Goal: Task Accomplishment & Management: Use online tool/utility

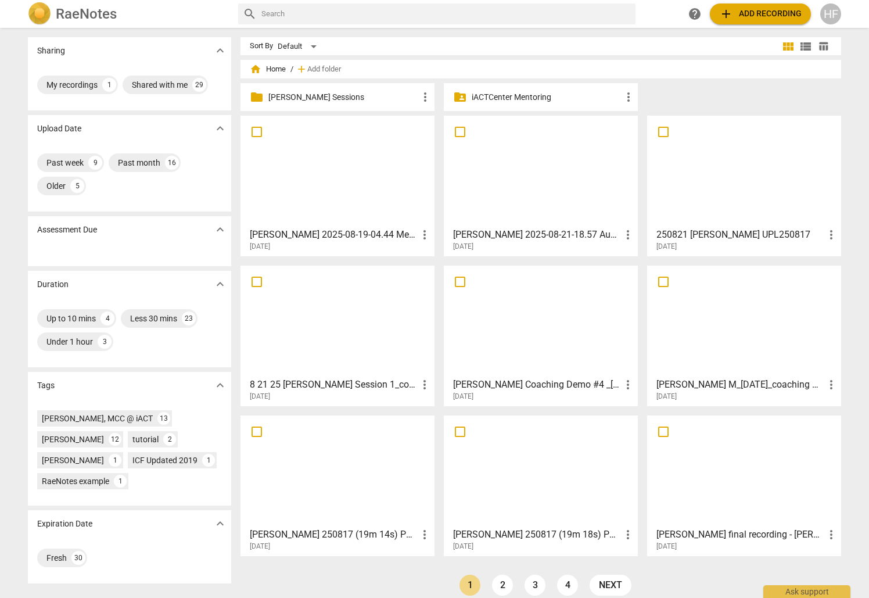
click at [353, 98] on p "[PERSON_NAME] Sessions" at bounding box center [343, 97] width 150 height 12
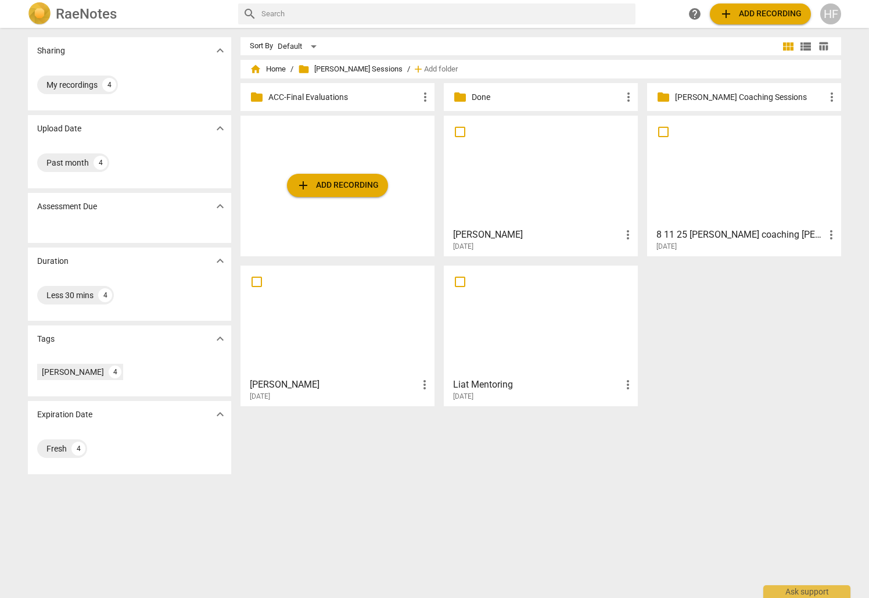
click at [353, 189] on span "add Add recording" at bounding box center [337, 185] width 83 height 14
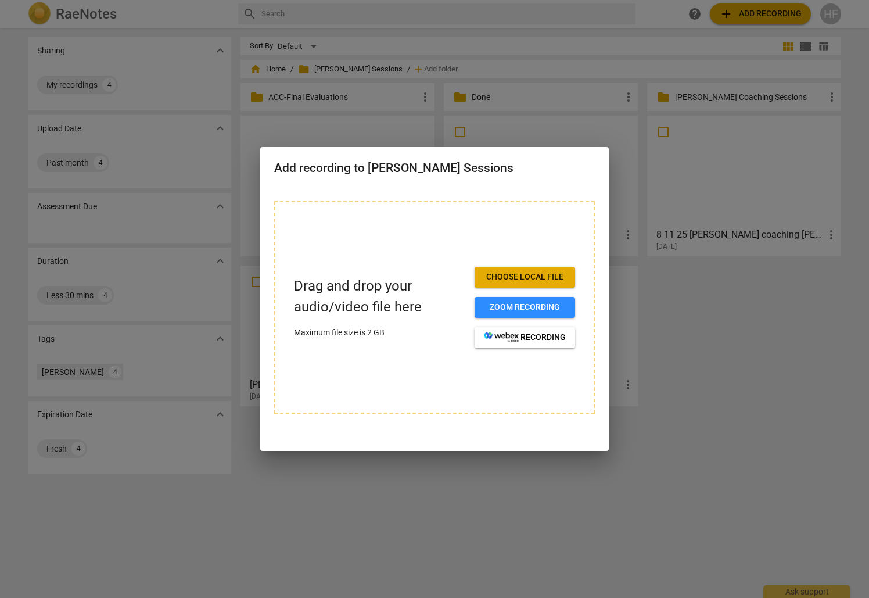
click at [732, 263] on div at bounding box center [434, 299] width 869 height 598
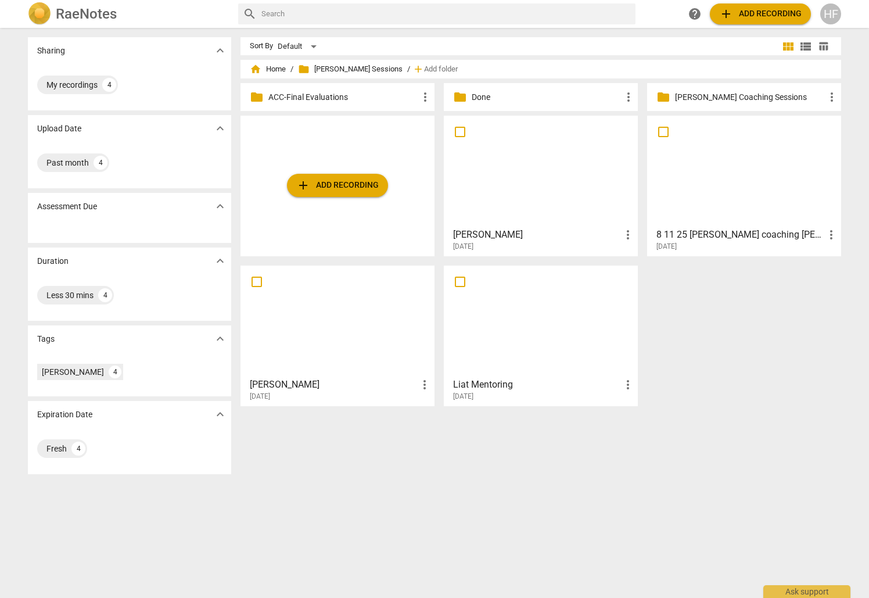
click at [500, 236] on h3 "[PERSON_NAME]" at bounding box center [537, 235] width 168 height 14
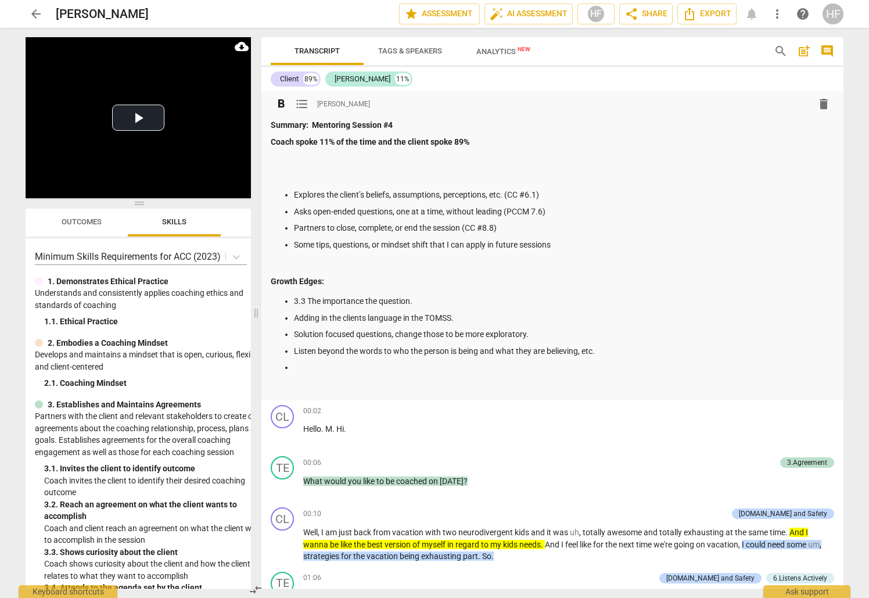
drag, startPoint x: 435, startPoint y: 313, endPoint x: 302, endPoint y: 310, distance: 133.7
click at [253, 313] on span at bounding box center [256, 313] width 7 height 570
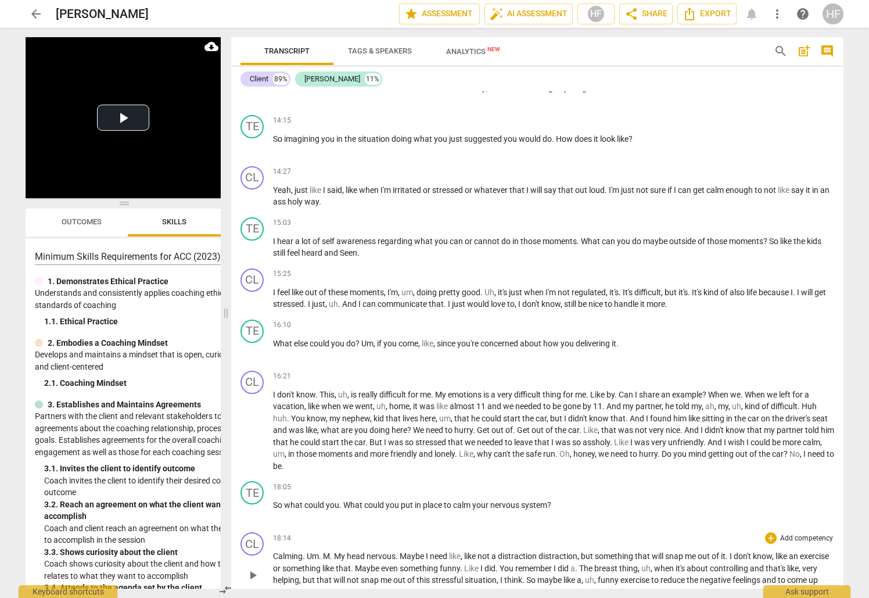
scroll to position [1951, 0]
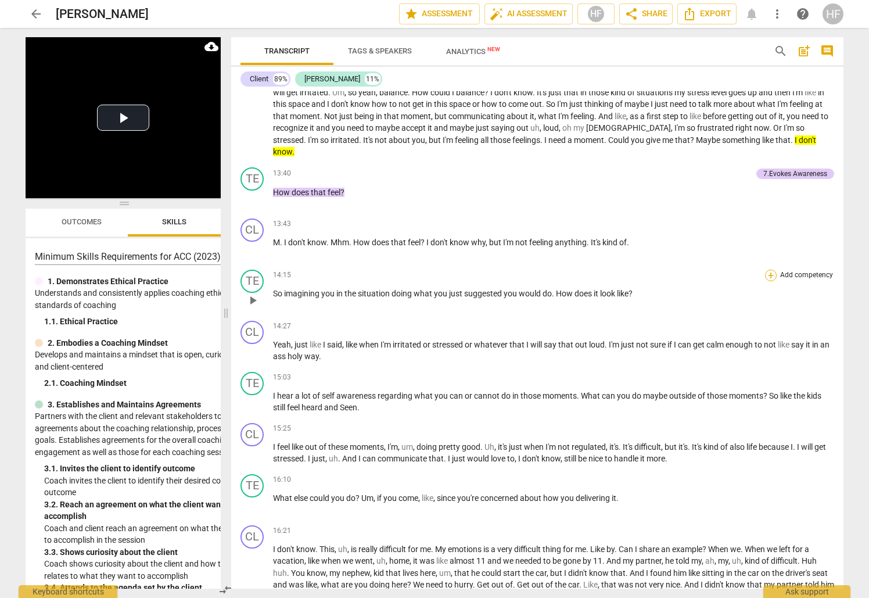
click at [767, 270] on div "+" at bounding box center [771, 276] width 12 height 12
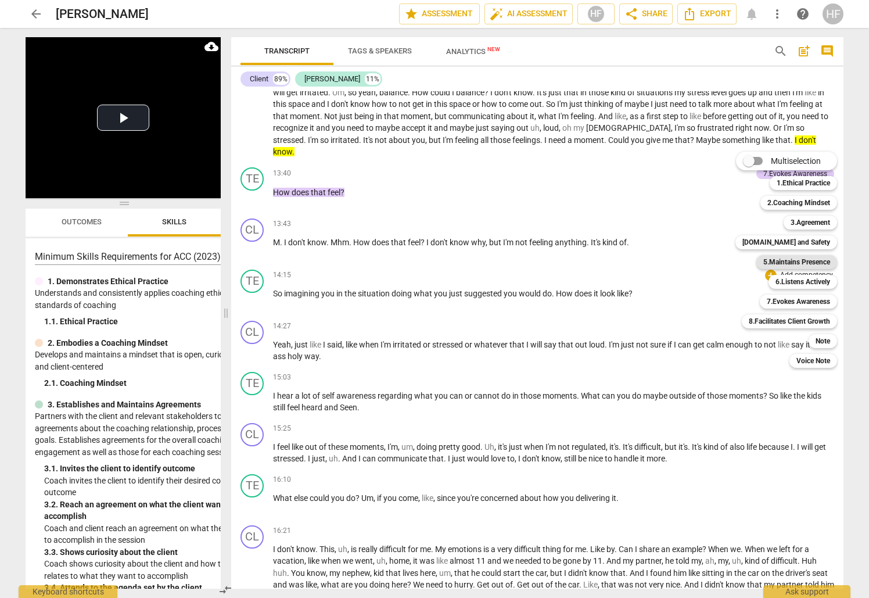
click at [805, 262] on b "5.Maintains Presence" at bounding box center [797, 262] width 67 height 14
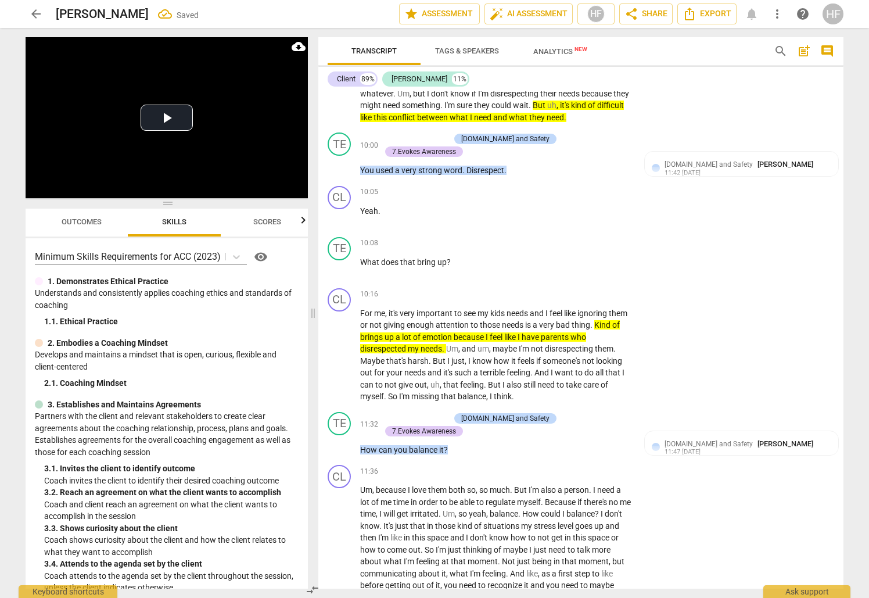
scroll to position [2454, 0]
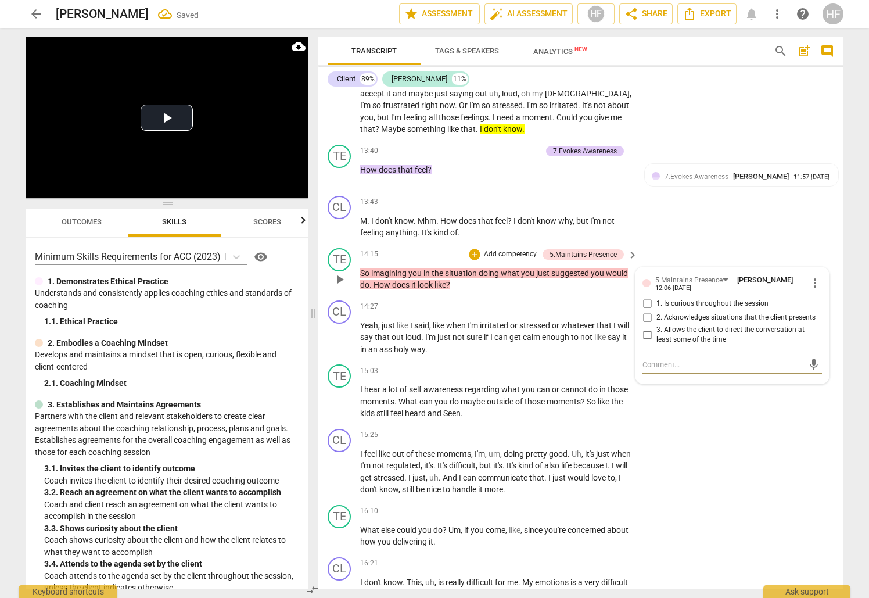
click at [647, 311] on input "2. Acknowledges situations that the client presents" at bounding box center [647, 318] width 19 height 14
checkbox input "true"
click at [646, 297] on input "1. Is curious throughout the session" at bounding box center [647, 304] width 19 height 14
checkbox input "true"
click at [470, 249] on div "+" at bounding box center [475, 255] width 12 height 12
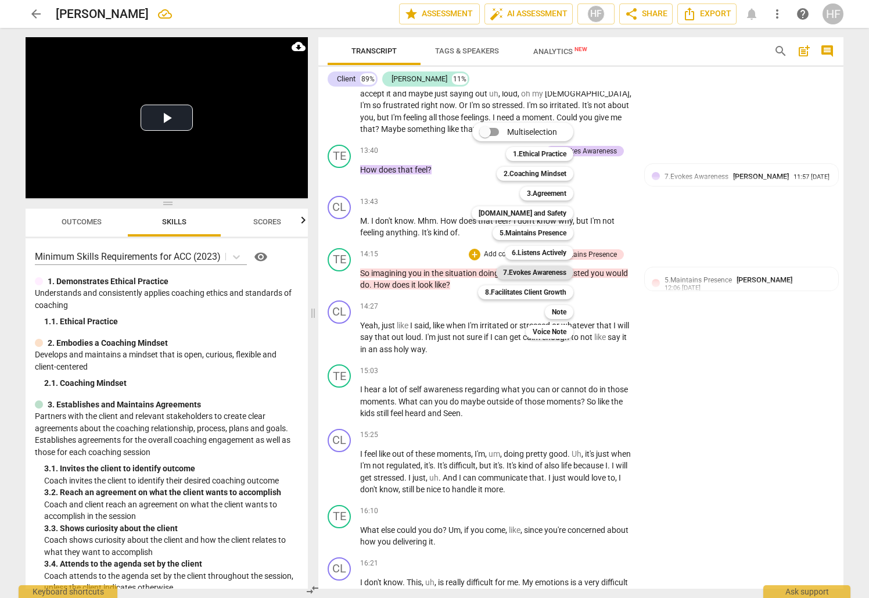
click at [555, 268] on b "7.Evokes Awareness" at bounding box center [534, 273] width 63 height 14
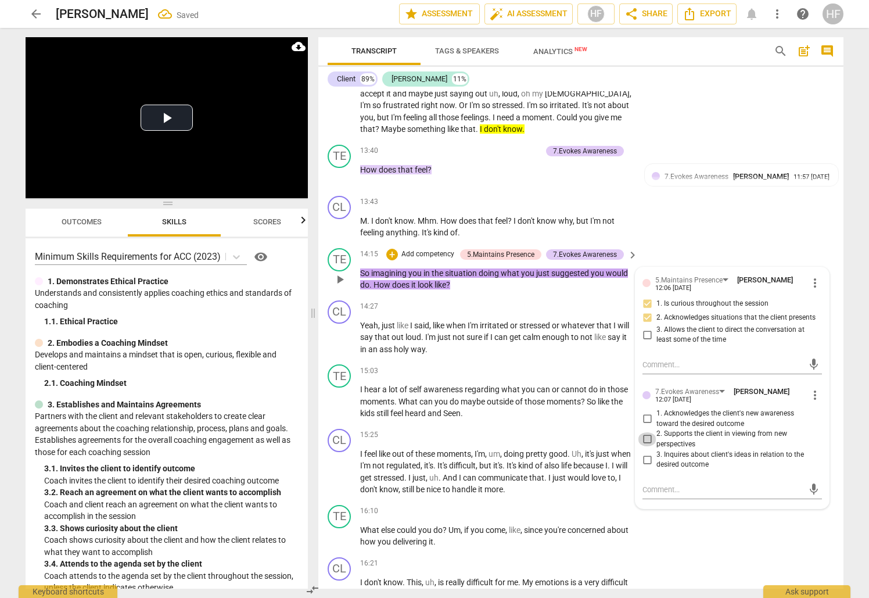
click at [647, 432] on input "2. Supports the client in viewing from new perspectives" at bounding box center [647, 439] width 19 height 14
checkbox input "true"
click at [745, 219] on div "CL play_arrow pause 13:43 + Add competency keyboard_arrow_right M . I don't kno…" at bounding box center [580, 217] width 525 height 52
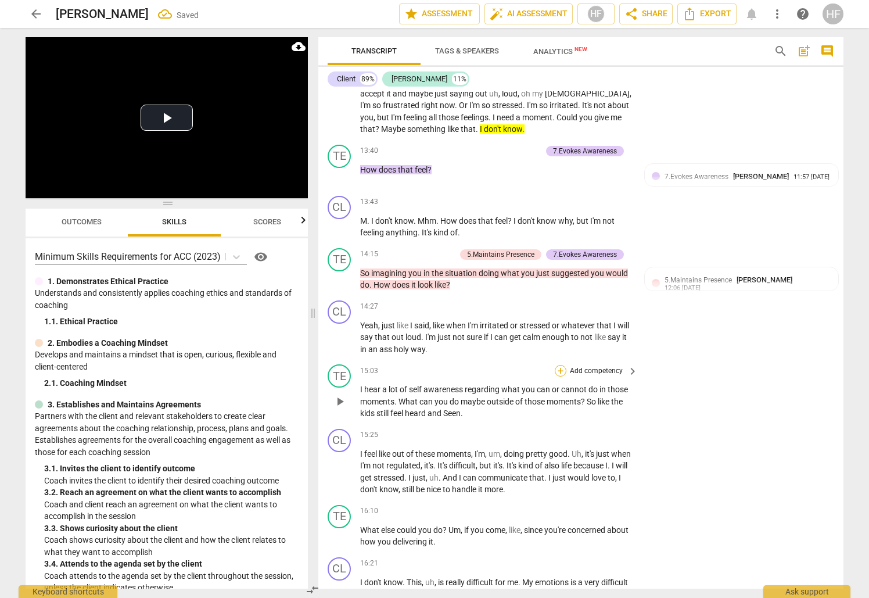
click at [561, 365] on div "+" at bounding box center [561, 371] width 12 height 12
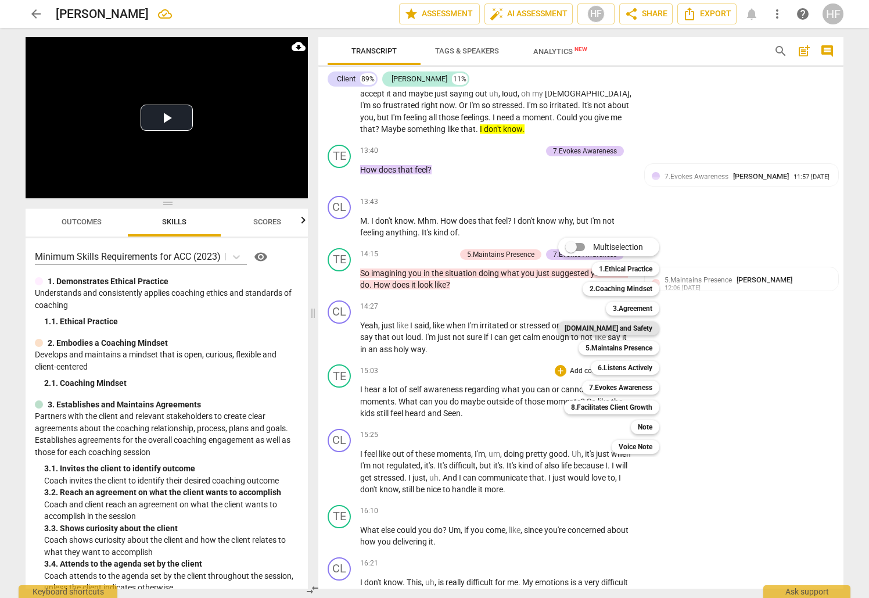
click at [635, 330] on b "[DOMAIN_NAME] and Safety" at bounding box center [609, 328] width 88 height 14
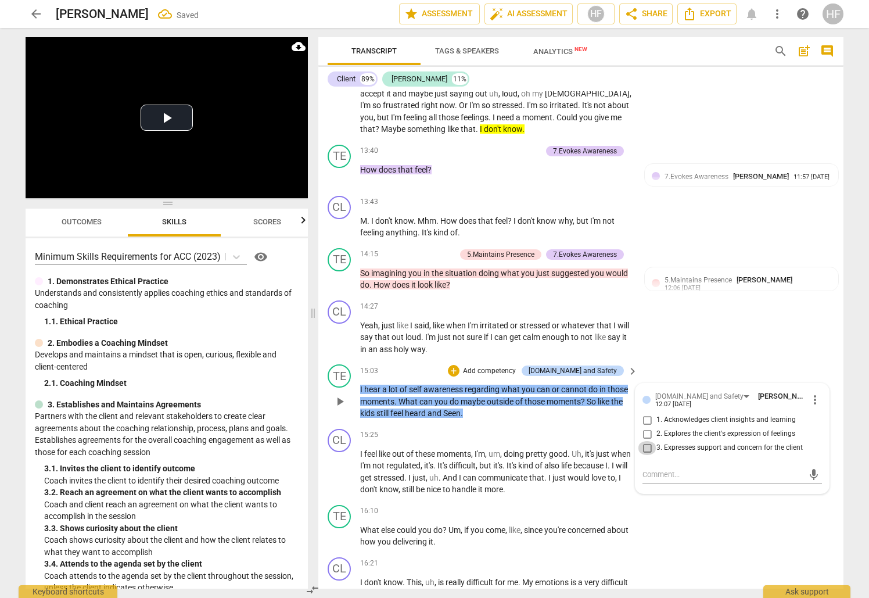
click at [648, 441] on input "3. Expresses support and concern for the client" at bounding box center [647, 448] width 19 height 14
checkbox input "true"
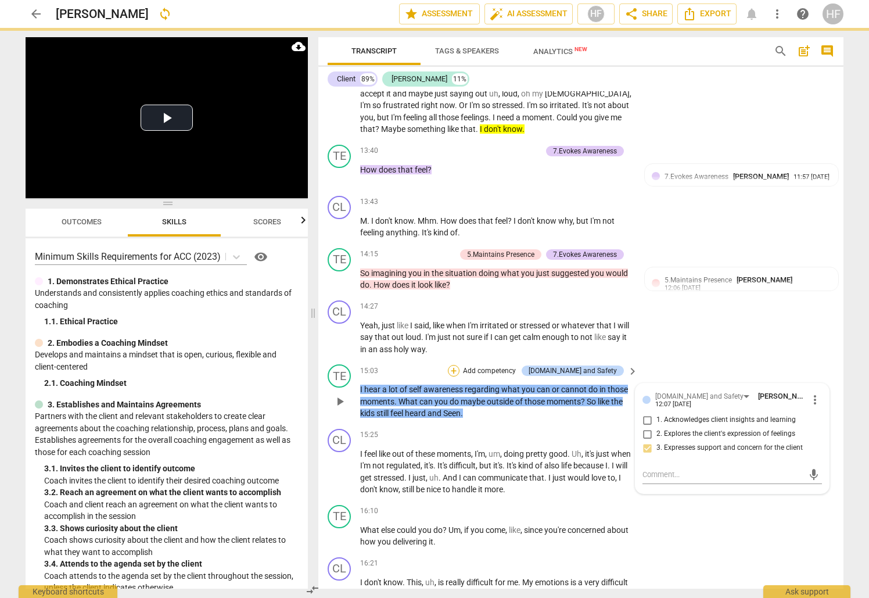
click at [460, 365] on div "+" at bounding box center [454, 371] width 12 height 12
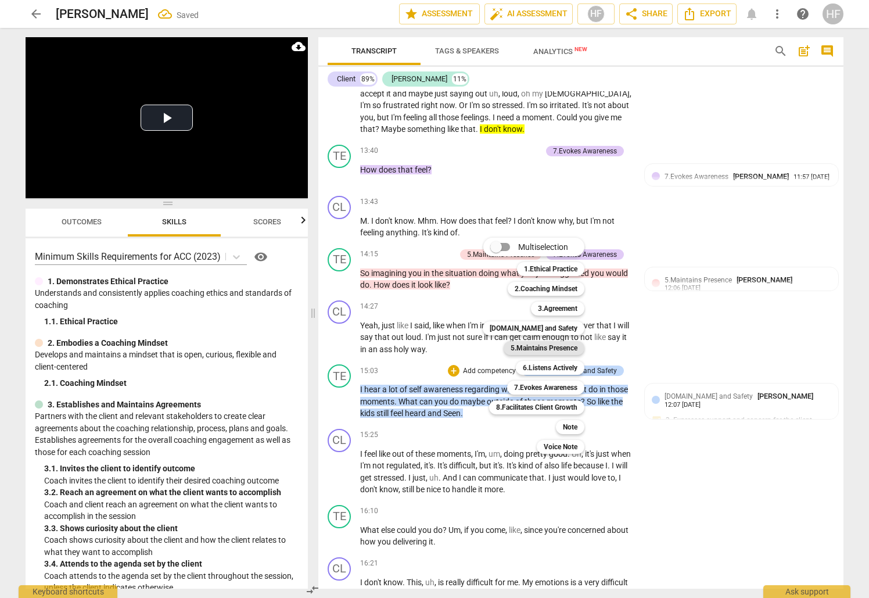
click at [567, 347] on b "5.Maintains Presence" at bounding box center [544, 348] width 67 height 14
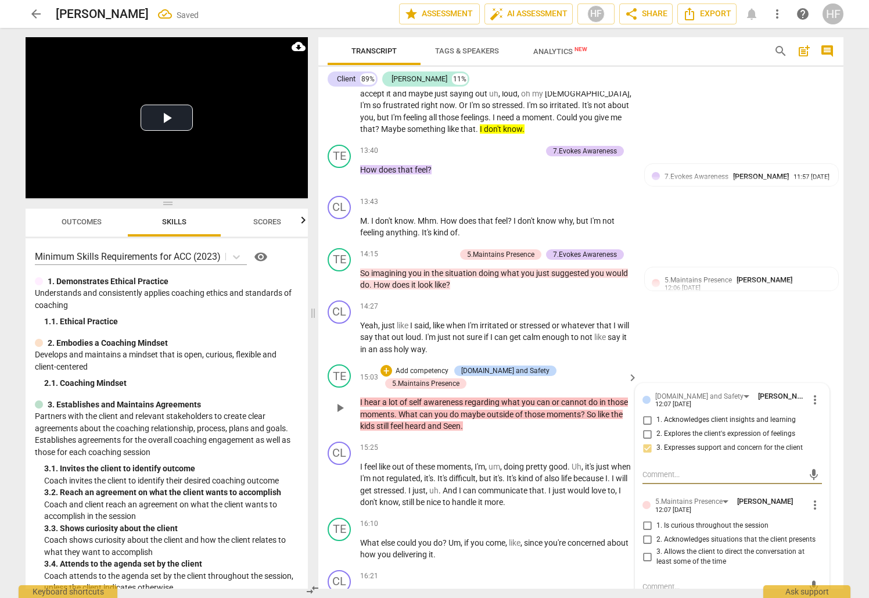
click at [646, 413] on input "1. Acknowledges client insights and learning" at bounding box center [647, 420] width 19 height 14
checkbox input "true"
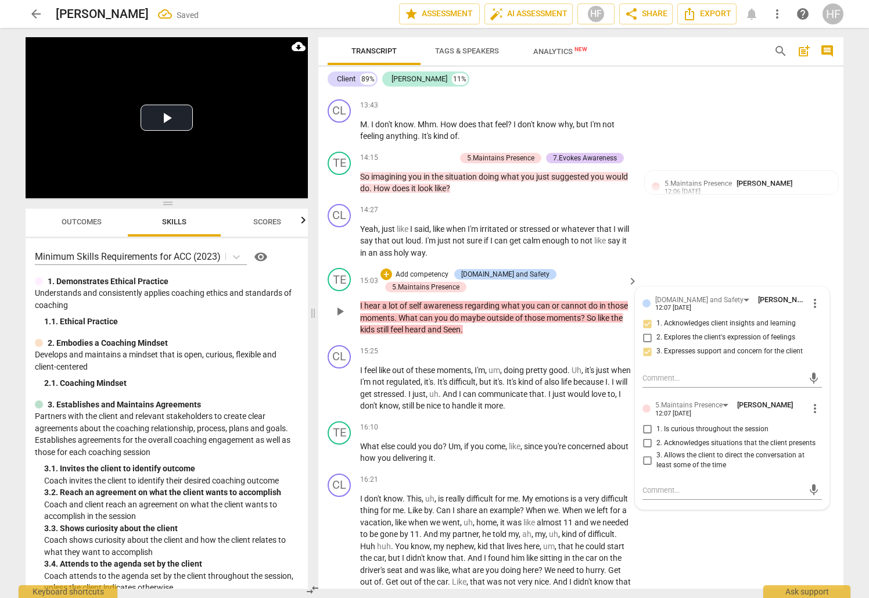
scroll to position [2551, 0]
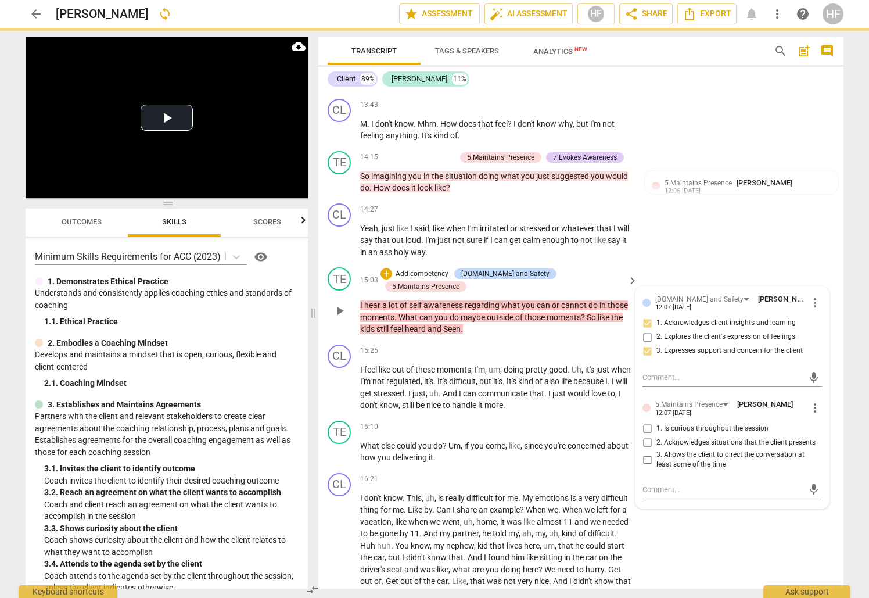
click at [646, 422] on input "1. Is curious throughout the session" at bounding box center [647, 429] width 19 height 14
checkbox input "true"
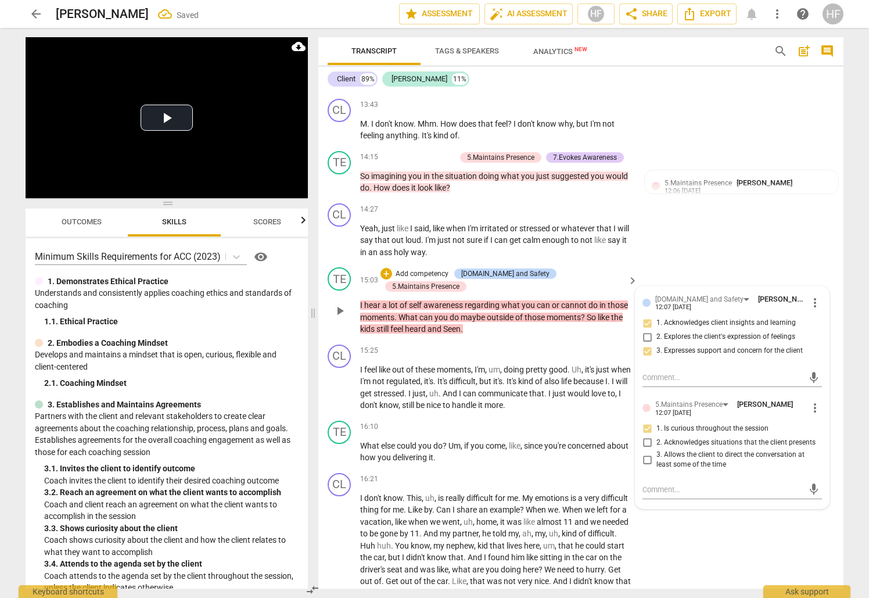
click at [646, 436] on input "2. Acknowledges situations that the client presents" at bounding box center [647, 443] width 19 height 14
checkbox input "true"
click at [731, 263] on div "TE play_arrow pause 15:03 + Add competency [DOMAIN_NAME] and Safety 5.Maintains…" at bounding box center [580, 301] width 525 height 77
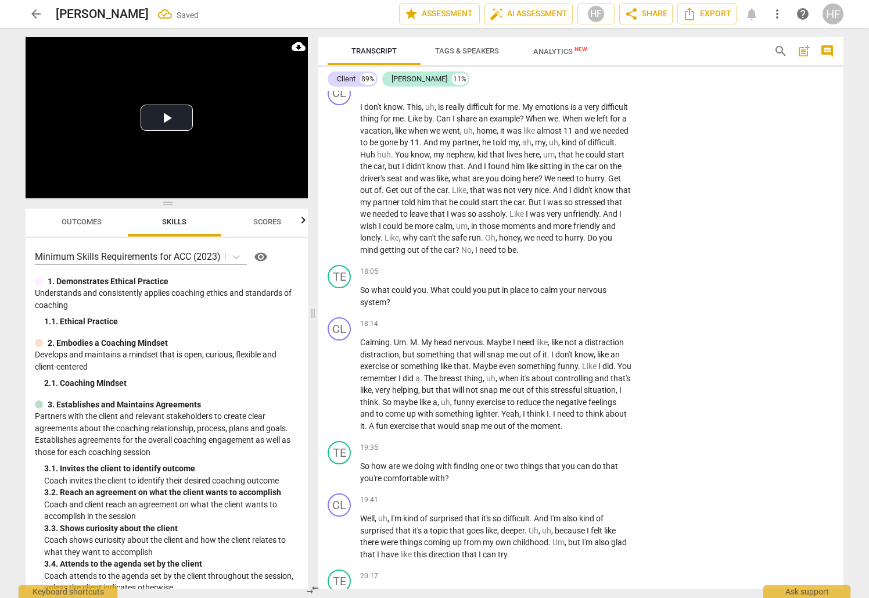
scroll to position [2943, 0]
click at [562, 265] on div "+" at bounding box center [561, 271] width 12 height 12
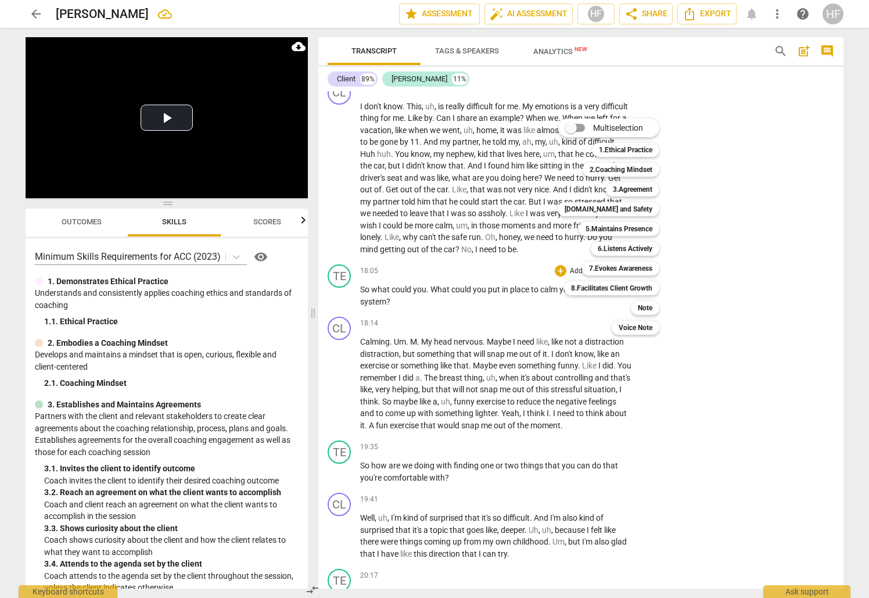
click at [748, 227] on div at bounding box center [434, 299] width 869 height 598
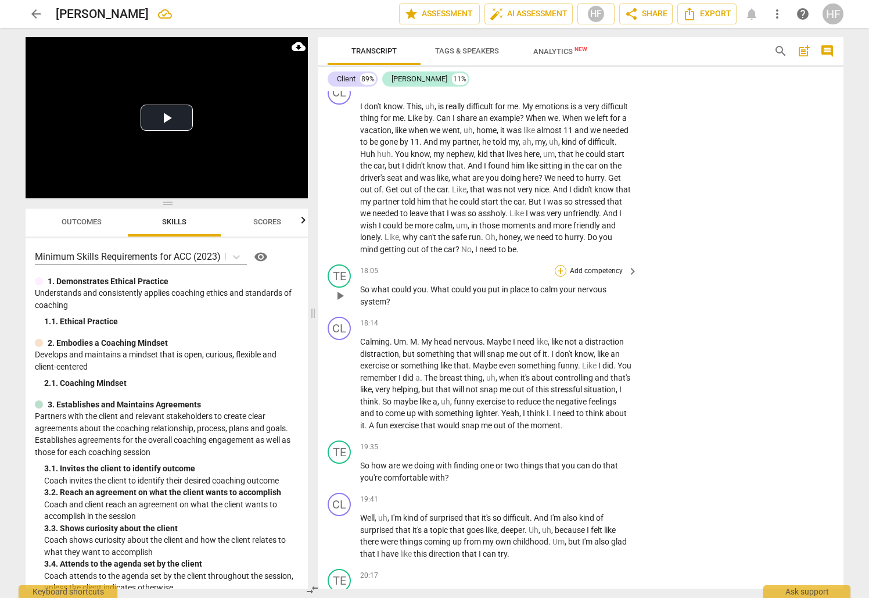
click at [557, 265] on div "+" at bounding box center [561, 271] width 12 height 12
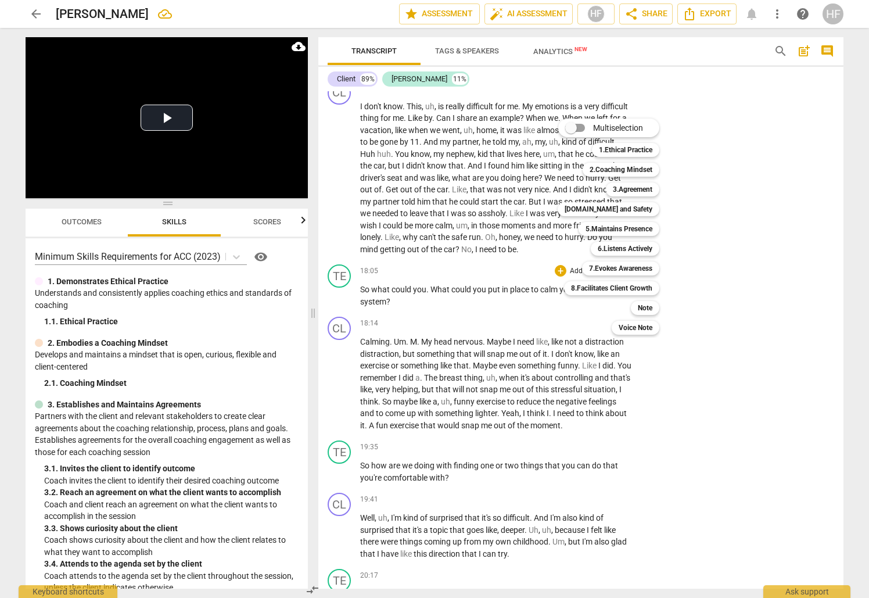
click at [740, 248] on div at bounding box center [434, 299] width 869 height 598
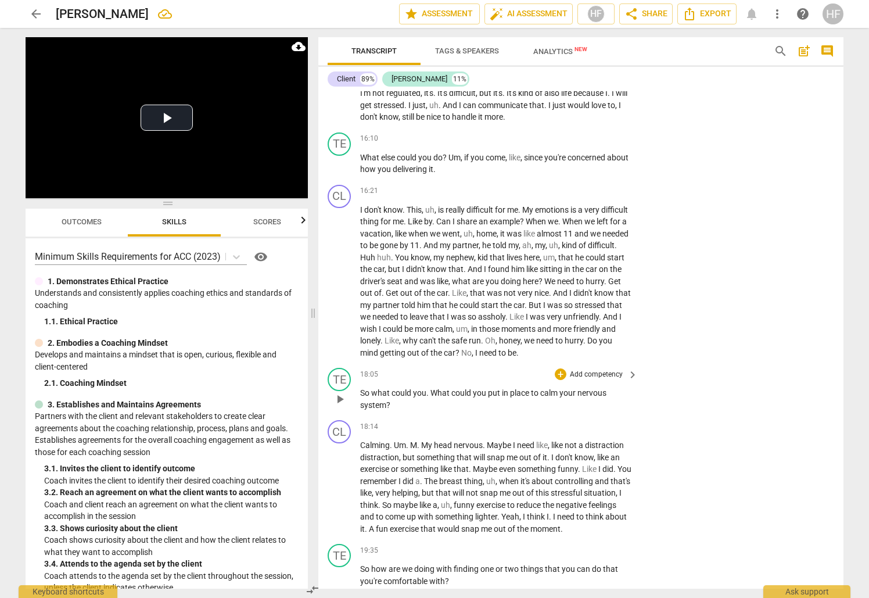
scroll to position [2838, 0]
click at [559, 370] on div "+" at bounding box center [561, 376] width 12 height 12
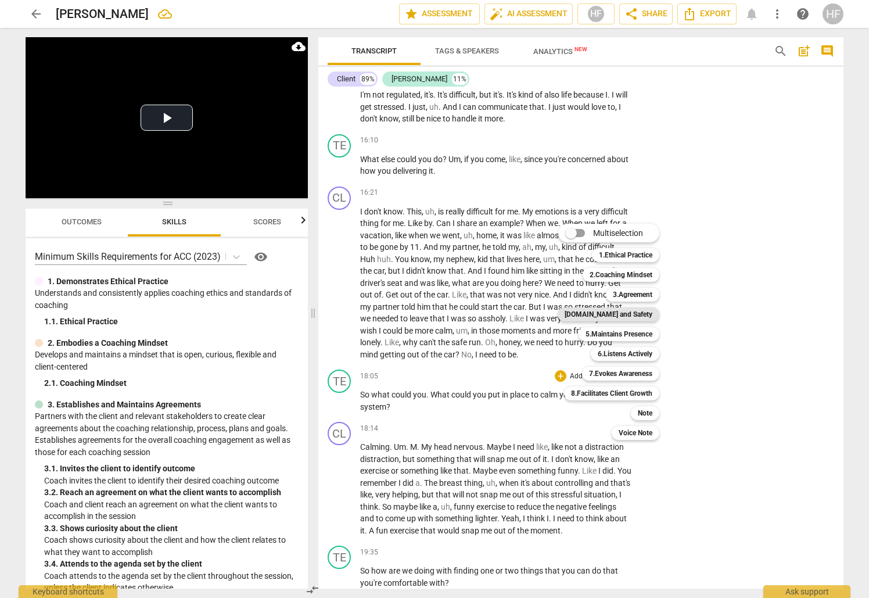
click at [643, 311] on b "[DOMAIN_NAME] and Safety" at bounding box center [609, 314] width 88 height 14
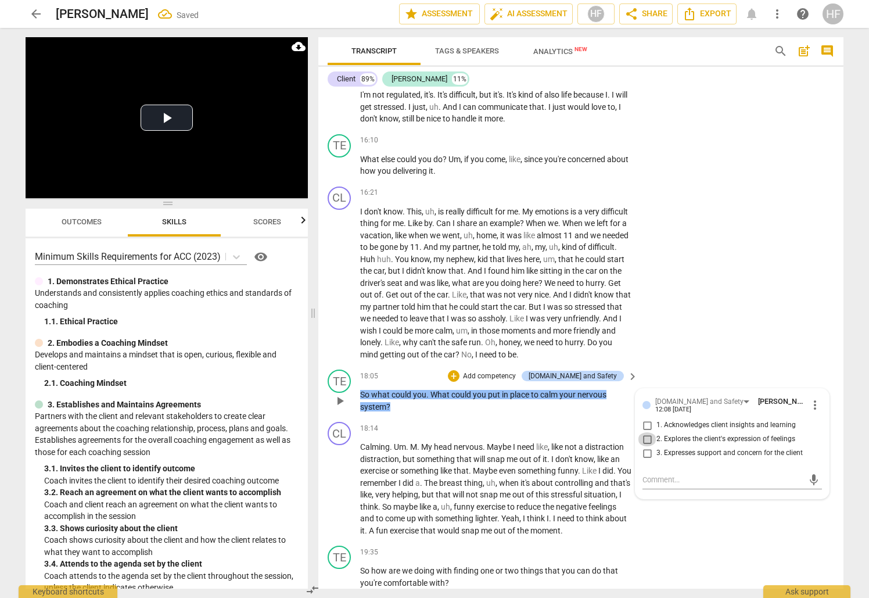
click at [649, 432] on input "2. Explores the client's expression of feelings" at bounding box center [647, 439] width 19 height 14
checkbox input "true"
click at [650, 471] on div "mic" at bounding box center [733, 480] width 180 height 19
click at [650, 474] on textarea at bounding box center [723, 479] width 161 height 11
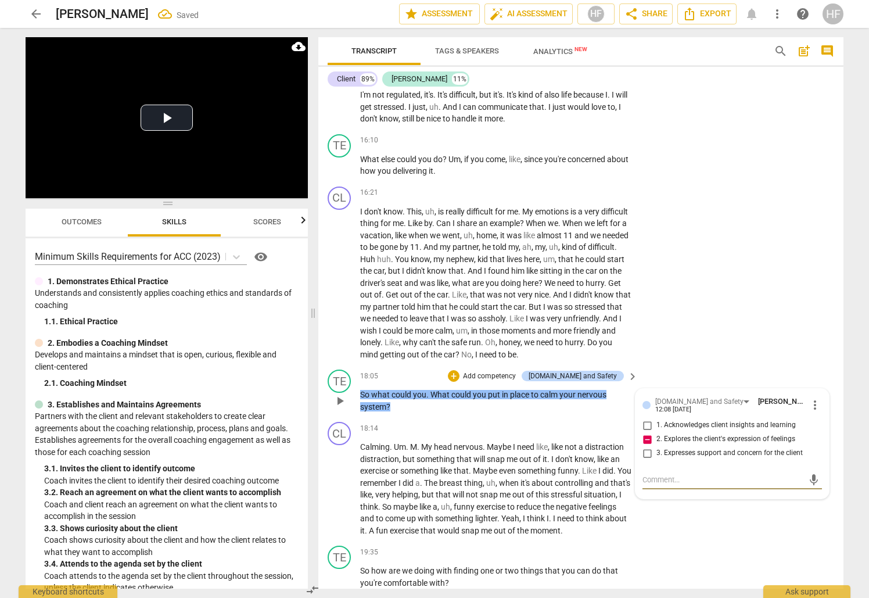
type textarea "E"
type textarea "Ex"
type textarea "Exp"
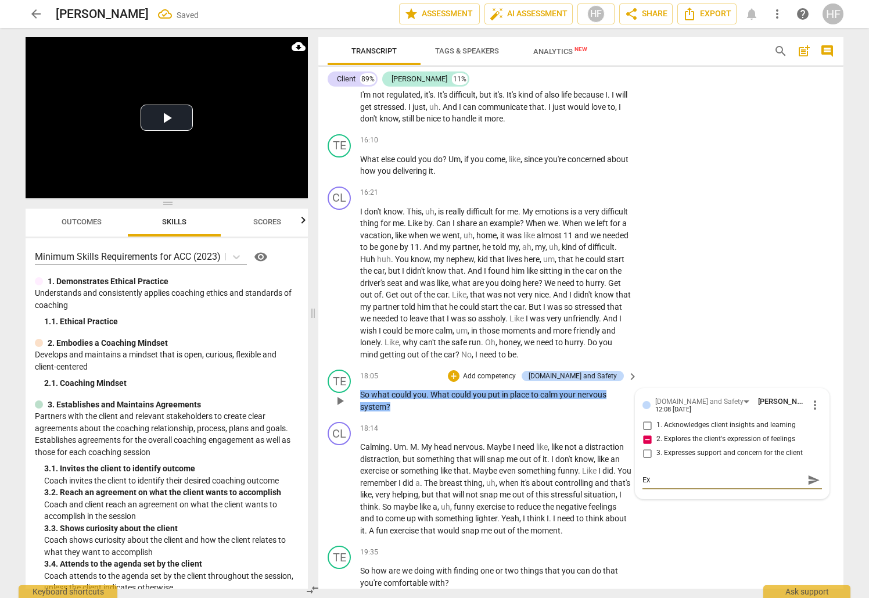
type textarea "Exp"
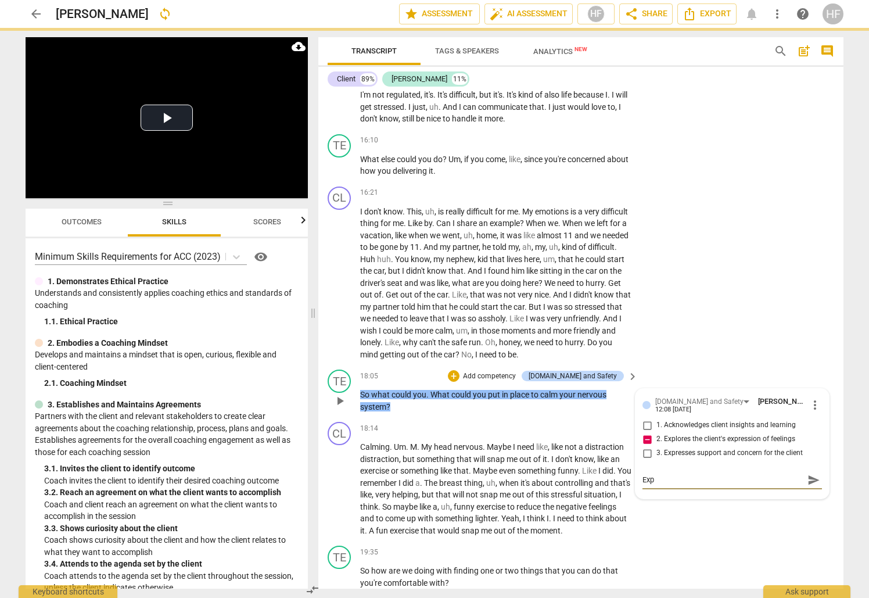
type textarea "Expl"
type textarea "Explo"
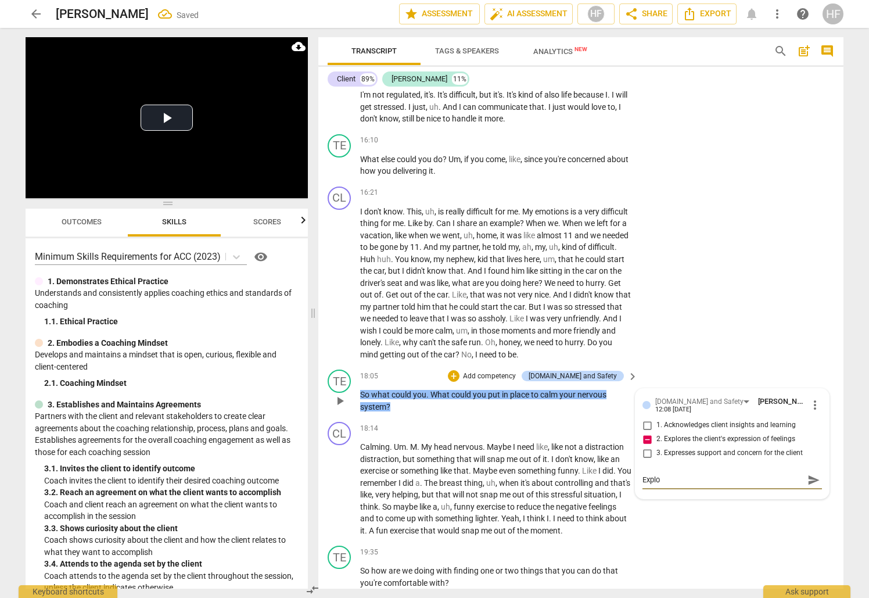
type textarea "Explor"
type textarea "Explore"
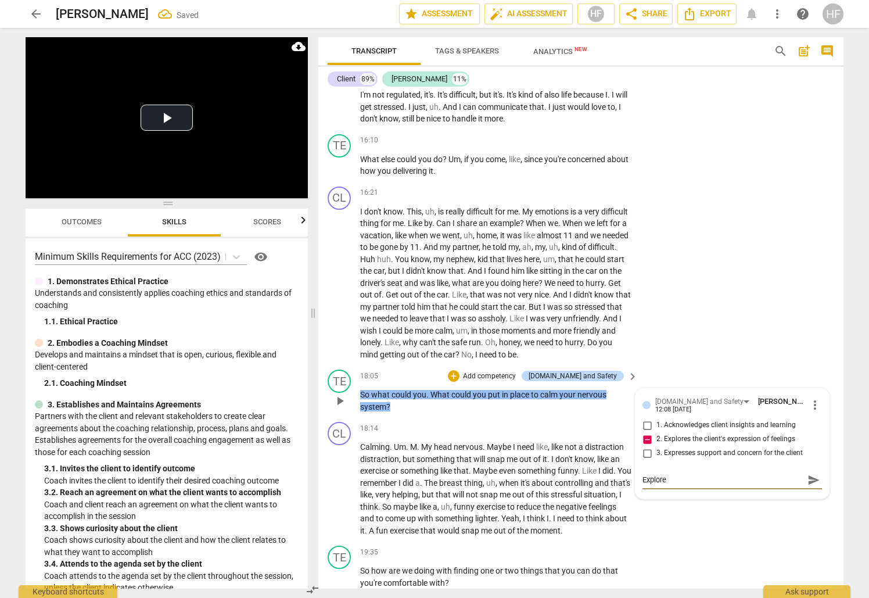
type textarea "Explore"
type textarea "Explore t"
type textarea "Explore th"
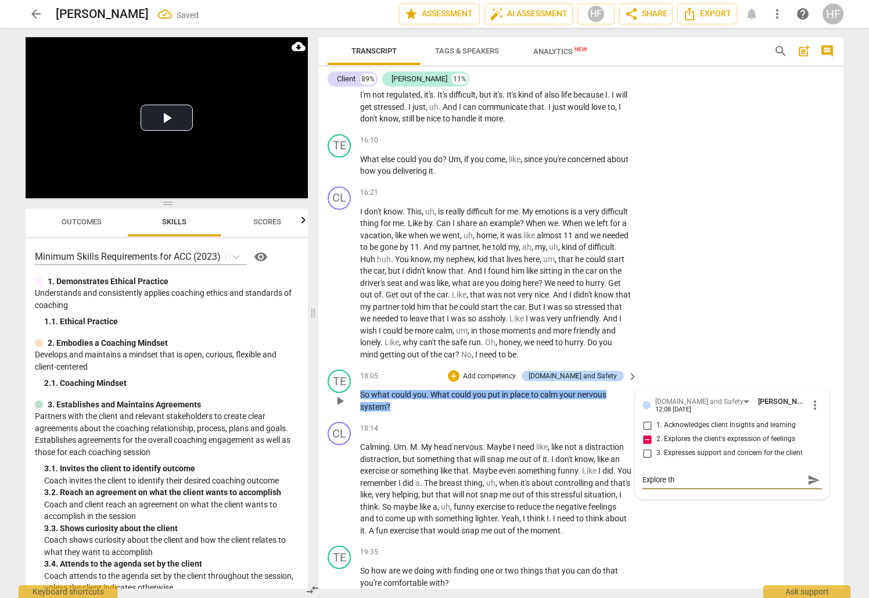
type textarea "Explore the"
type textarea "Explore the e"
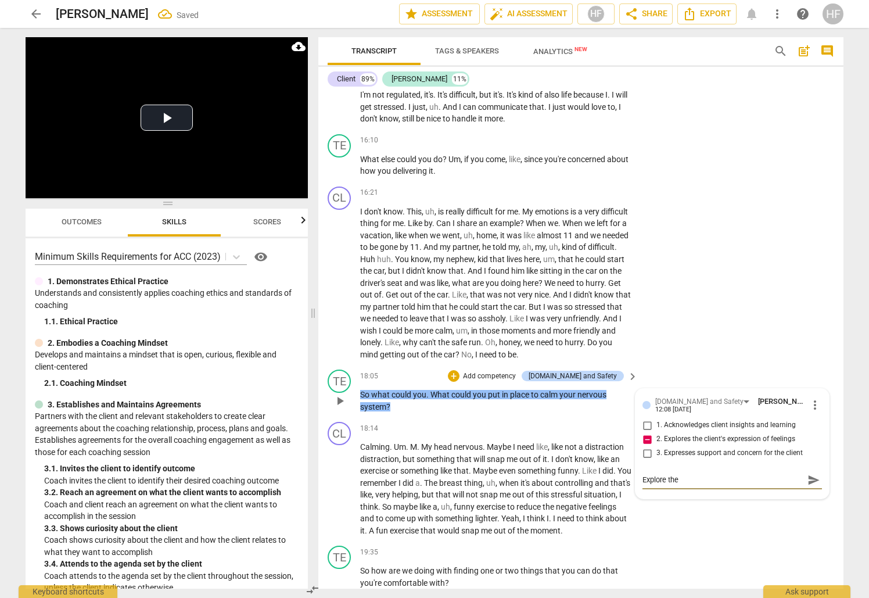
type textarea "Explore the e"
type textarea "Explore the em"
type textarea "Explore the emt"
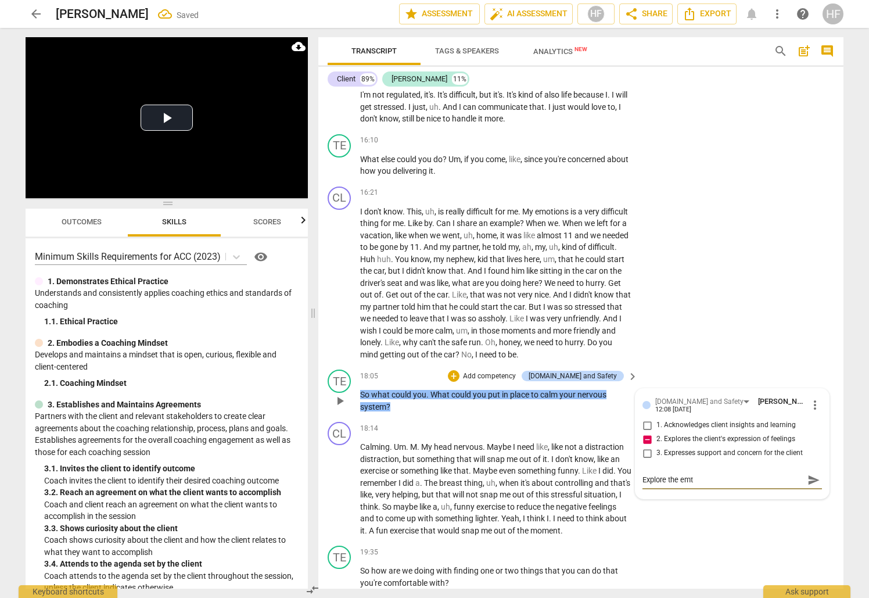
type textarea "Explore the emti"
type textarea "Explore the emtio"
type textarea "Explore the emtion"
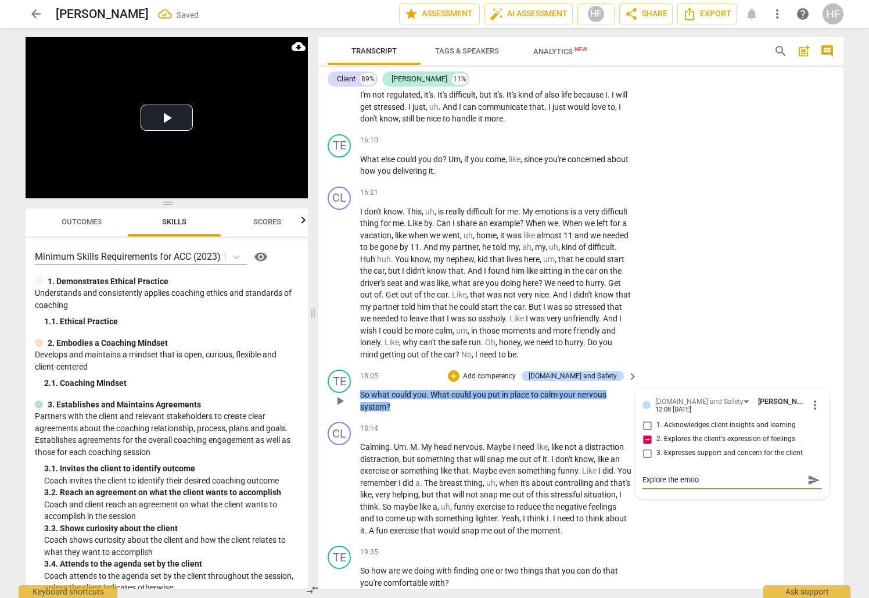
type textarea "Explore the emtion"
type textarea "Explore the emtions"
type textarea "Explore the emotions"
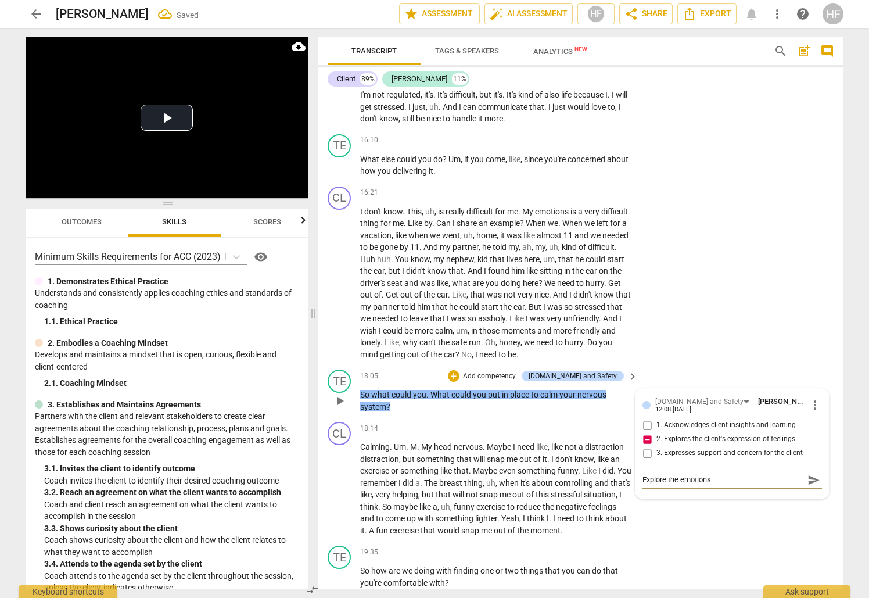
type textarea "Explore the emotions"
type textarea "Explore the emotion"
type textarea "Explore the emotio"
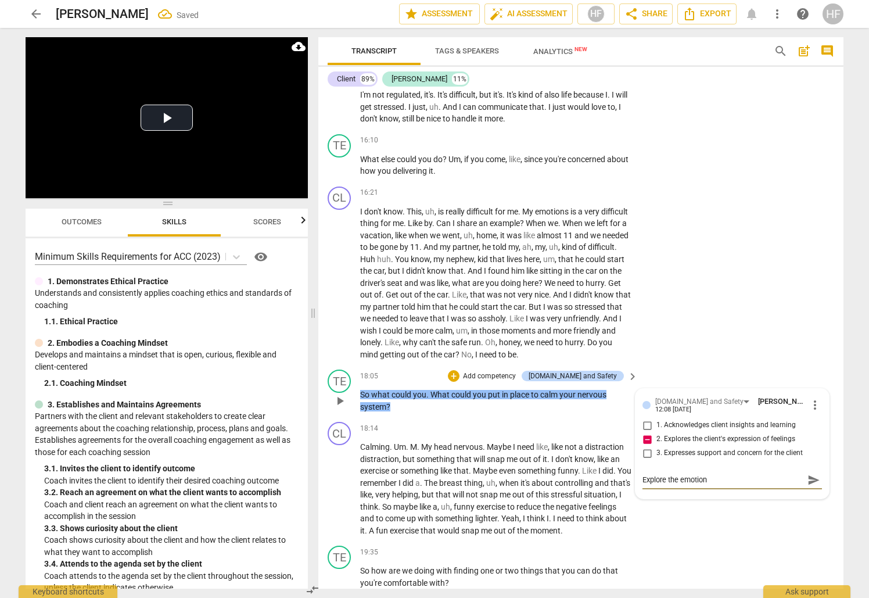
type textarea "Explore the emotio"
type textarea "Explore the emoti"
type textarea "Explore the emot"
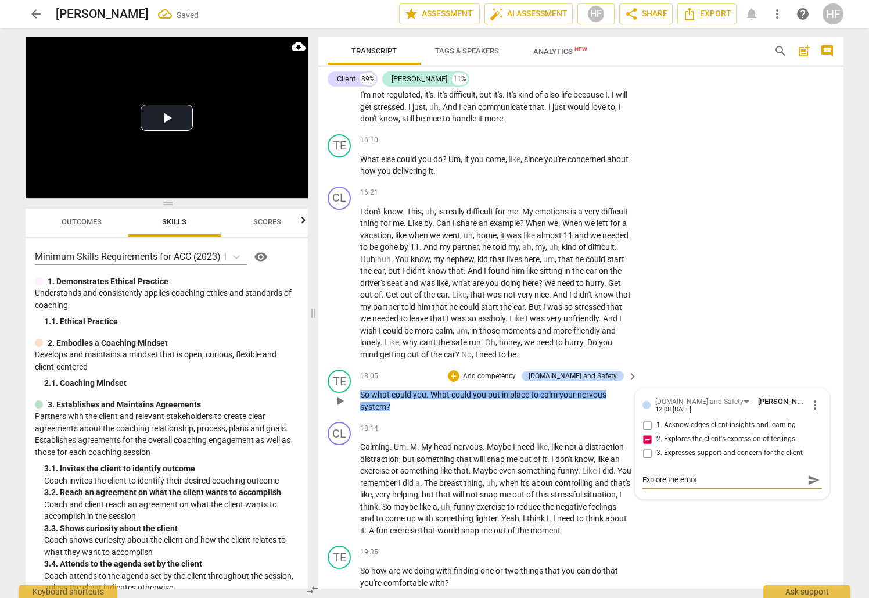
type textarea "Explore the emo"
type textarea "Explore the em"
type textarea "Explore the e"
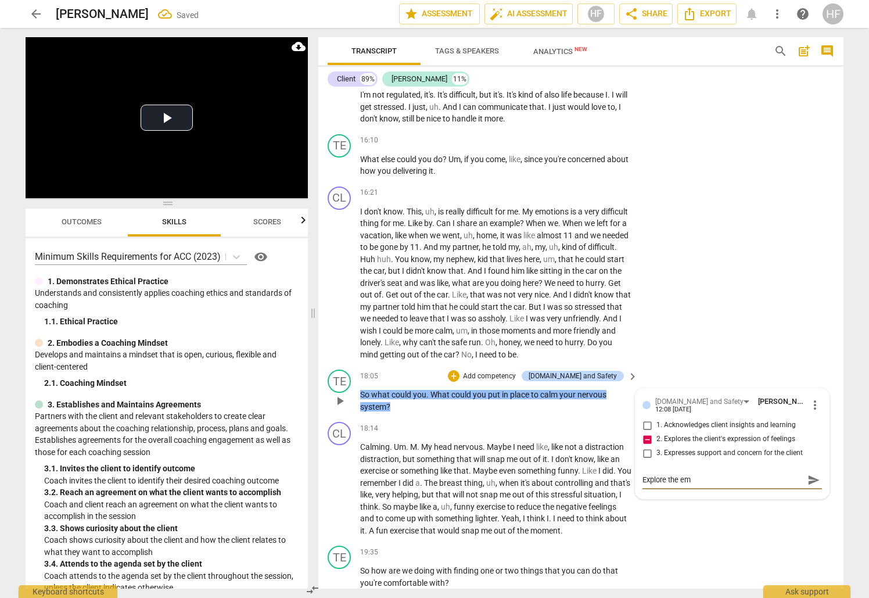
type textarea "Explore the e"
type textarea "Explore the"
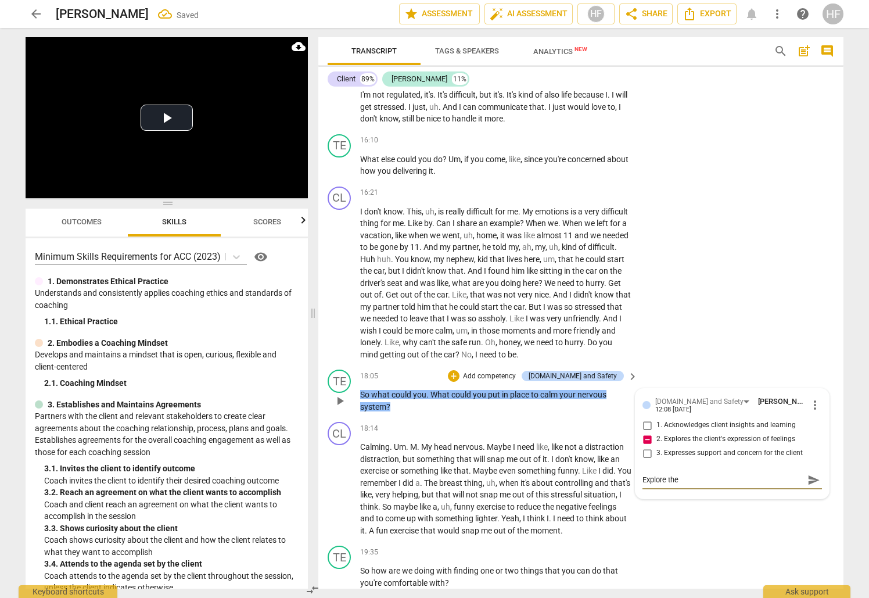
type textarea "Explore th"
type textarea "Explore t"
type textarea "Explore"
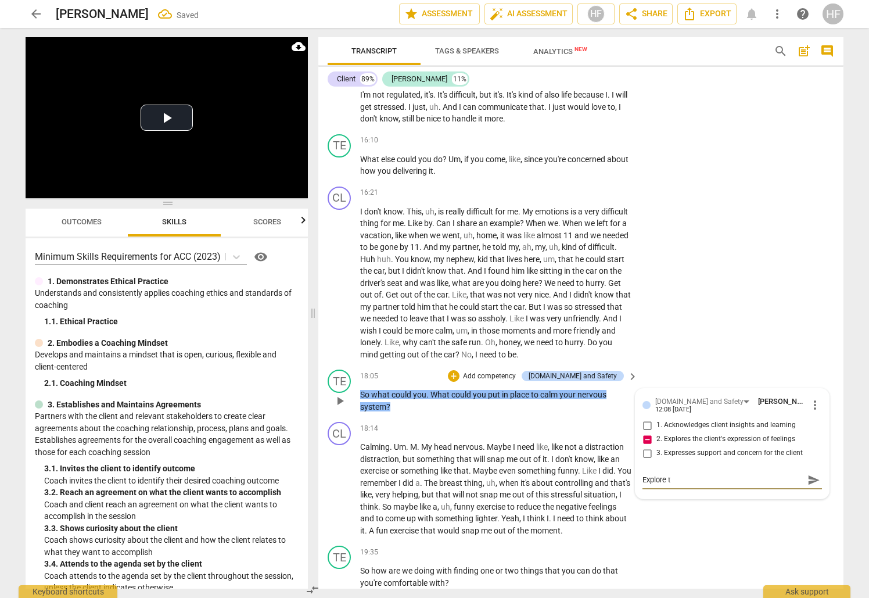
type textarea "Explore"
type textarea "Explore t"
type textarea "Explore th"
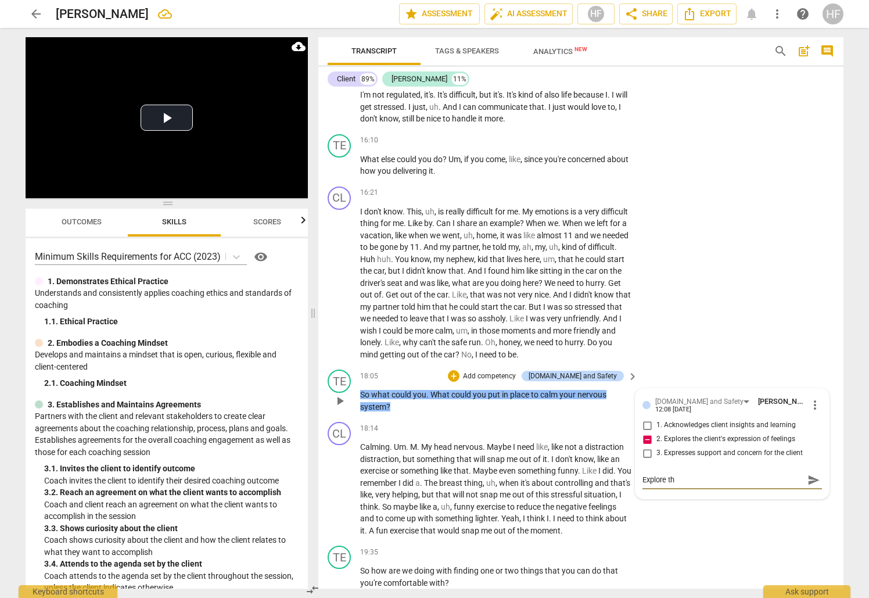
type textarea "Explore tha"
type textarea "Explore th"
type textarea "Explore the"
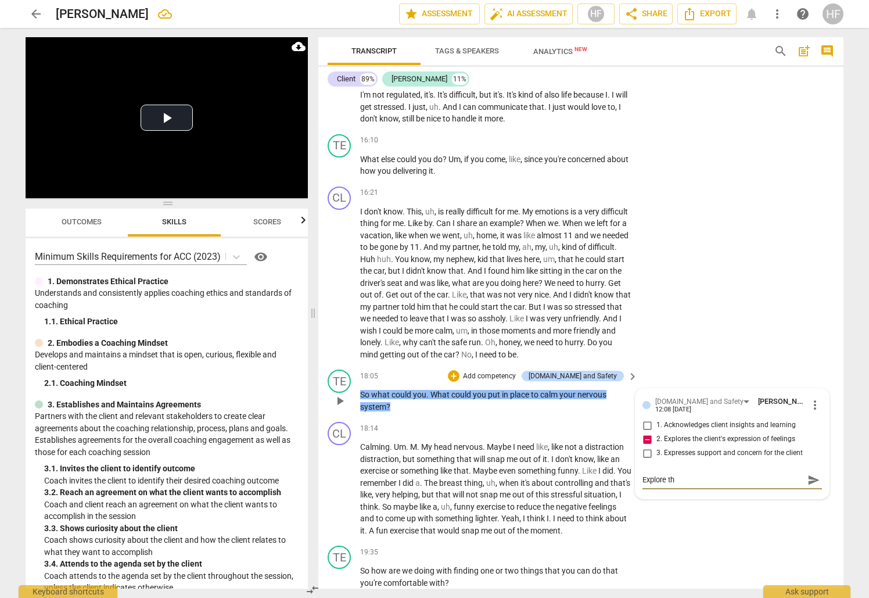
type textarea "Explore the"
type textarea "Explore the e"
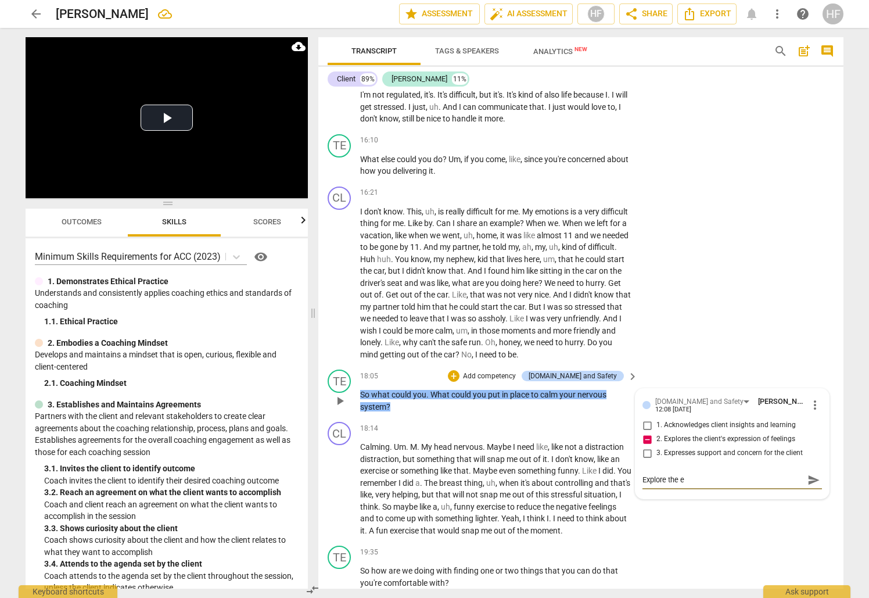
type textarea "Explore the em"
type textarea "Explore the emt"
type textarea "Explore the em"
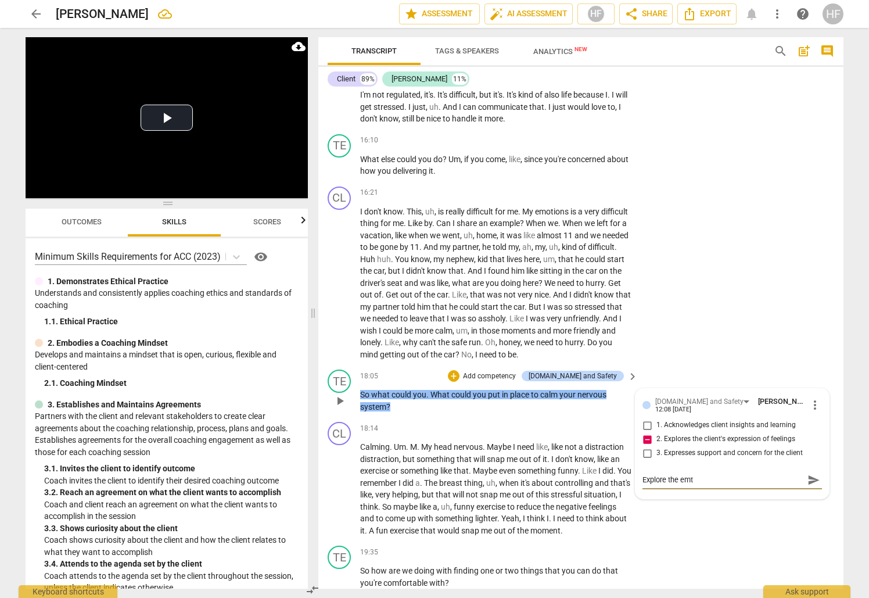
type textarea "Explore the em"
type textarea "Explore the emt"
type textarea "Explore the emti"
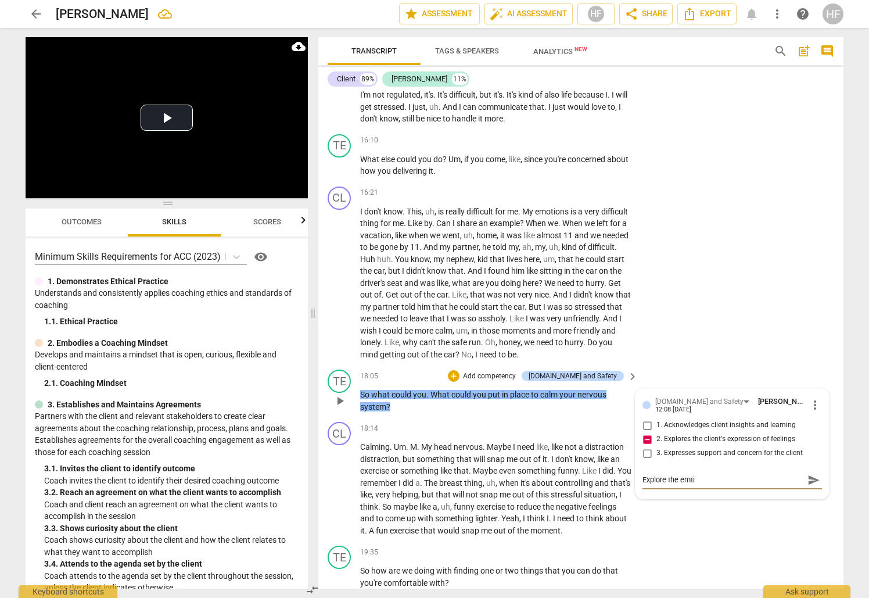
type textarea "Explore the emtio"
type textarea "Explore the emtion"
type textarea "Explore the emtions"
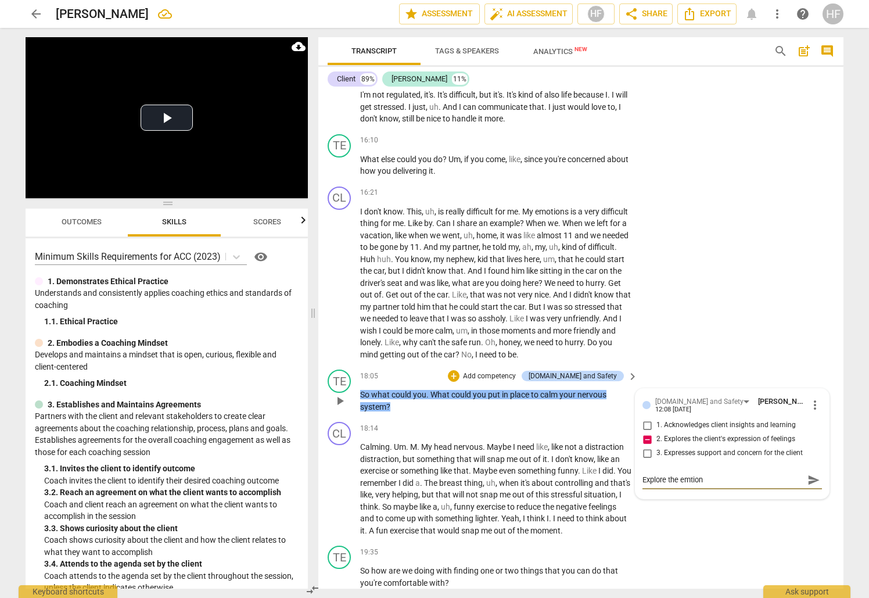
type textarea "Explore the emtions"
type textarea "Explore the emtions t"
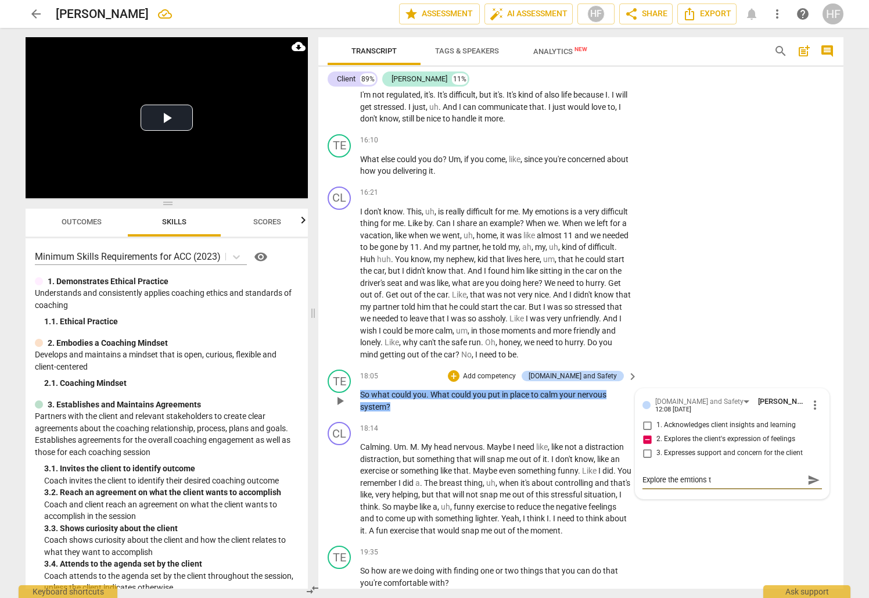
type textarea "Explore the emtions th"
type textarea "Explore the emtions tha"
type textarea "Explore the emtions that"
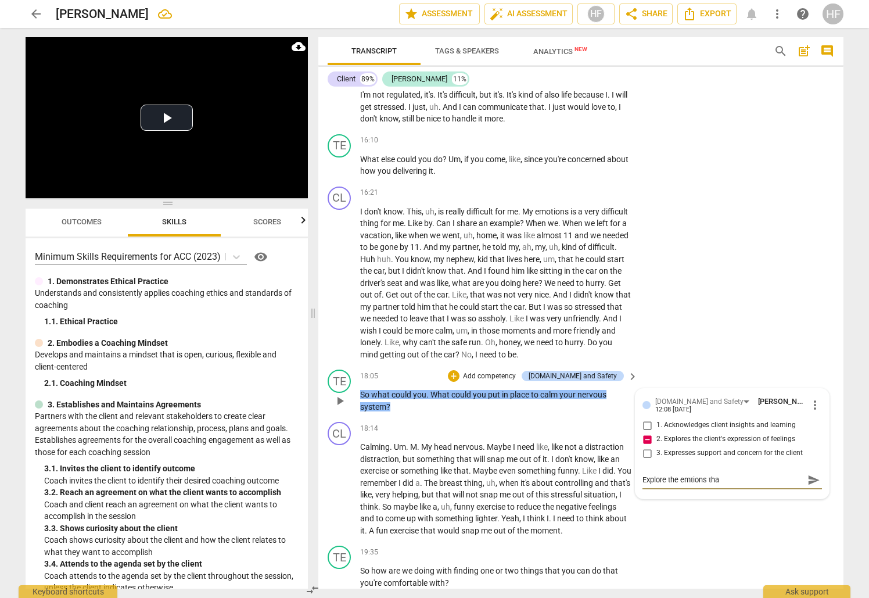
type textarea "Explore the emtions that"
type textarea "Explore the emtions that a"
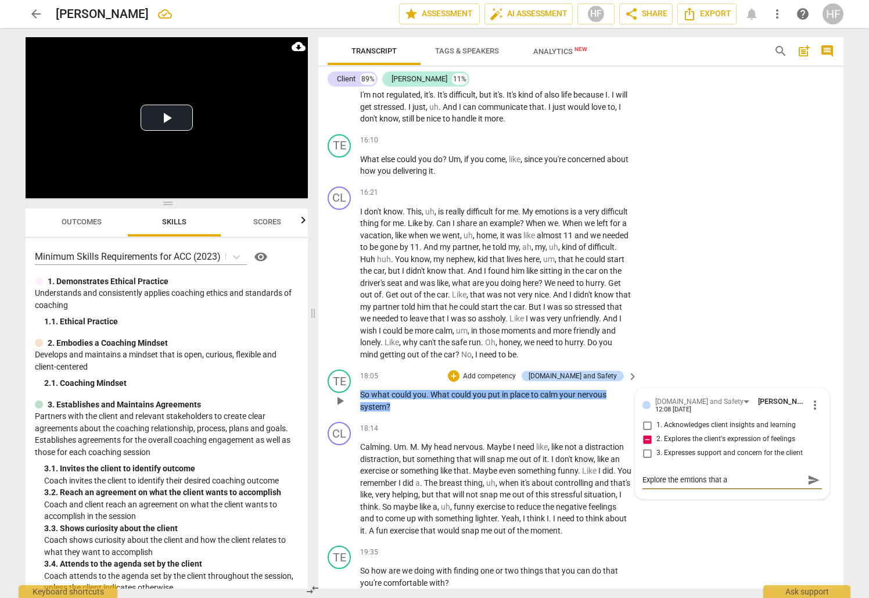
type textarea "Explore the emtions that ar"
type textarea "Explore the emtions that are"
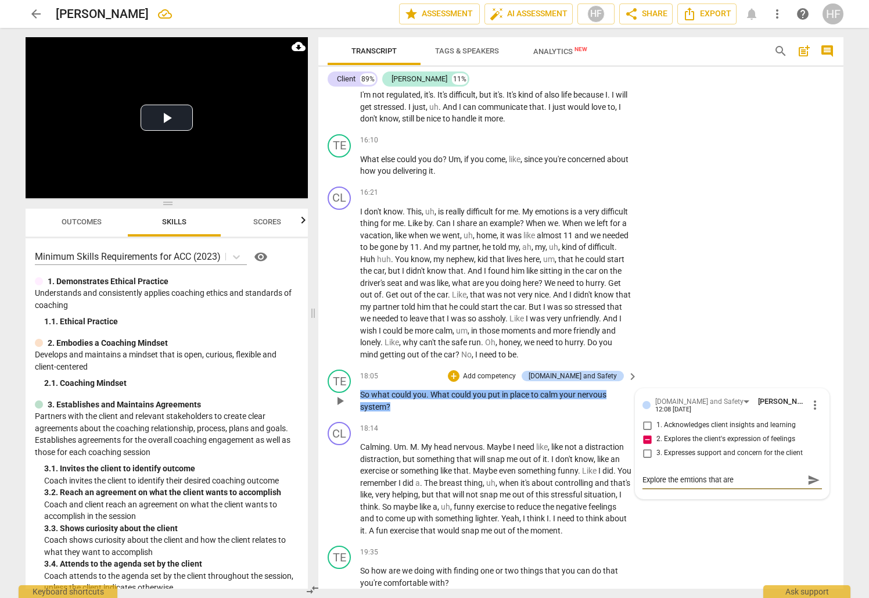
type textarea "Explore the emtions that are"
type textarea "Explore the emtions that are d"
type textarea "Explore the emtions that are di"
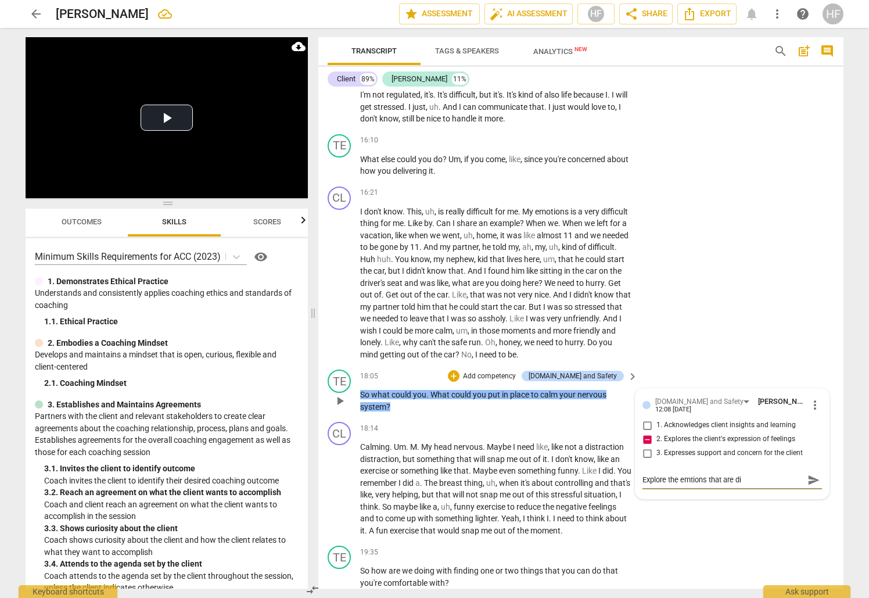
type textarea "Explore the emtions that are dif"
type textarea "Explore the emtions that are diff"
type textarea "Explore the emtions that are diffi"
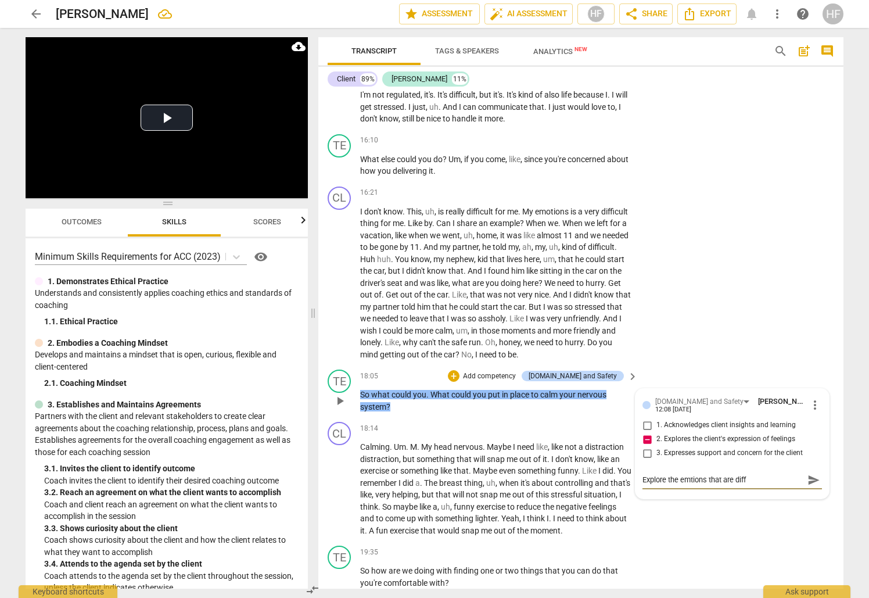
type textarea "Explore the emtions that are diffi"
type textarea "Explore the emtions that are diffic"
type textarea "Explore the emtions that are difficu"
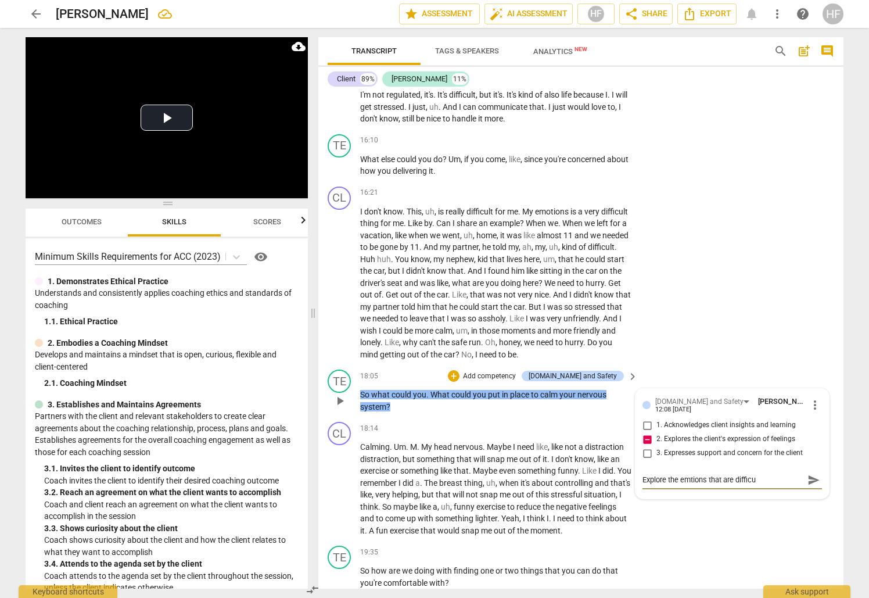
type textarea "Explore the emtions that are difficul"
type textarea "Explore the emtions that are difficult"
type textarea "Explore the emtions that are difficult."
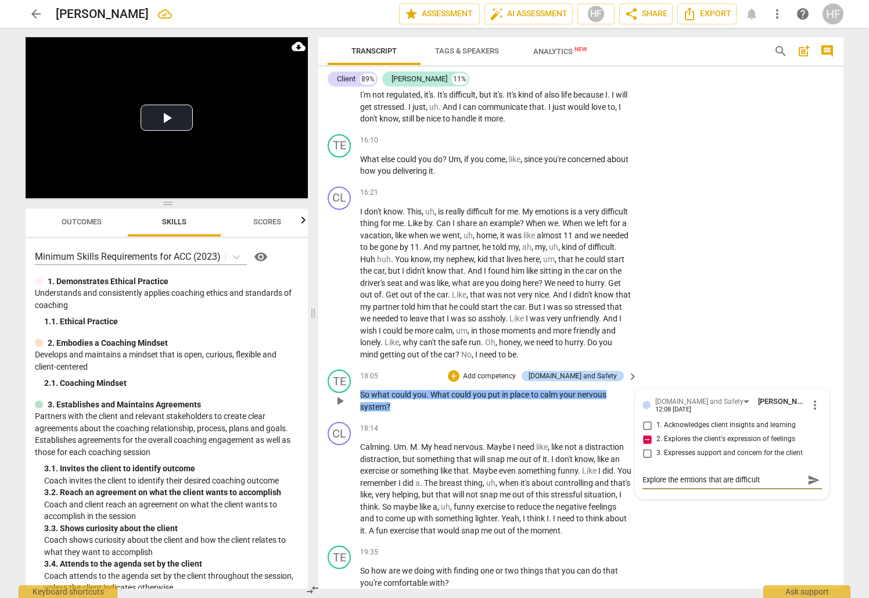
type textarea "Explore the emtions that are difficult."
type textarea "Explore the emtions that are difficult. H"
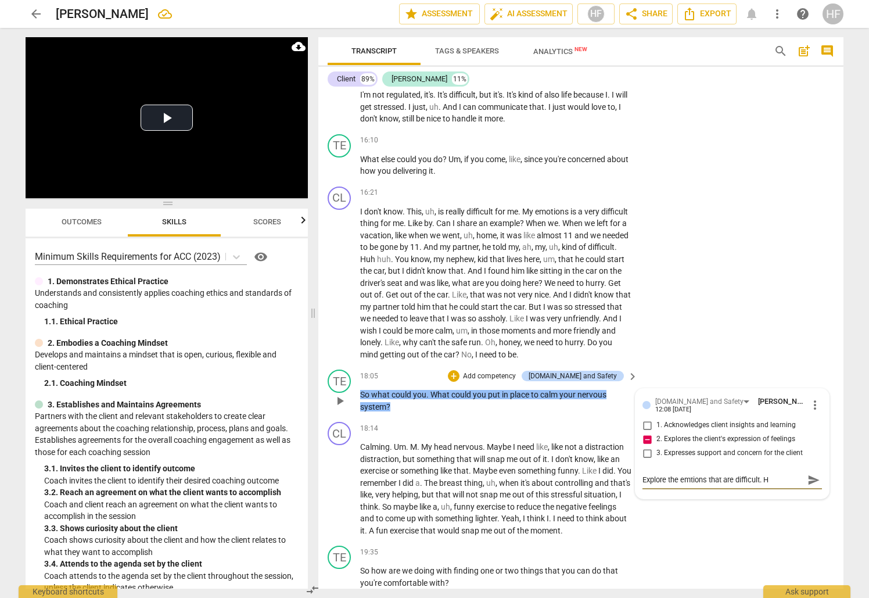
type textarea "Explore the emtions that are difficult. Ho"
type textarea "Explore the emtions that are difficult. Hoe"
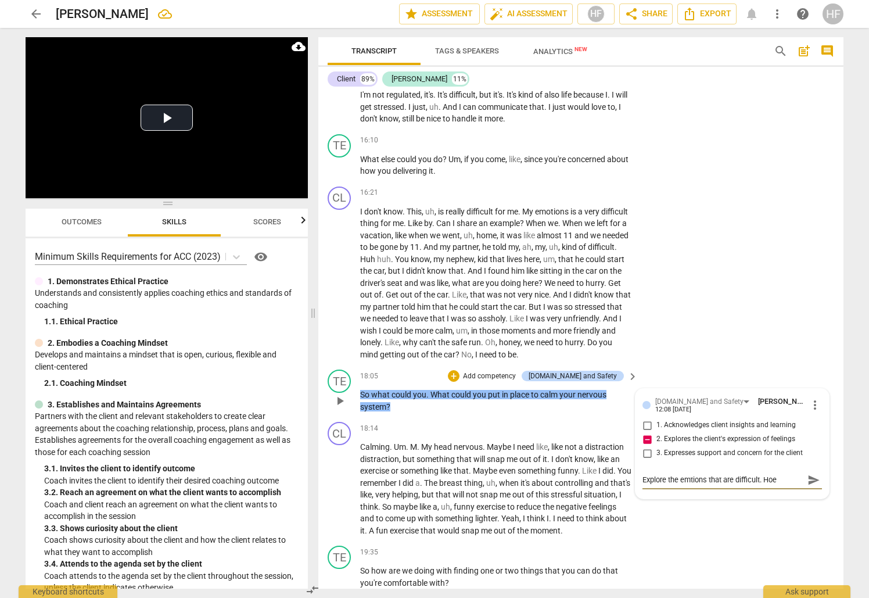
type textarea "Explore the emtions that are difficult. Hoe"
type textarea "Explore the emtions that are difficult. Hoe d"
type textarea "Explore the emtions that are difficult. Hoe do"
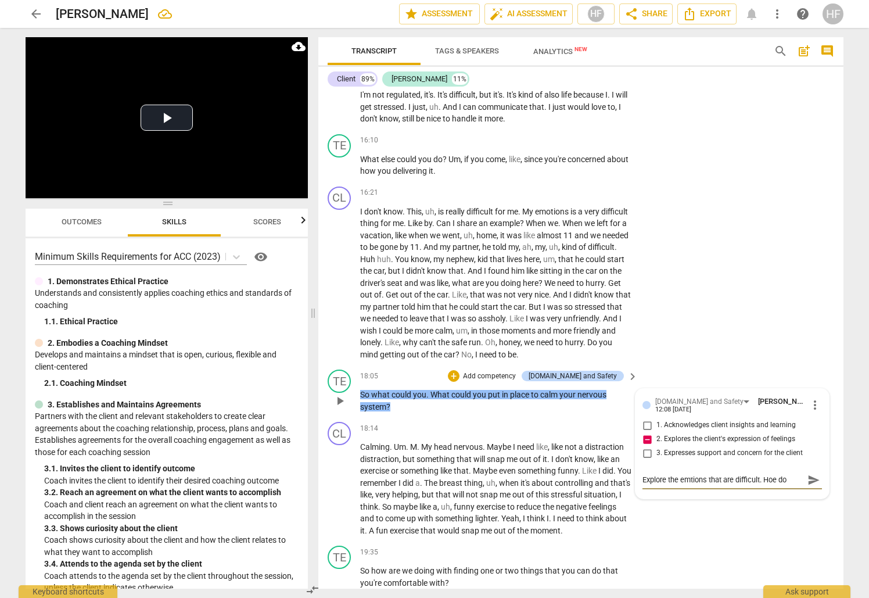
type textarea "Explore the emtions that are difficult. Hoe doe"
type textarea "Explore the emtions that are difficult. Hoe does"
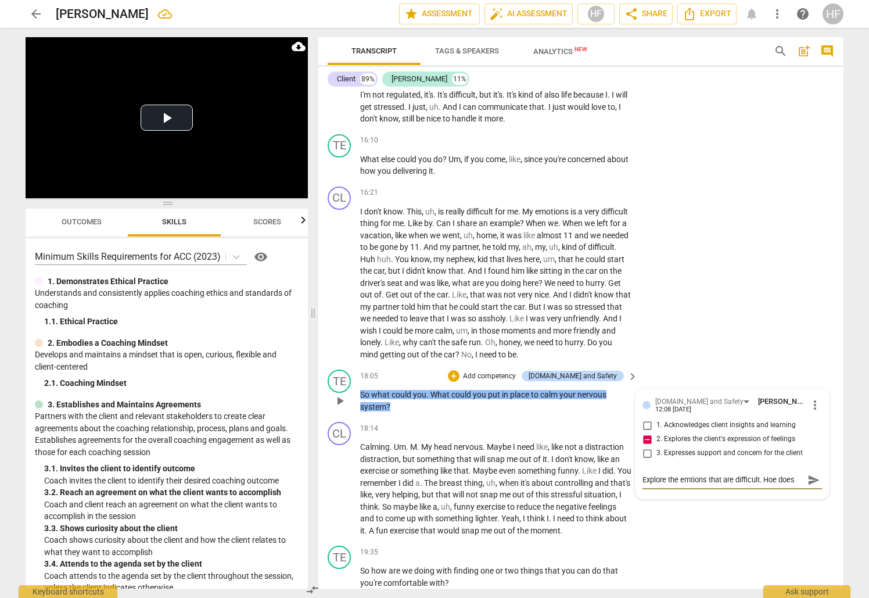
type textarea "Explore the emtions that are difficult. Hoe does"
type textarea "Explore the emtions that are difficult. Hoe doe"
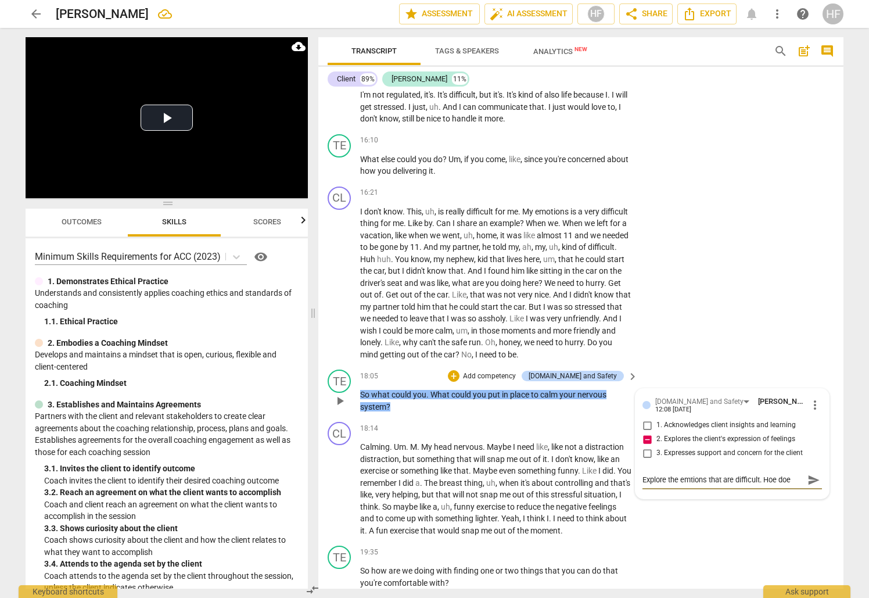
type textarea "Explore the emtions that are difficult. Hoe do"
type textarea "Explore the emtions that are difficult. Hoe d"
type textarea "Explore the emtions that are difficult. Hoe"
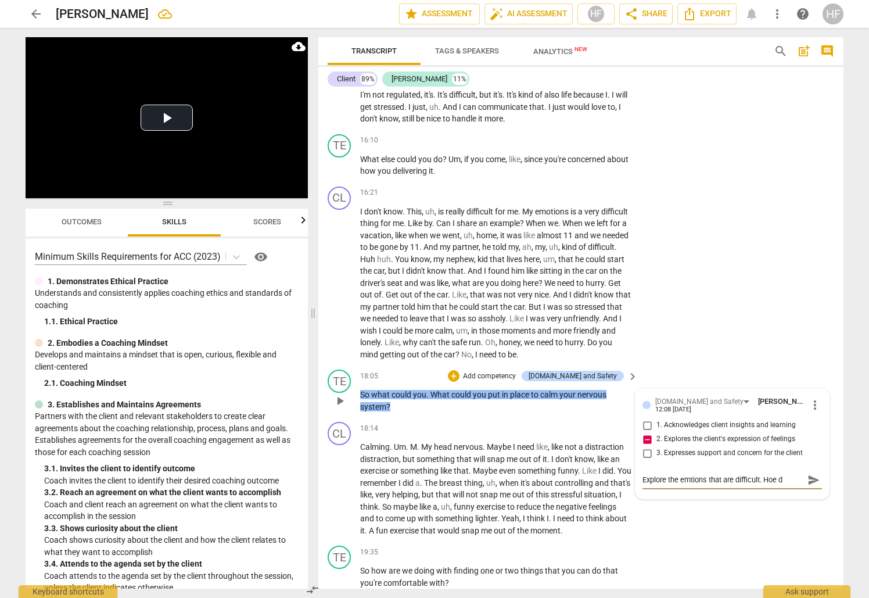
type textarea "Explore the emtions that are difficult. Hoe"
type textarea "Explore the emtions that are difficult. Ho"
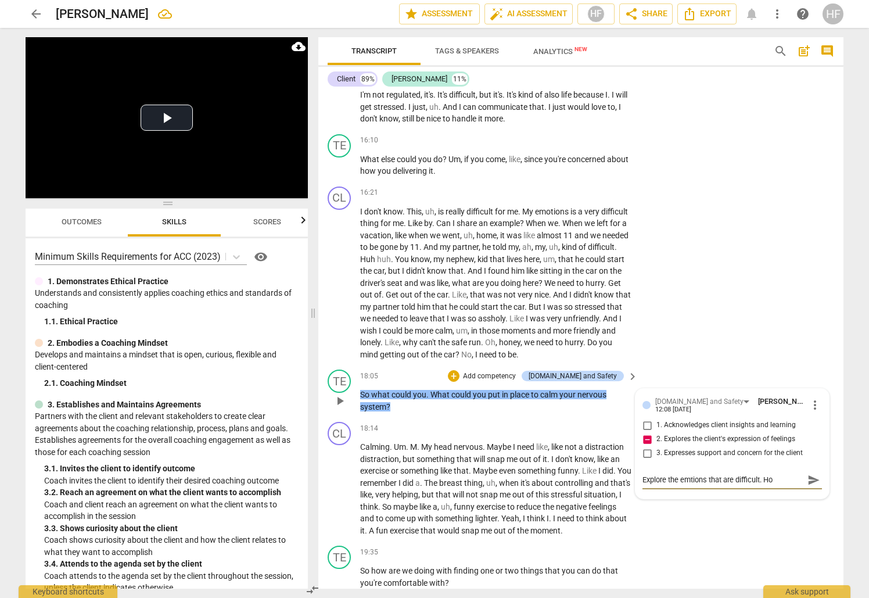
type textarea "Explore the emtions that are difficult. H"
type textarea "Explore the emtions that are difficult. Ho"
type textarea "Explore the emtions that are difficult. How"
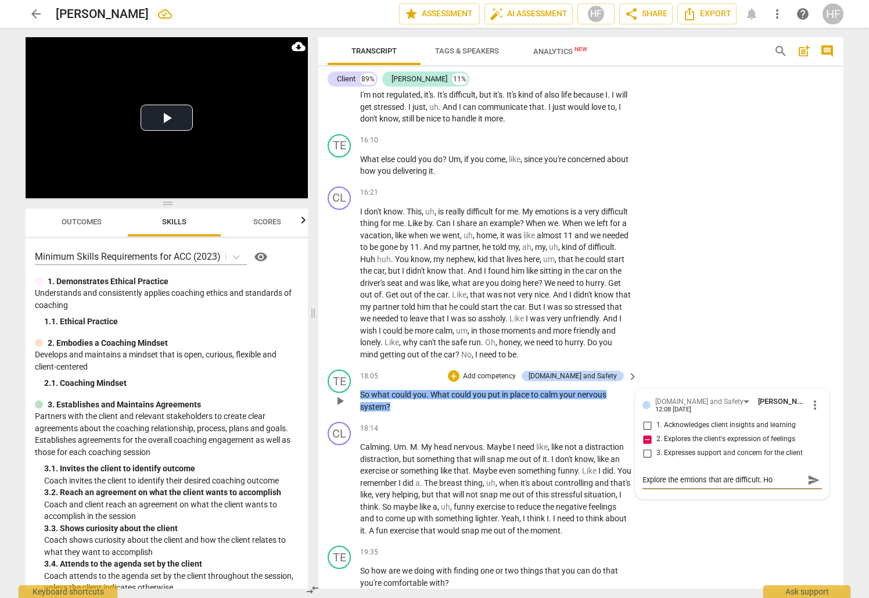
type textarea "Explore the emtions that are difficult. How"
type textarea "Explore the emtions that are difficult. How d"
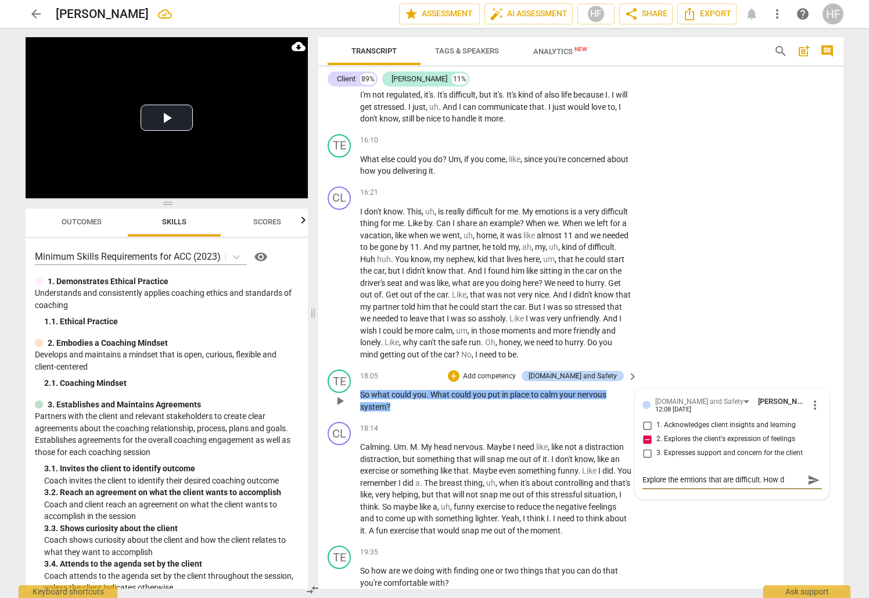
type textarea "Explore the emtions that are difficult. How do"
type textarea "Explore the emtions that are difficult. How do t"
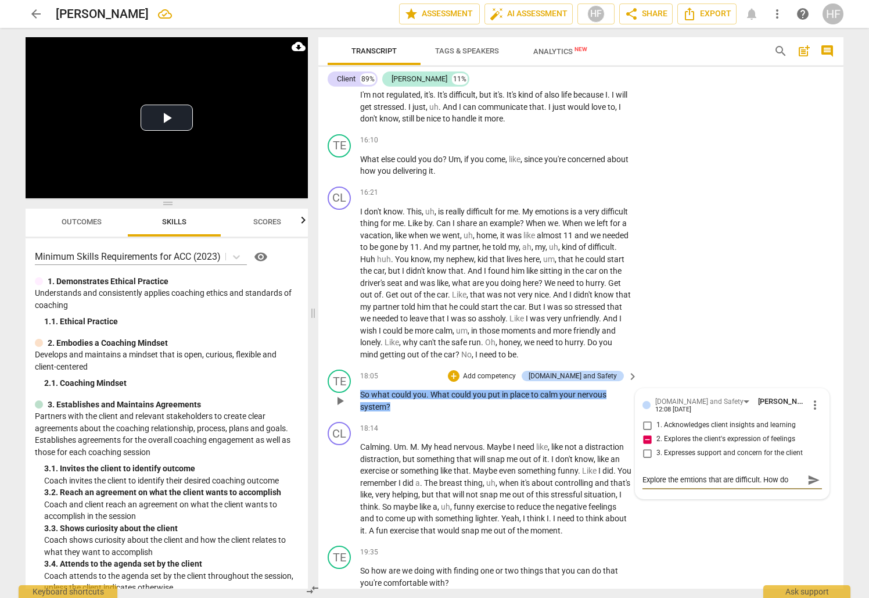
type textarea "Explore the emtions that are difficult. How do t"
type textarea "Explore the emtions that are difficult. How do th"
type textarea "Explore the emtions that are difficult. How do the"
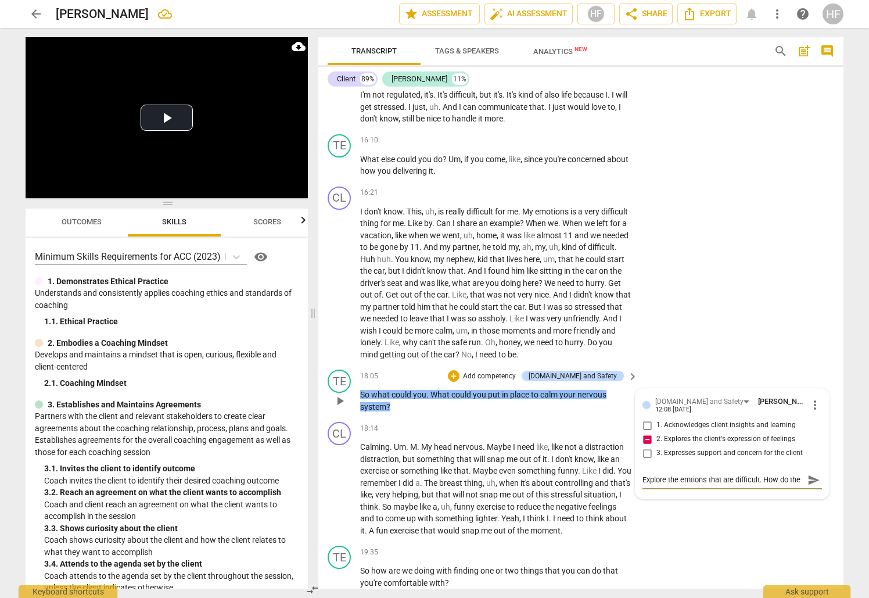
scroll to position [10, 0]
type textarea "Explore the emtions that are difficult. How do thes"
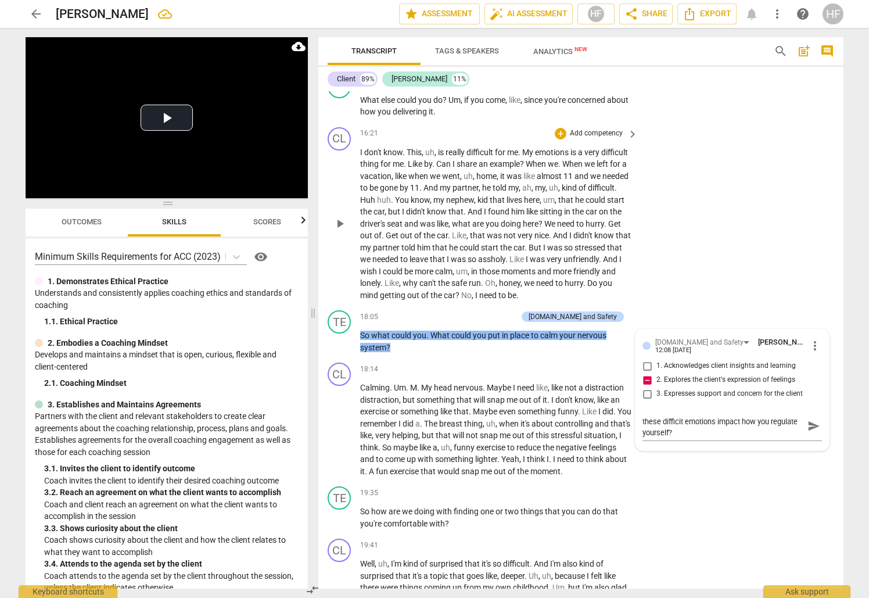
click at [750, 238] on div "CL play_arrow pause 16:21 + Add competency keyboard_arrow_right I don't know . …" at bounding box center [580, 215] width 525 height 184
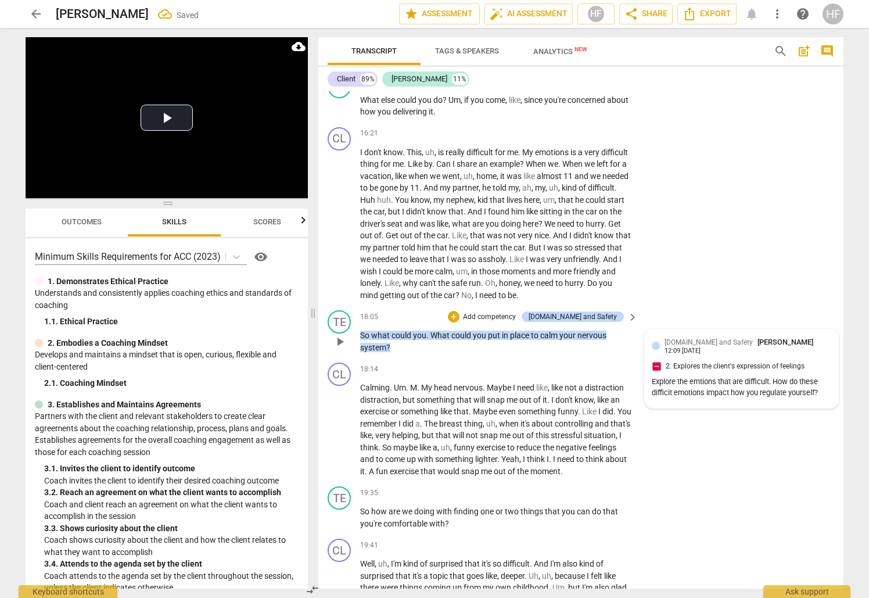
click at [775, 377] on div "Explore the emtions that are difficult. How do these difficit emotions impact h…" at bounding box center [742, 388] width 180 height 22
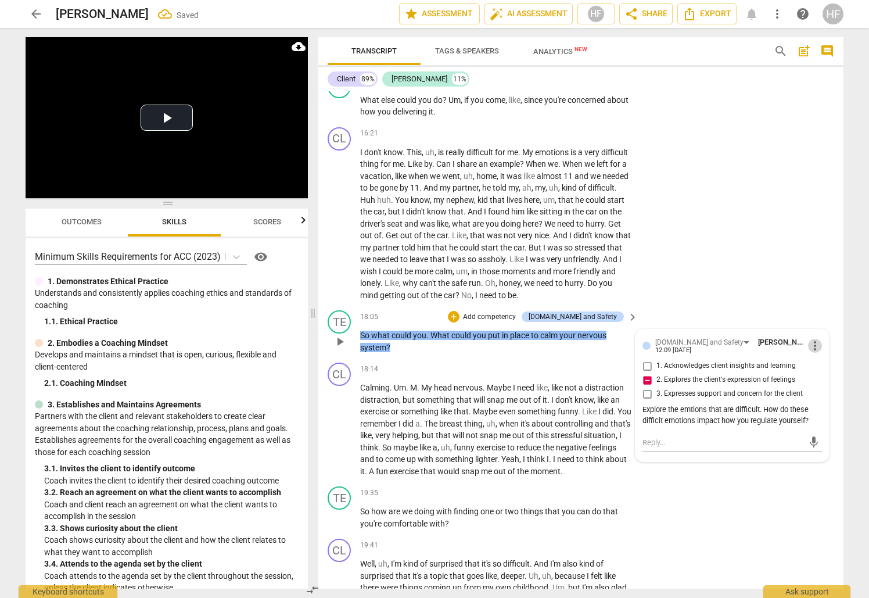
click at [817, 339] on span "more_vert" at bounding box center [815, 346] width 14 height 14
click at [817, 302] on li "Edit" at bounding box center [824, 302] width 40 height 22
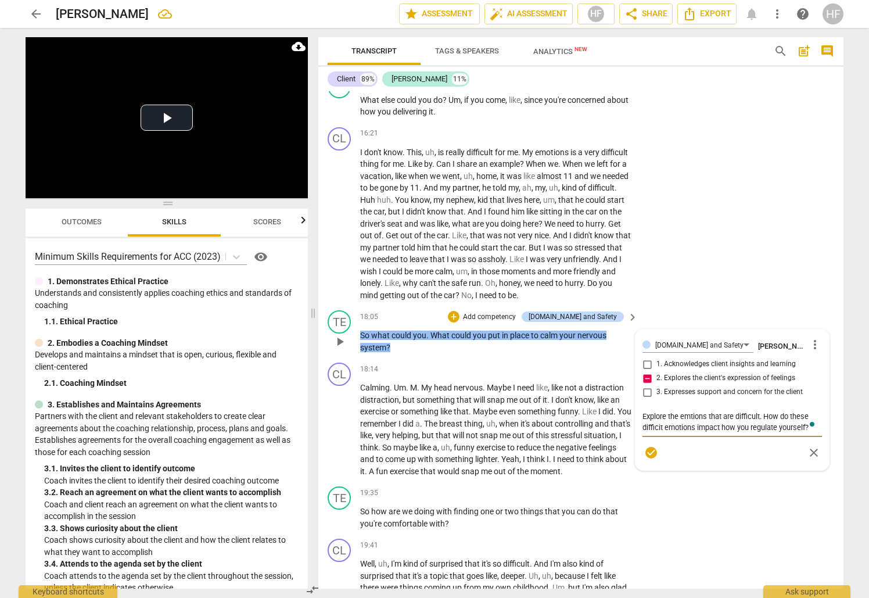
click at [733, 411] on textarea "Explore the emtions that are difficult. How do these difficit emotions impact h…" at bounding box center [733, 422] width 180 height 22
click at [741, 411] on textarea "Explore the emtions that are difficult. How do these difficit emotions impact h…" at bounding box center [733, 422] width 180 height 22
click at [650, 446] on span "check_circle" at bounding box center [651, 453] width 14 height 14
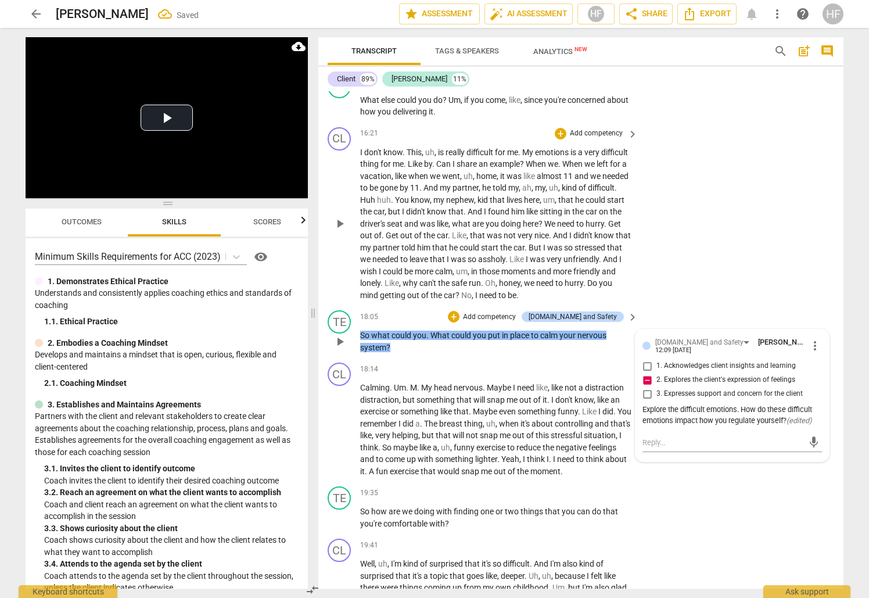
click at [717, 250] on div "CL play_arrow pause 16:21 + Add competency keyboard_arrow_right I don't know . …" at bounding box center [580, 215] width 525 height 184
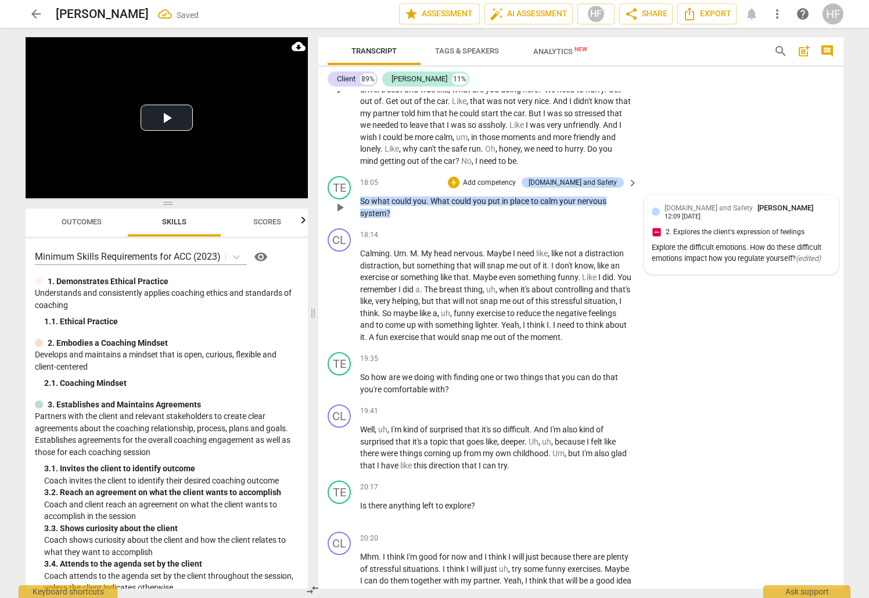
scroll to position [3331, 0]
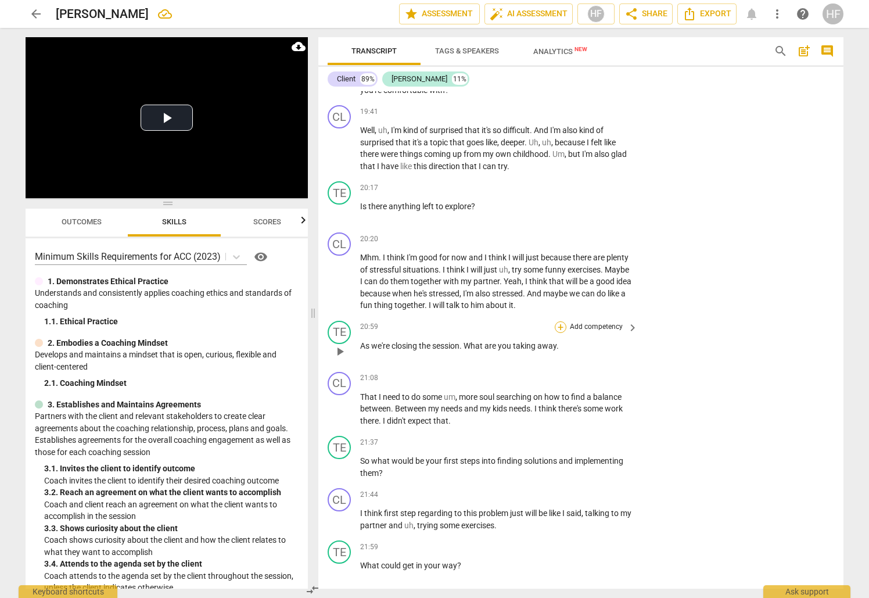
click at [558, 321] on div "+" at bounding box center [561, 327] width 12 height 12
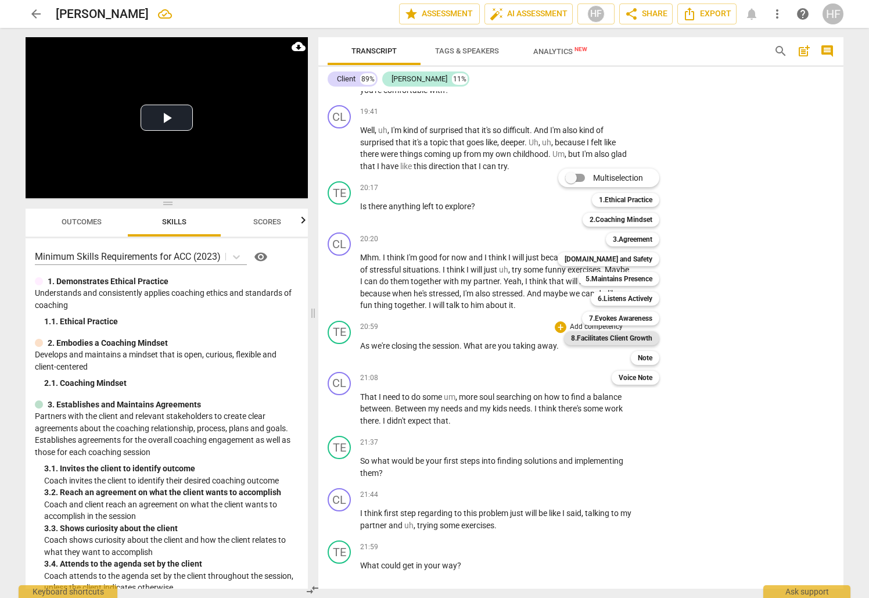
click at [640, 335] on b "8.Facilitates Client Growth" at bounding box center [611, 338] width 81 height 14
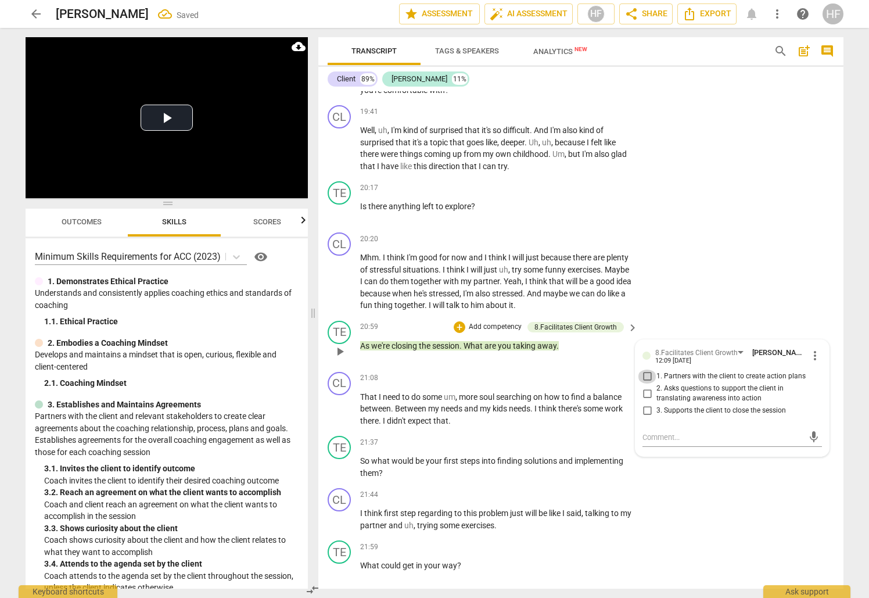
click at [647, 370] on input "1. Partners with the client to create action plans" at bounding box center [647, 377] width 19 height 14
click at [648, 370] on input "1. Partners with the client to create action plans" at bounding box center [647, 377] width 19 height 14
click at [649, 386] on input "2. Asks questions to support the client in translating awareness into action" at bounding box center [647, 393] width 19 height 14
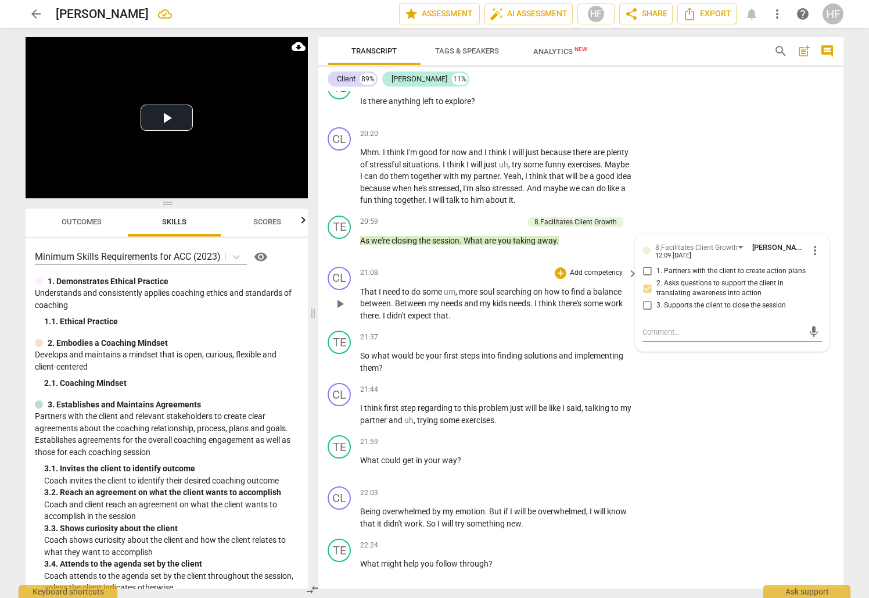
scroll to position [3440, 0]
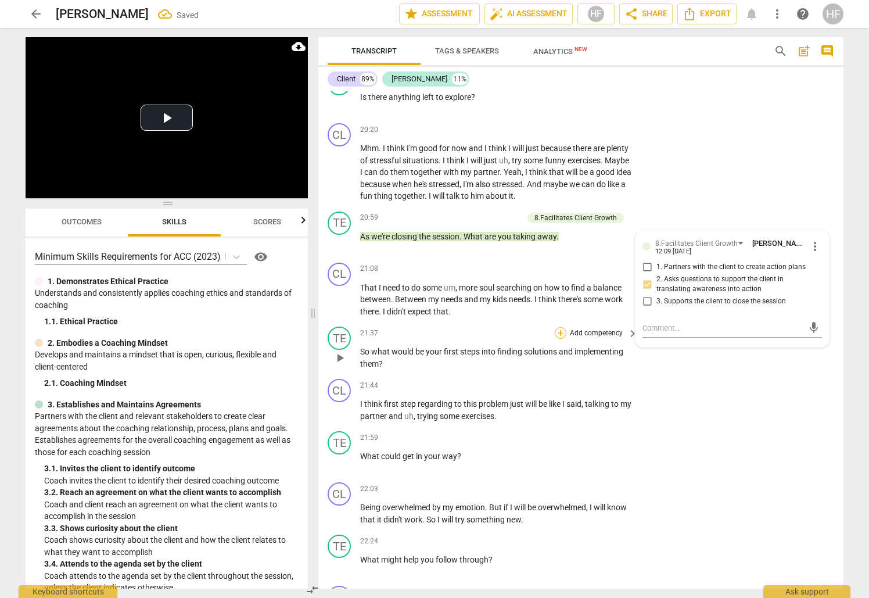
click at [558, 327] on div "+" at bounding box center [561, 333] width 12 height 12
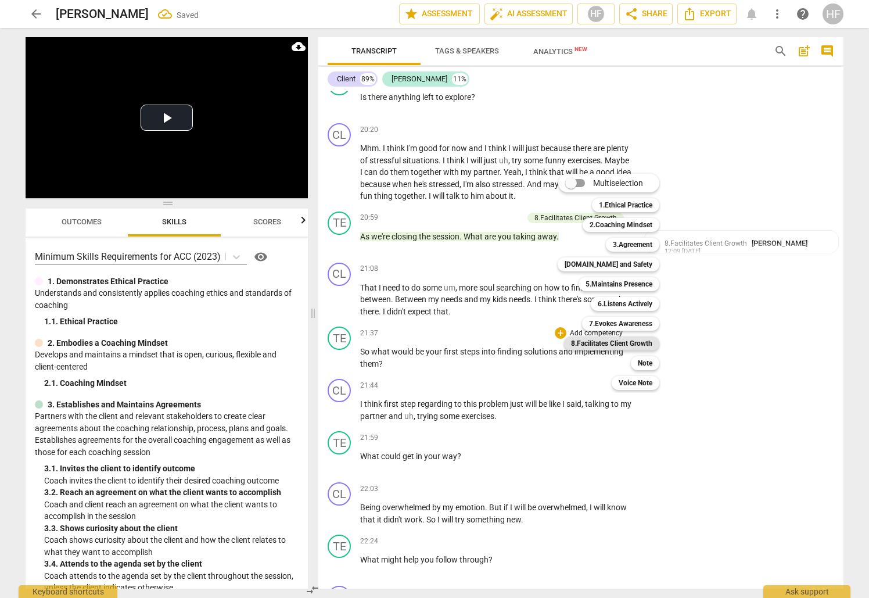
click at [635, 343] on b "8.Facilitates Client Growth" at bounding box center [611, 343] width 81 height 14
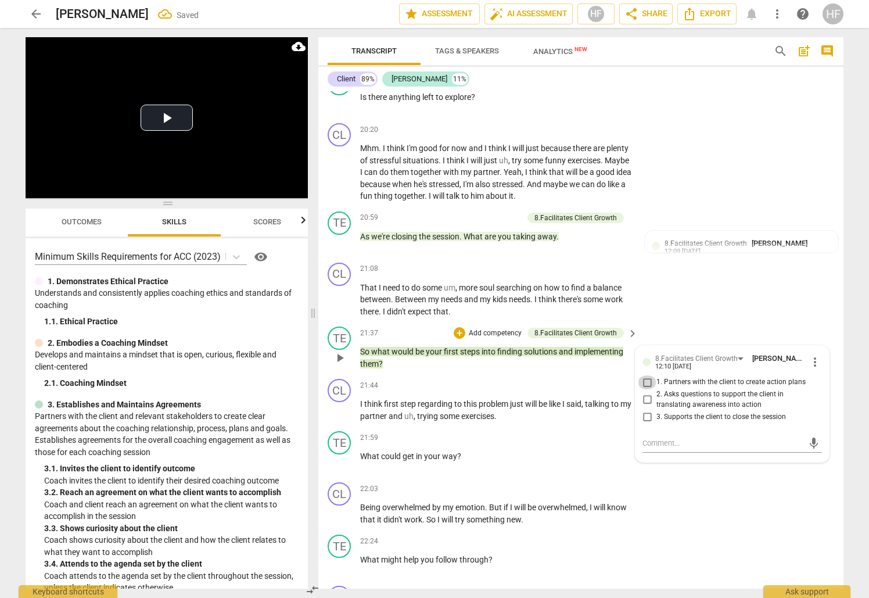
click at [650, 375] on input "1. Partners with the client to create action plans" at bounding box center [647, 382] width 19 height 14
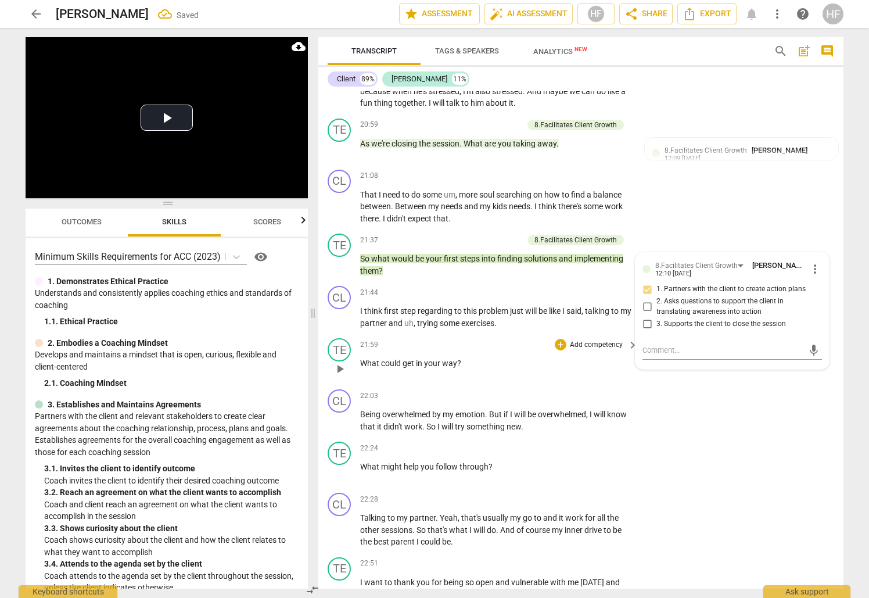
scroll to position [3533, 0]
click at [562, 338] on div "+" at bounding box center [561, 344] width 12 height 12
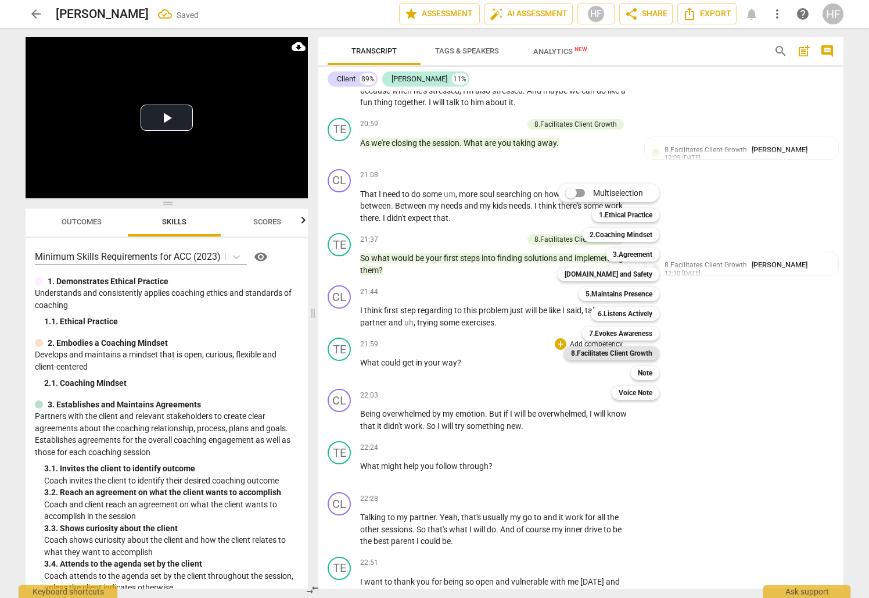
click at [632, 352] on b "8.Facilitates Client Growth" at bounding box center [611, 353] width 81 height 14
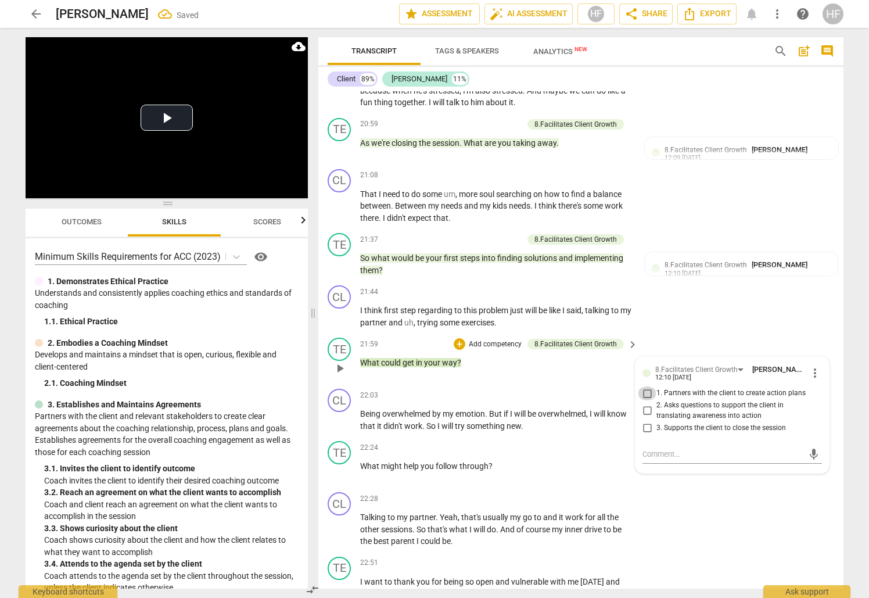
click at [643, 386] on input "1. Partners with the client to create action plans" at bounding box center [647, 393] width 19 height 14
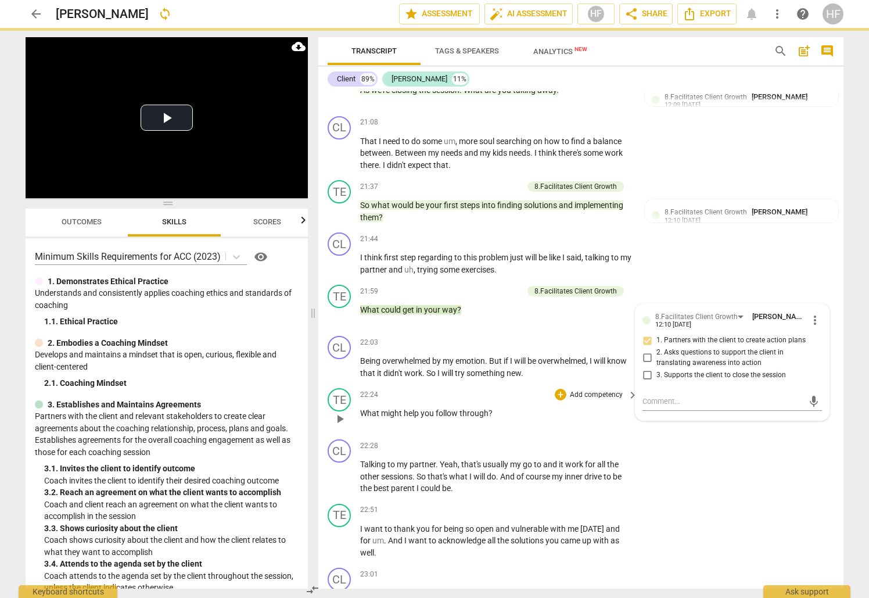
scroll to position [3598, 0]
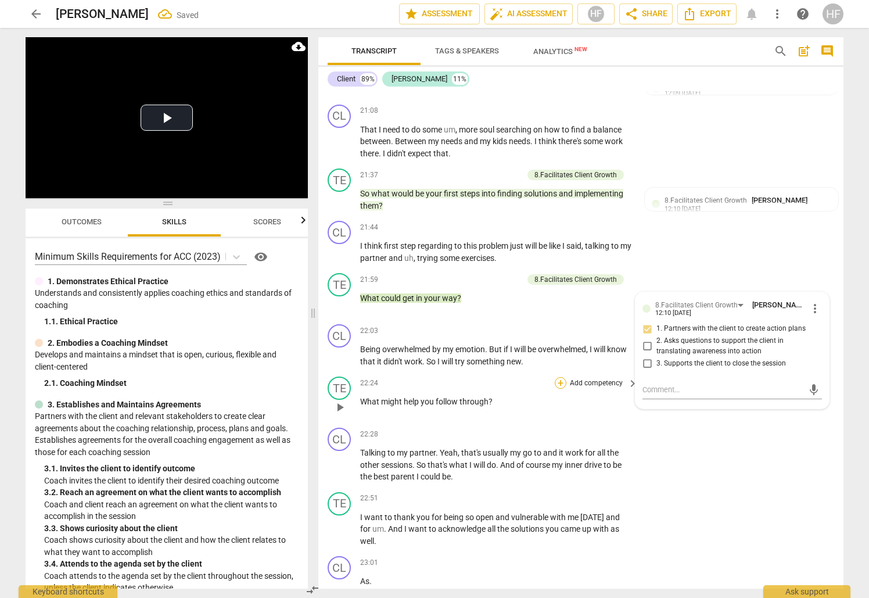
click at [561, 377] on div "+" at bounding box center [561, 383] width 12 height 12
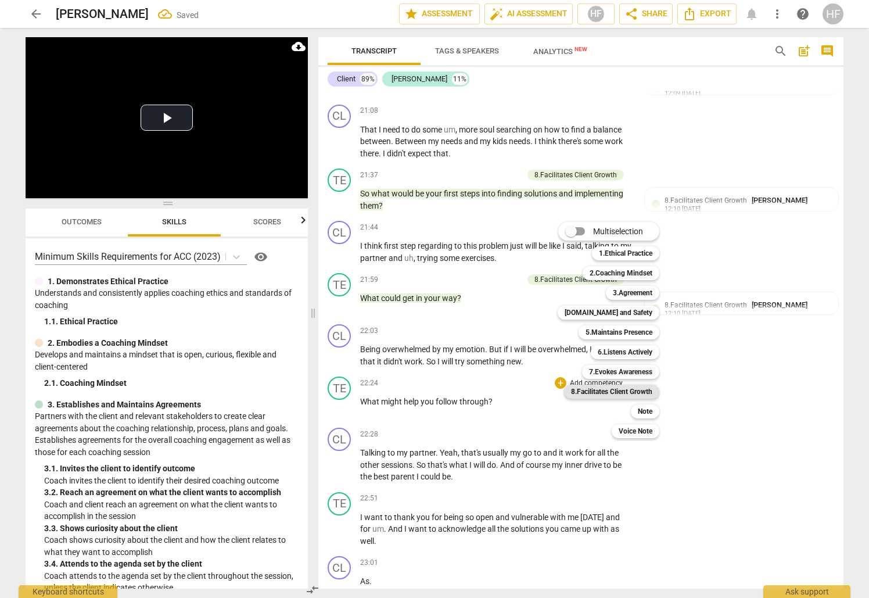
click at [619, 389] on b "8.Facilitates Client Growth" at bounding box center [611, 392] width 81 height 14
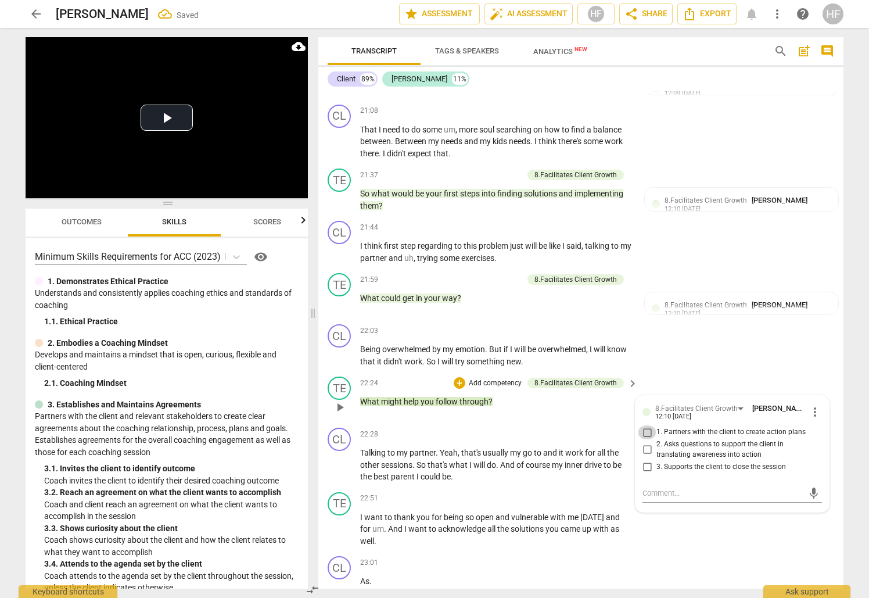
click at [651, 425] on input "1. Partners with the client to create action plans" at bounding box center [647, 432] width 19 height 14
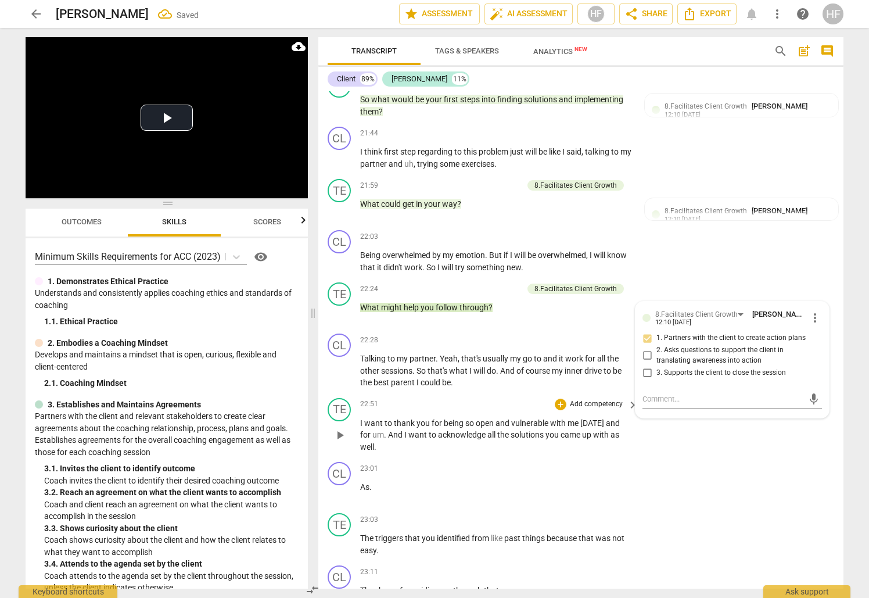
scroll to position [3692, 0]
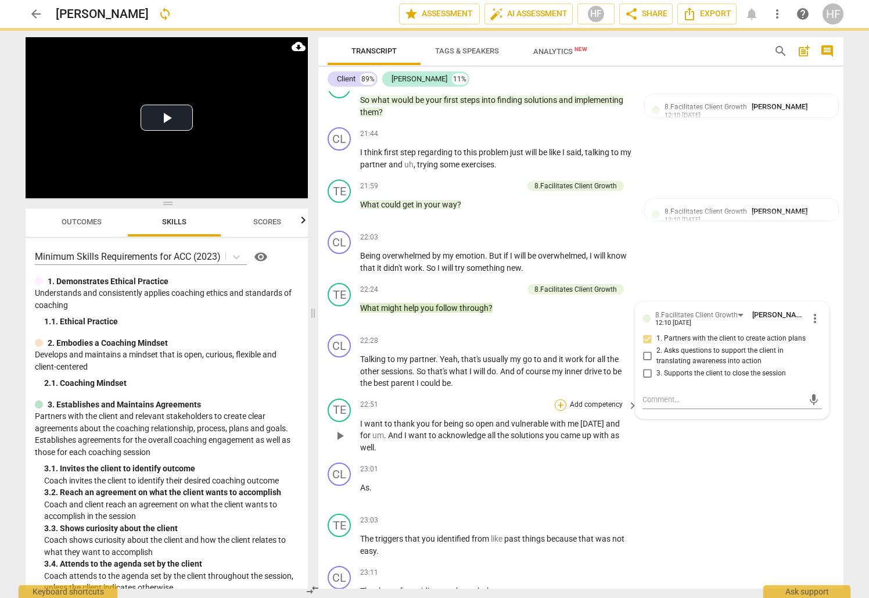
click at [558, 399] on div "+" at bounding box center [561, 405] width 12 height 12
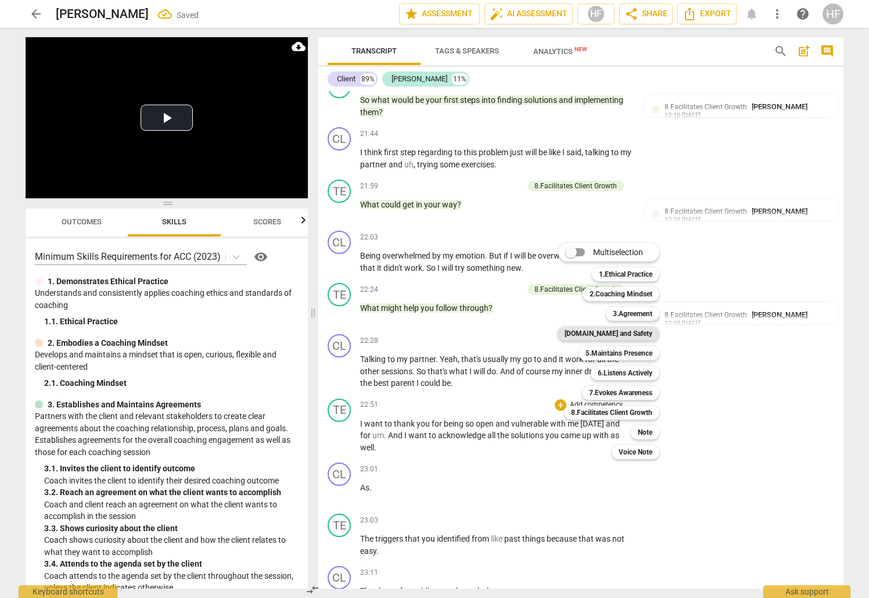
click at [641, 332] on b "[DOMAIN_NAME] and Safety" at bounding box center [609, 334] width 88 height 14
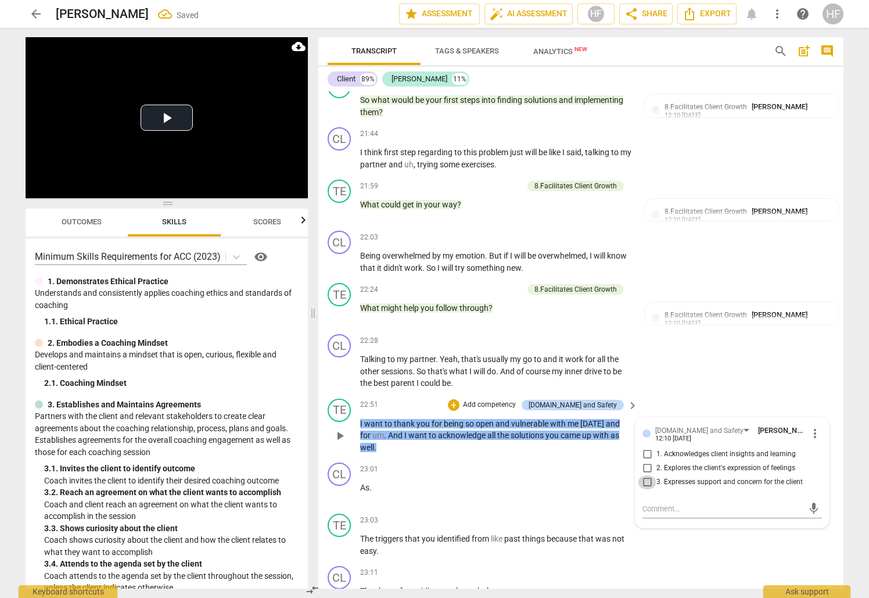
click at [650, 475] on input "3. Expresses support and concern for the client" at bounding box center [647, 482] width 19 height 14
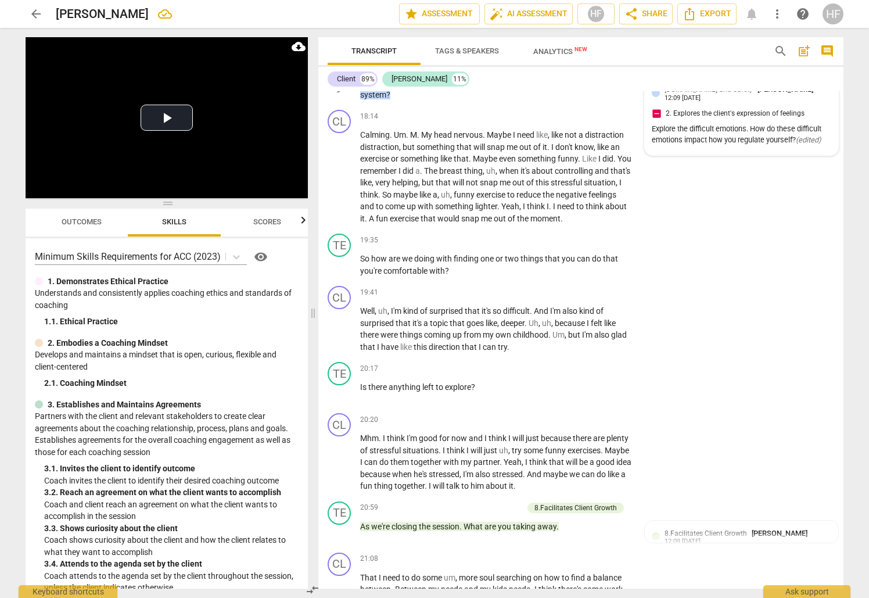
scroll to position [3105, 0]
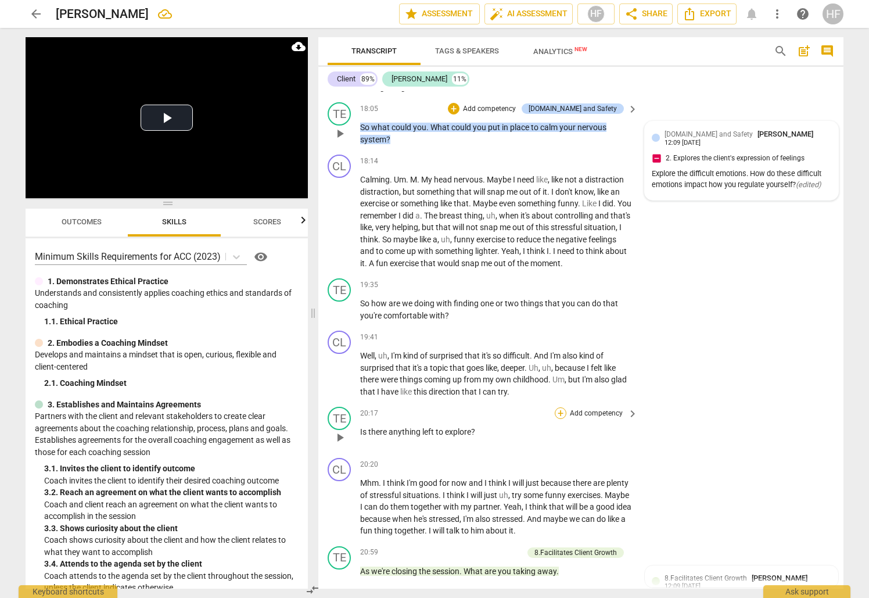
click at [558, 407] on div "+" at bounding box center [561, 413] width 12 height 12
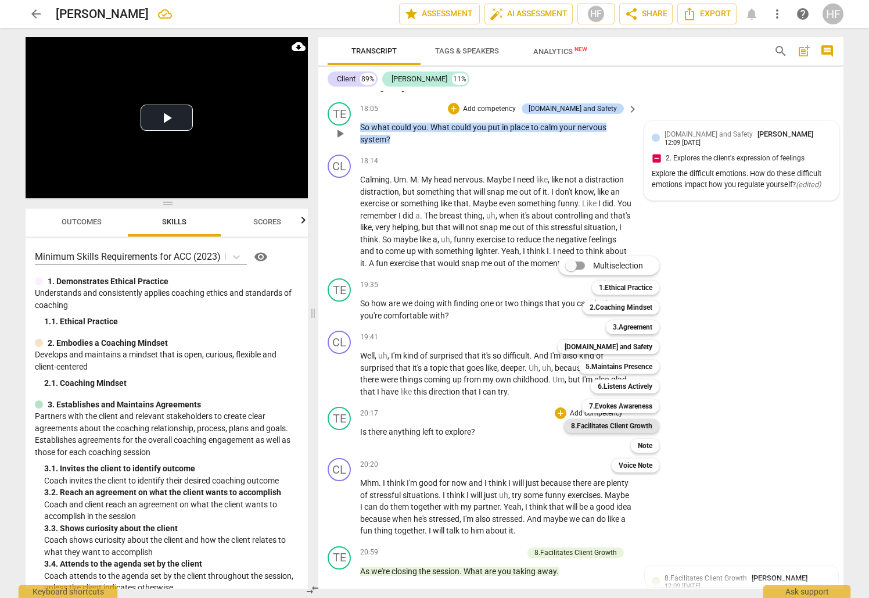
click at [635, 425] on b "8.Facilitates Client Growth" at bounding box center [611, 426] width 81 height 14
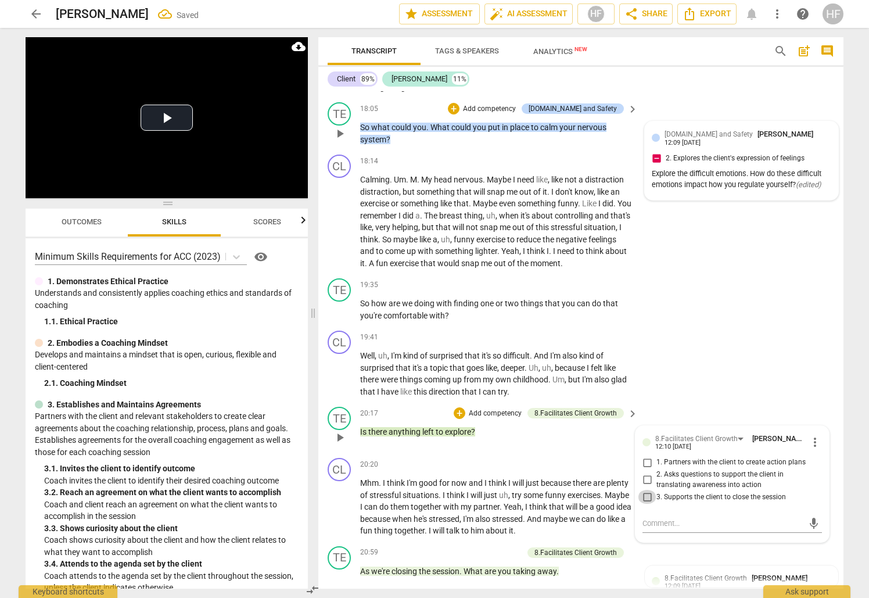
click at [651, 490] on input "3. Supports the client to close the session" at bounding box center [647, 497] width 19 height 14
click at [657, 518] on textarea at bounding box center [723, 523] width 161 height 11
click at [734, 274] on div "TE play_arrow pause 19:35 + Add competency keyboard_arrow_right So how are we d…" at bounding box center [580, 300] width 525 height 52
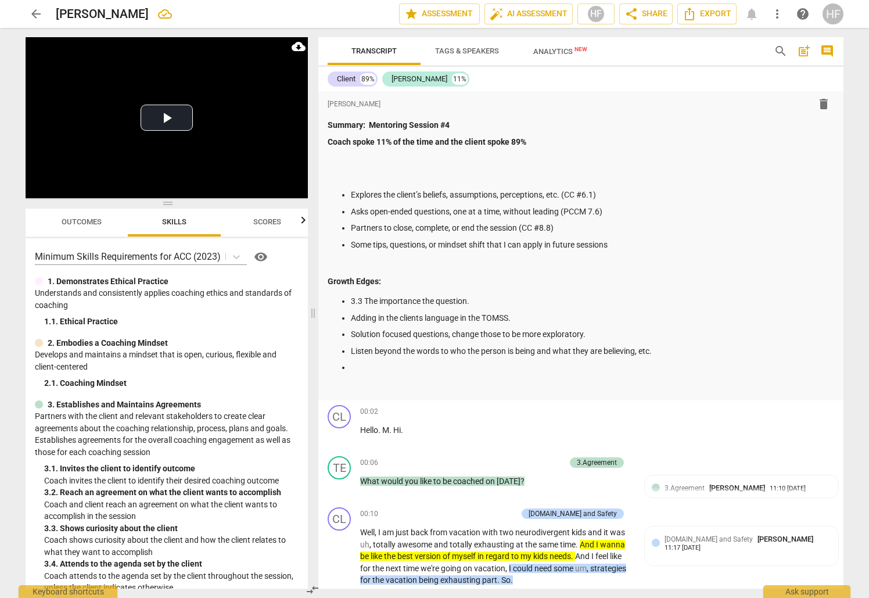
scroll to position [0, 0]
click at [454, 364] on p at bounding box center [592, 367] width 483 height 12
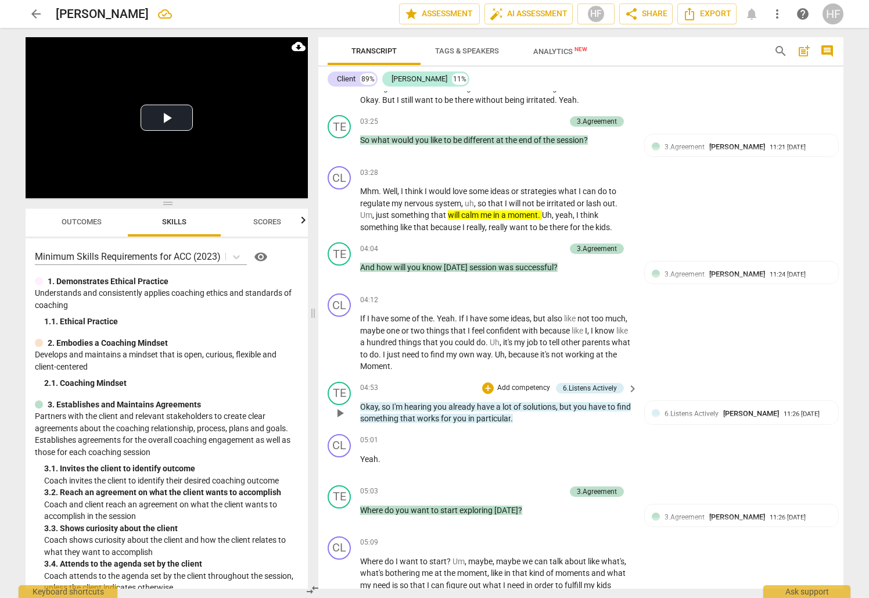
scroll to position [985, 0]
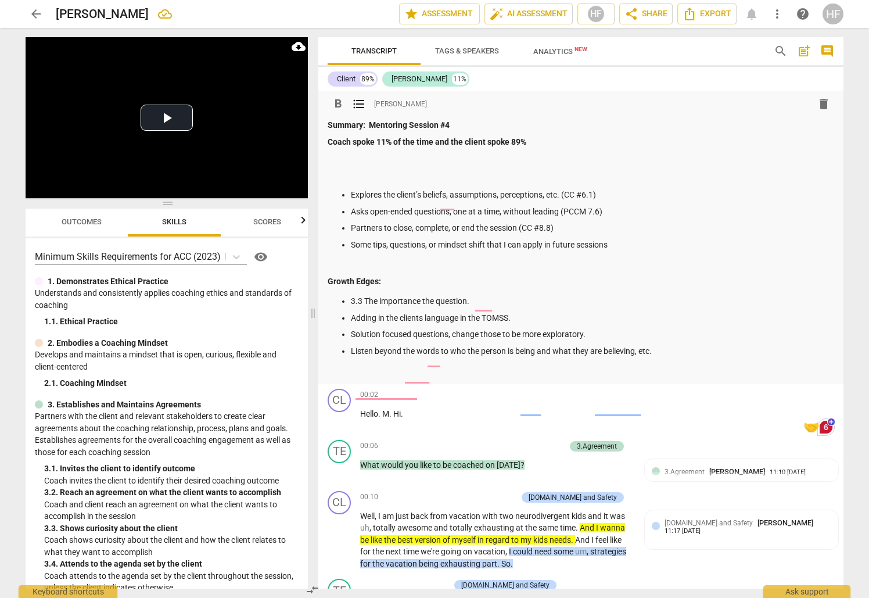
click at [370, 160] on p at bounding box center [581, 158] width 507 height 12
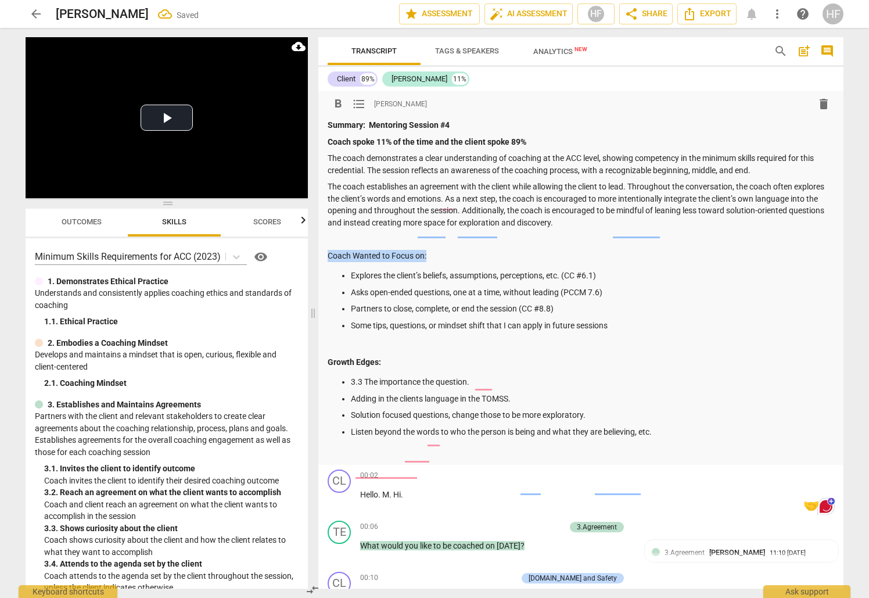
drag, startPoint x: 440, startPoint y: 256, endPoint x: 317, endPoint y: 258, distance: 122.6
click at [317, 257] on div "Transcript Tags & Speakers Analytics New search post_add comment Client 89% [PE…" at bounding box center [583, 313] width 539 height 570
drag, startPoint x: 431, startPoint y: 255, endPoint x: 325, endPoint y: 253, distance: 105.8
click at [325, 253] on div "format_bold format_list_bulleted [PERSON_NAME] delete Summary: Mentoring Sessio…" at bounding box center [580, 278] width 525 height 374
click at [340, 107] on span "format_bold" at bounding box center [338, 104] width 14 height 14
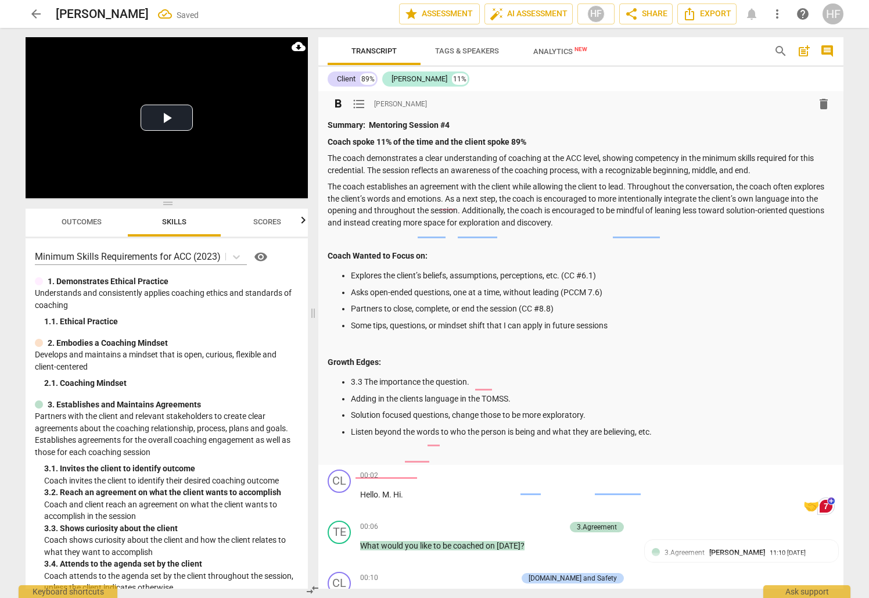
click at [480, 199] on p "The coach establishes an agreement with the client while allowing the client to…" at bounding box center [581, 205] width 507 height 48
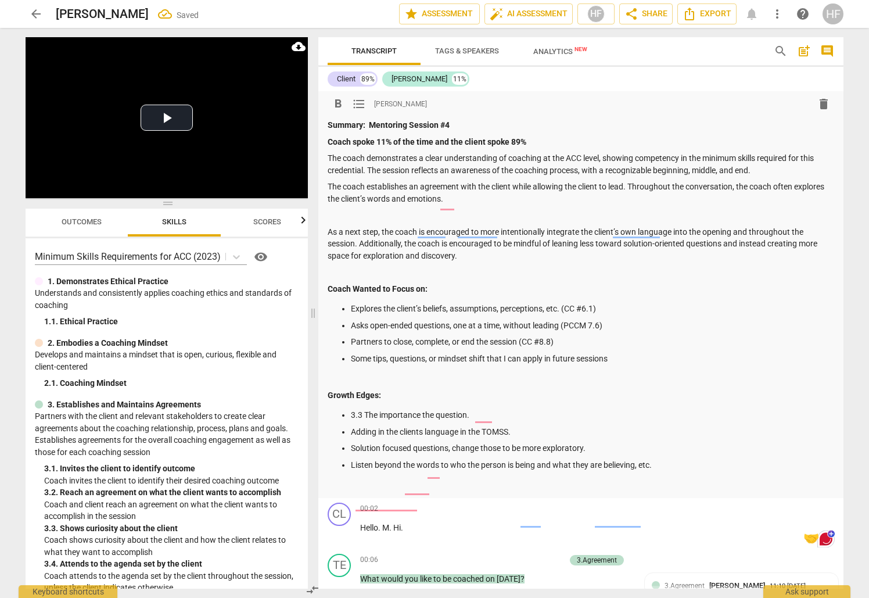
click at [329, 186] on p "The coach establishes an agreement with the client while allowing the client to…" at bounding box center [581, 193] width 507 height 24
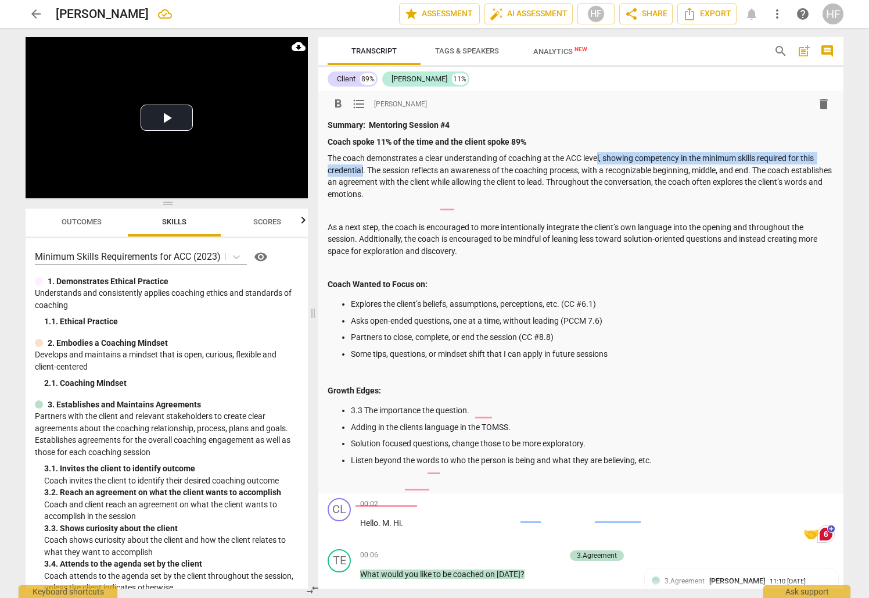
drag, startPoint x: 363, startPoint y: 168, endPoint x: 600, endPoint y: 156, distance: 237.4
click at [600, 156] on p "The coach demonstrates a clear understanding of coaching at the ACC level, show…" at bounding box center [581, 176] width 507 height 48
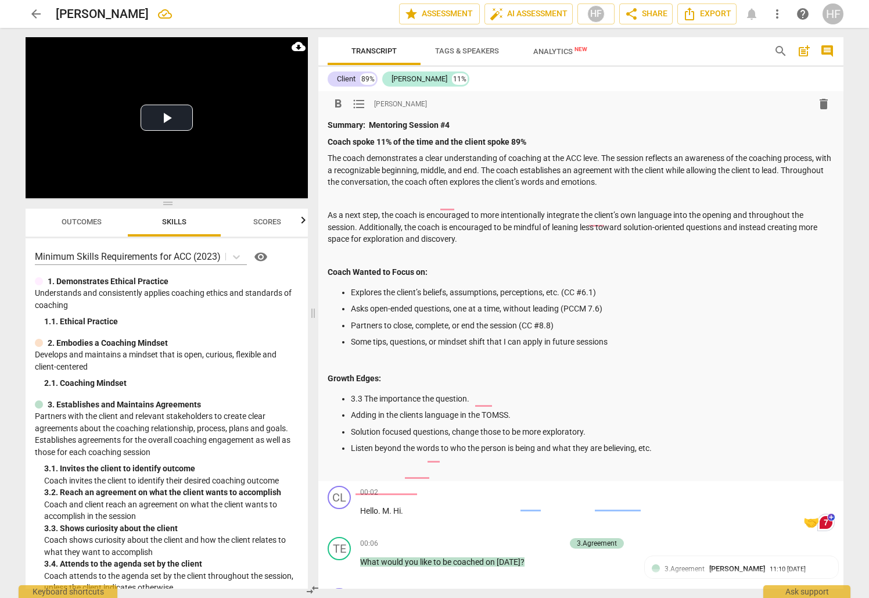
click at [408, 183] on p "The coach demonstrates a clear understanding of coaching at the ACC leve. The s…" at bounding box center [581, 170] width 507 height 36
click at [462, 197] on p at bounding box center [581, 199] width 507 height 12
click at [713, 11] on span "Export" at bounding box center [707, 14] width 49 height 14
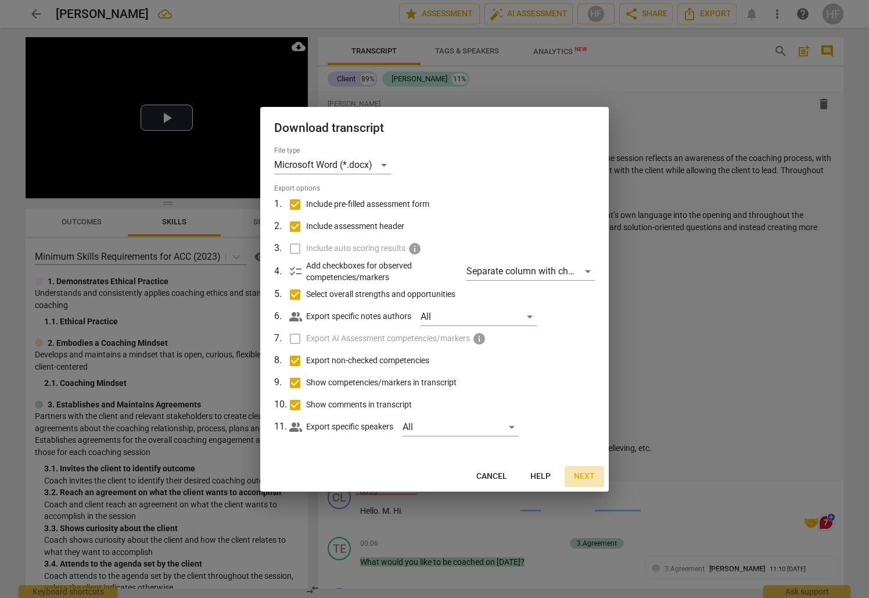
click at [581, 471] on span "Next" at bounding box center [584, 477] width 21 height 12
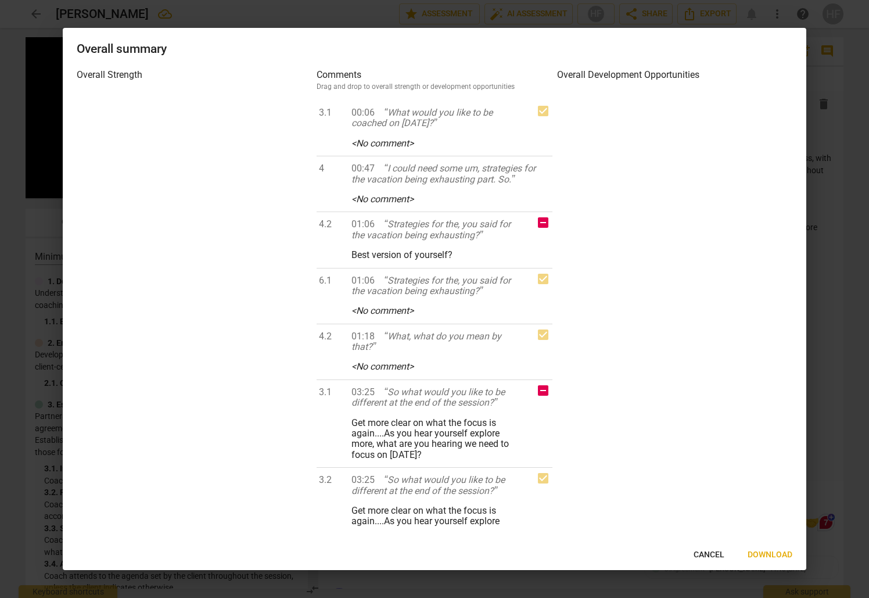
click at [755, 565] on button "Download" at bounding box center [770, 554] width 63 height 21
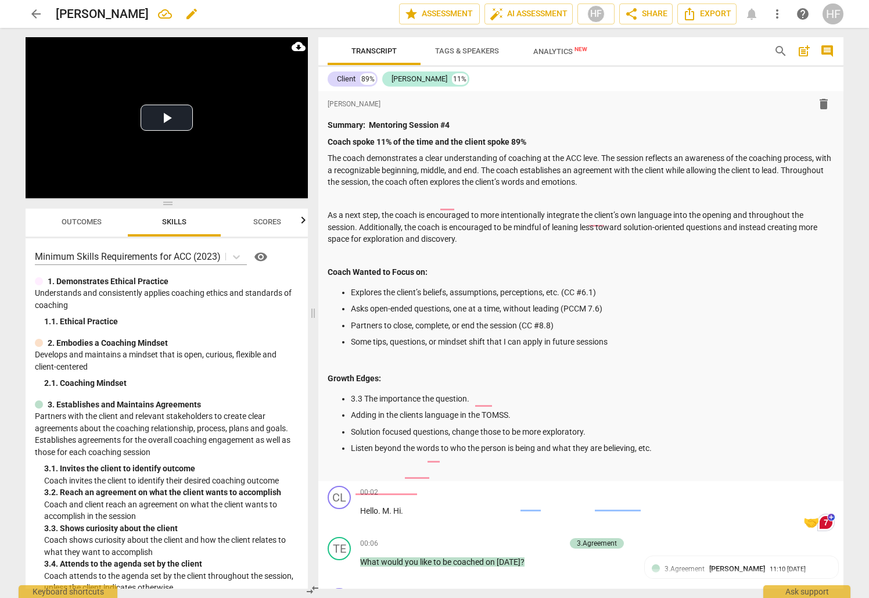
click at [185, 12] on span "edit" at bounding box center [192, 14] width 14 height 14
click at [59, 14] on input "[PERSON_NAME]" at bounding box center [202, 14] width 292 height 22
click at [33, 15] on span "arrow_back" at bounding box center [36, 14] width 14 height 14
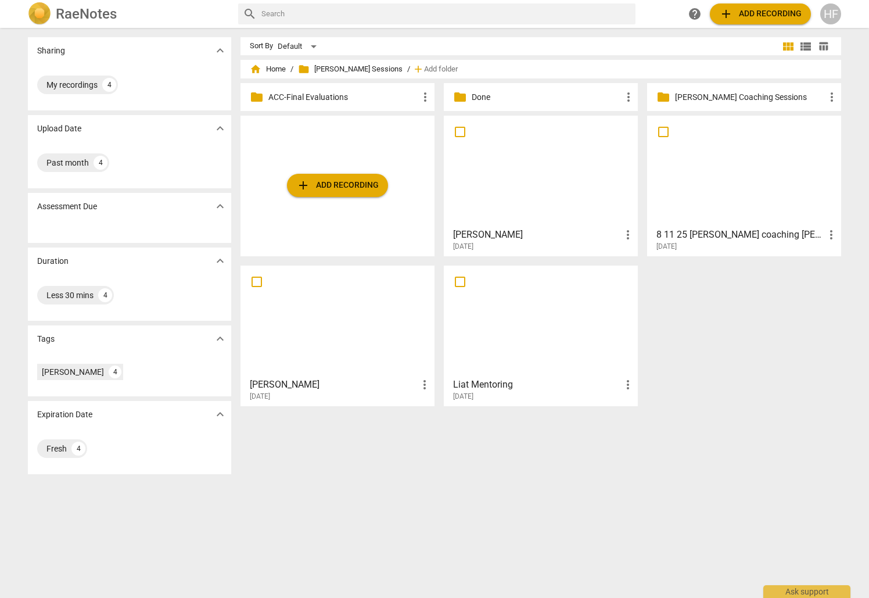
click at [525, 236] on h3 "[PERSON_NAME]" at bounding box center [537, 235] width 168 height 14
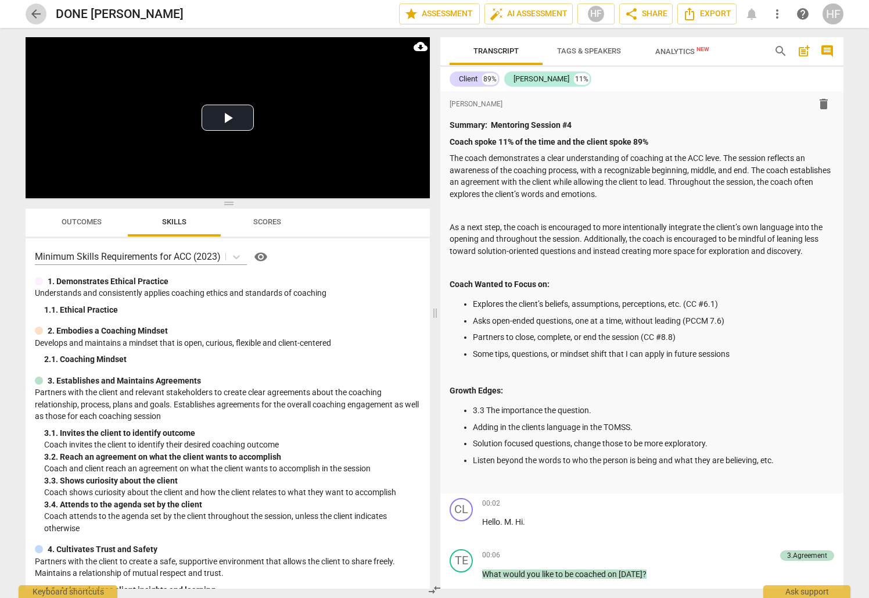
click at [27, 10] on span "arrow_back" at bounding box center [36, 14] width 21 height 14
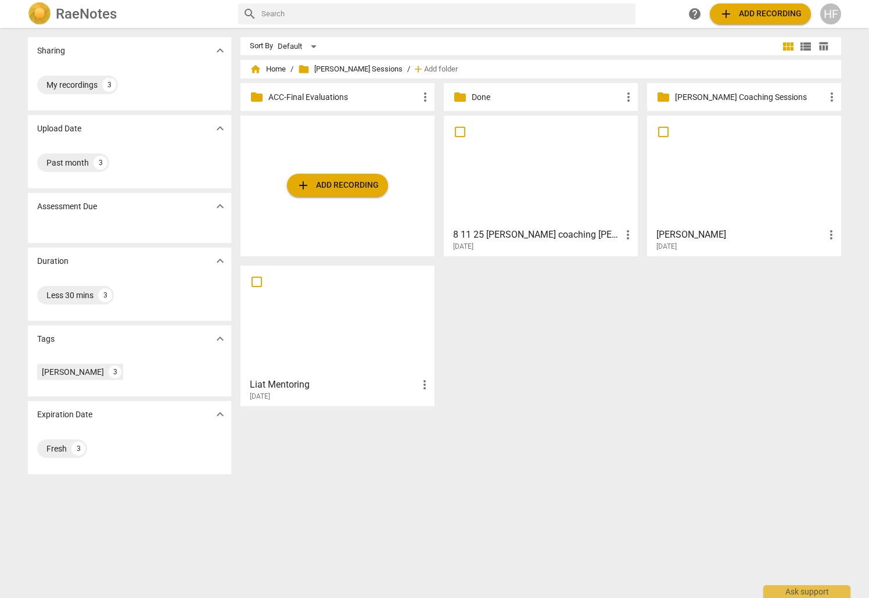
click at [558, 236] on h3 "8 11 25 [PERSON_NAME] coaching [PERSON_NAME] video _Recording_640x360 copy" at bounding box center [537, 235] width 168 height 14
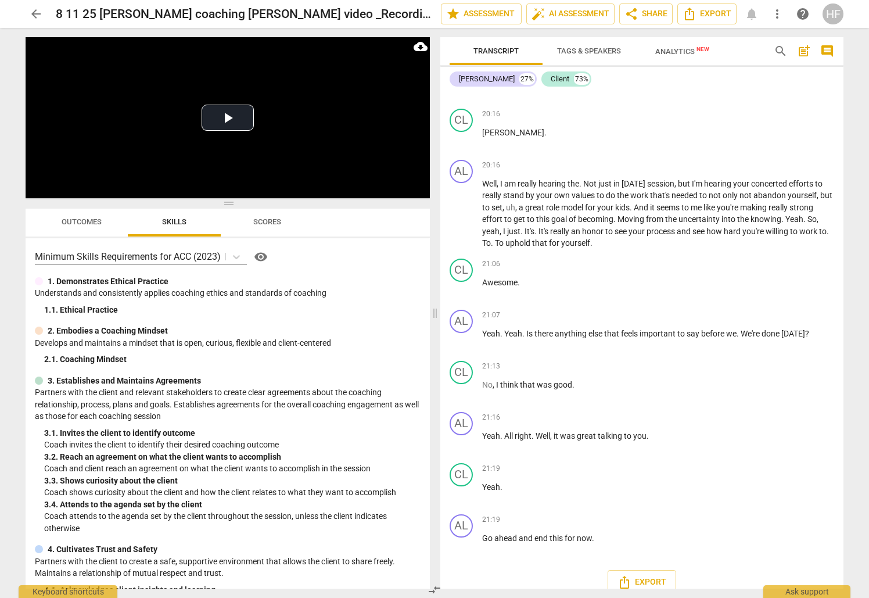
scroll to position [3679, 0]
click at [34, 12] on span "arrow_back" at bounding box center [36, 14] width 14 height 14
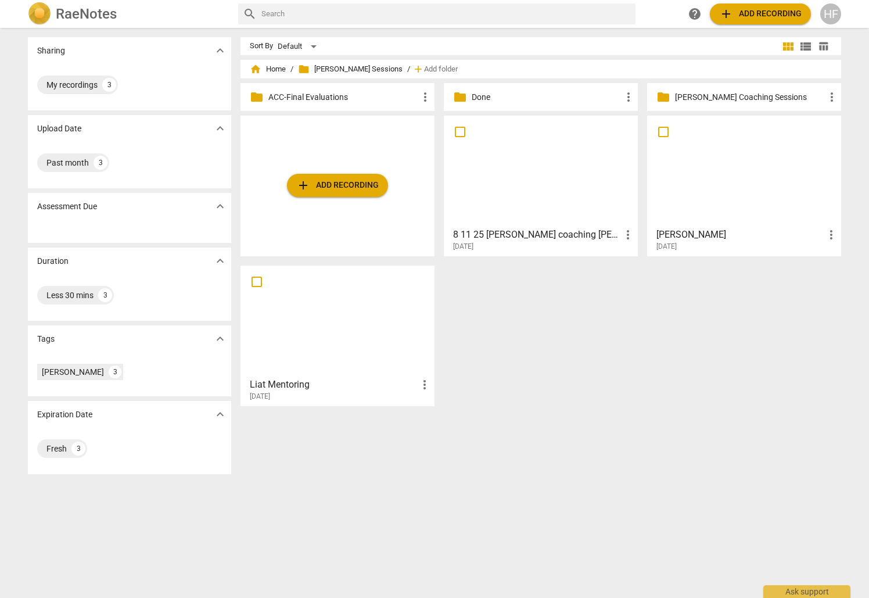
click at [526, 235] on h3 "8 11 25 [PERSON_NAME] coaching [PERSON_NAME] video _Recording_640x360 copy" at bounding box center [537, 235] width 168 height 14
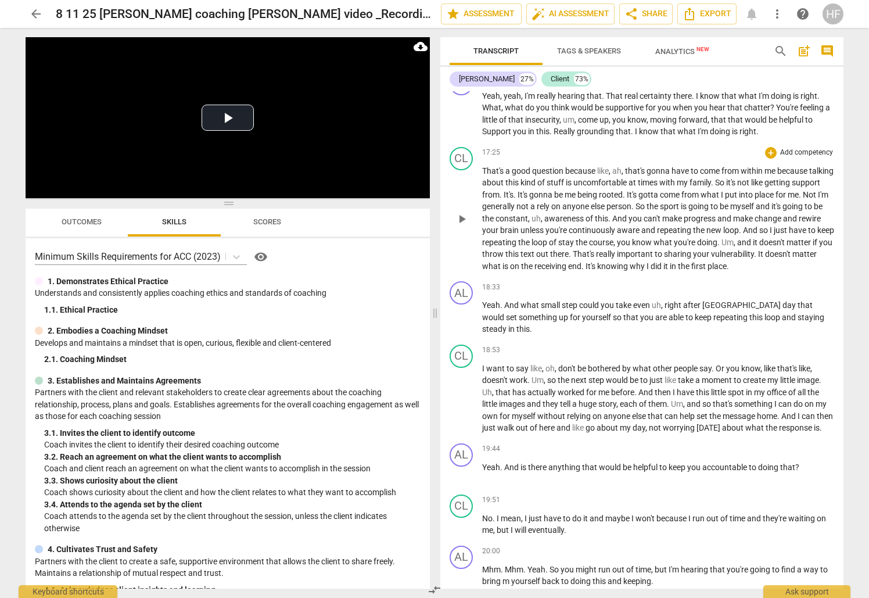
scroll to position [3093, 0]
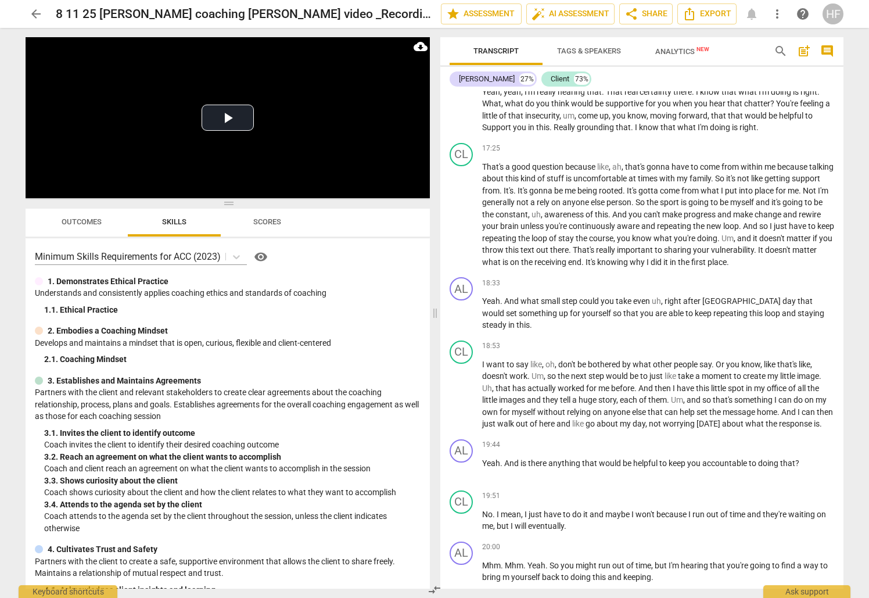
click at [29, 17] on span "arrow_back" at bounding box center [36, 14] width 14 height 14
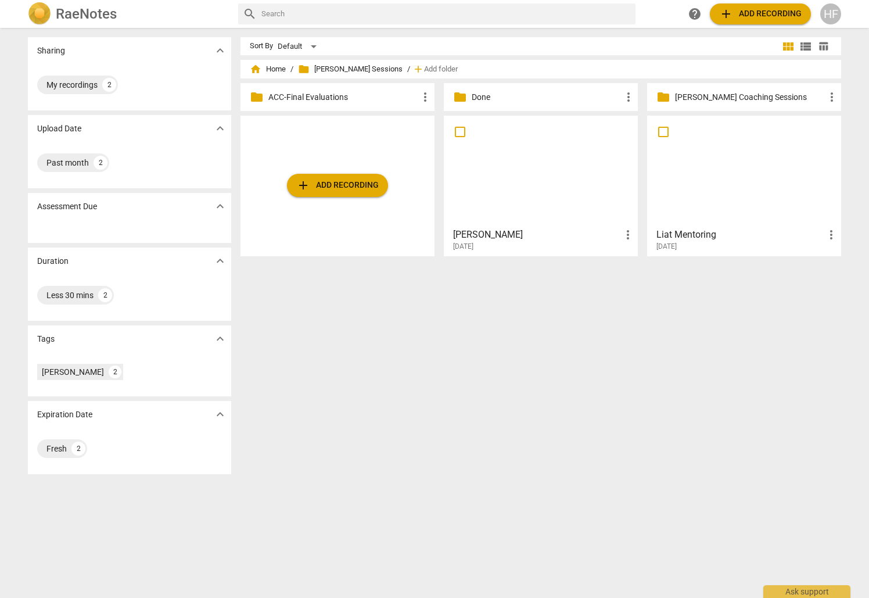
click at [529, 234] on h3 "[PERSON_NAME]" at bounding box center [537, 235] width 168 height 14
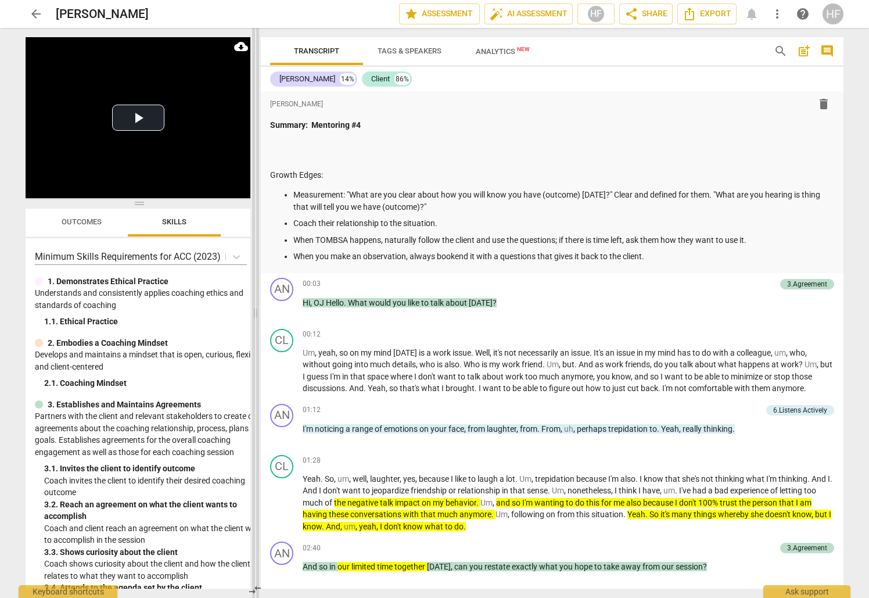
drag, startPoint x: 435, startPoint y: 314, endPoint x: 247, endPoint y: 315, distance: 187.7
click at [252, 315] on span at bounding box center [255, 313] width 7 height 570
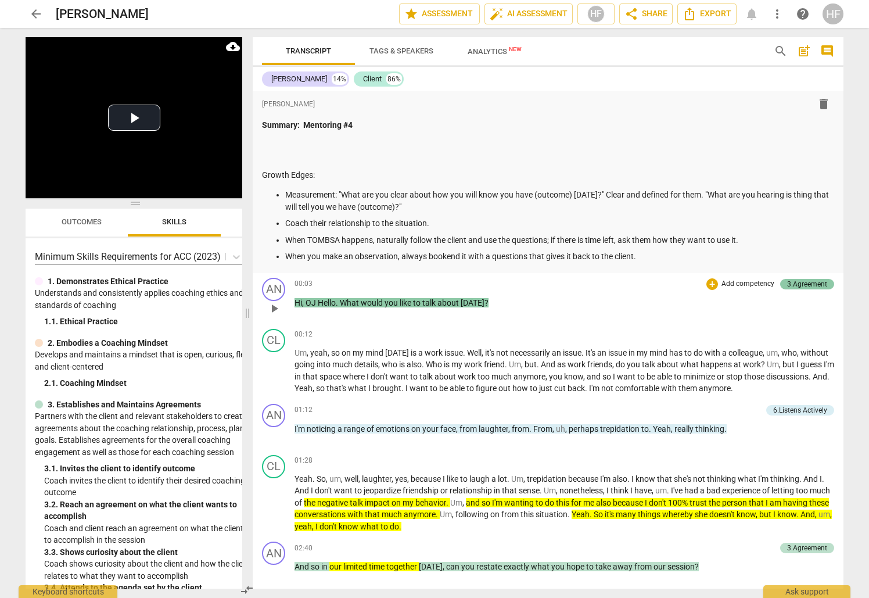
click at [809, 281] on div "3.Agreement" at bounding box center [807, 284] width 40 height 10
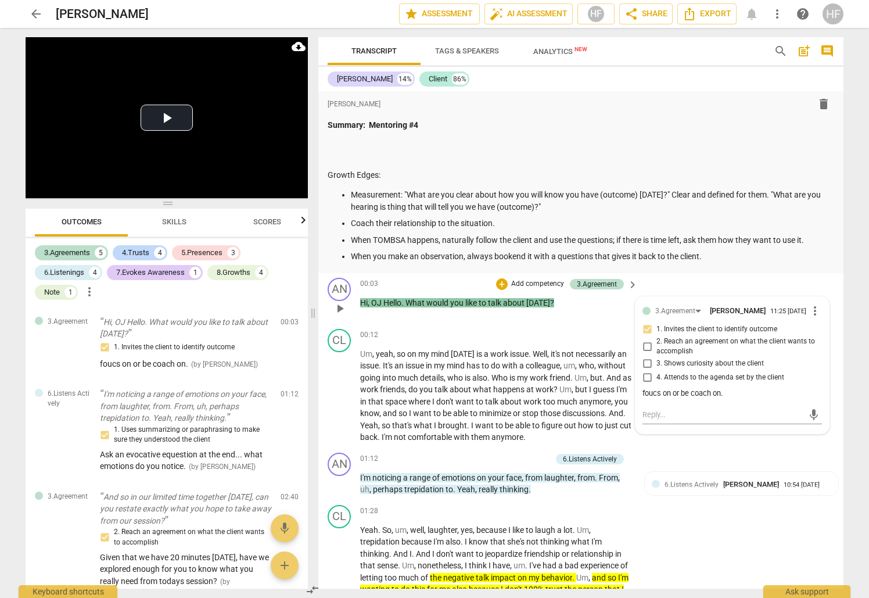
click at [588, 314] on div "00:03 + Add competency 3.Agreement keyboard_arrow_right Hi , OJ Hello . What wo…" at bounding box center [499, 299] width 279 height 42
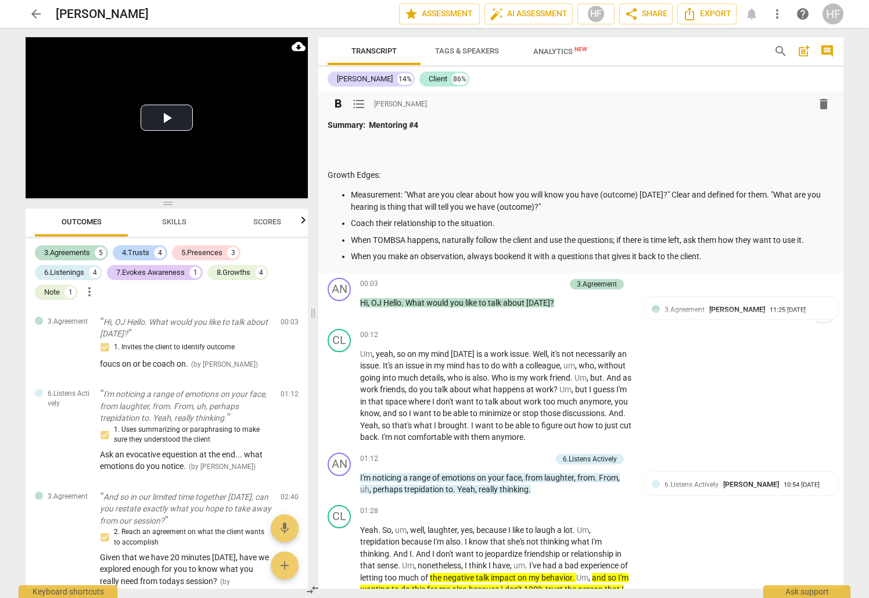
click at [418, 133] on div "Summary: Mentoring #4 Growth Edges: Measurement: "What are you clear about how …" at bounding box center [581, 191] width 507 height 144
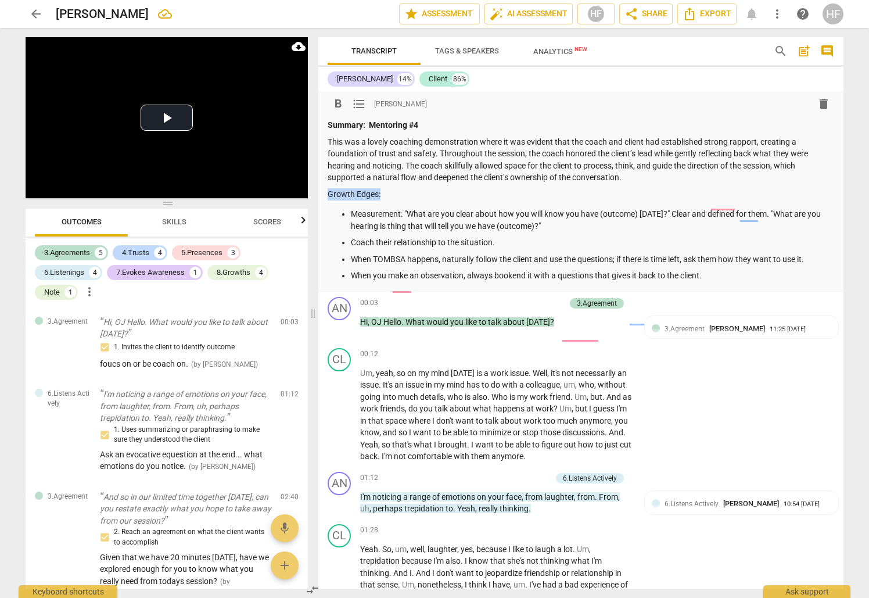
drag, startPoint x: 374, startPoint y: 193, endPoint x: 323, endPoint y: 191, distance: 50.6
click at [322, 192] on div "format_bold format_list_bulleted [PERSON_NAME] delete Summary: Mentoring #4 Thi…" at bounding box center [580, 191] width 525 height 201
click at [334, 106] on span "format_bold" at bounding box center [338, 104] width 14 height 14
click at [719, 18] on span "Export" at bounding box center [707, 14] width 49 height 14
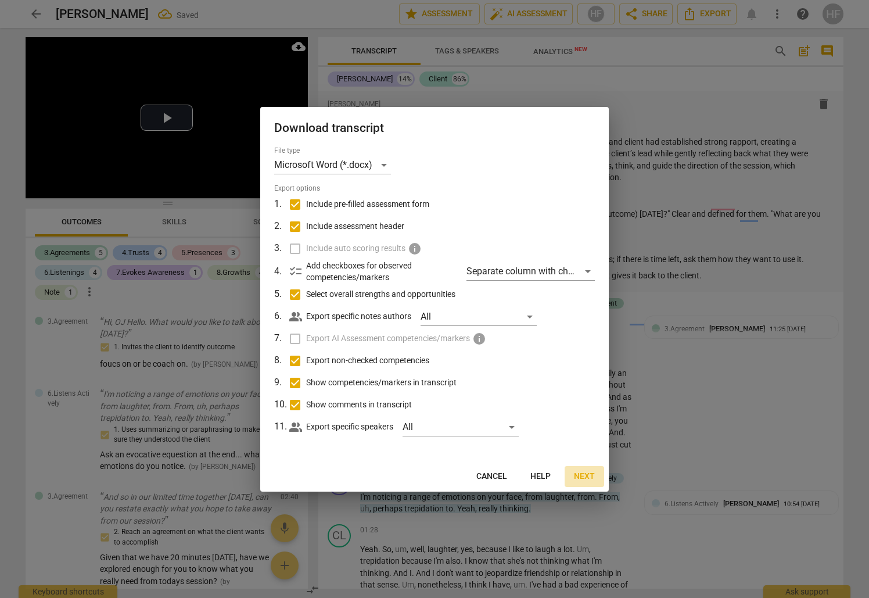
click at [575, 477] on span "Next" at bounding box center [584, 477] width 21 height 12
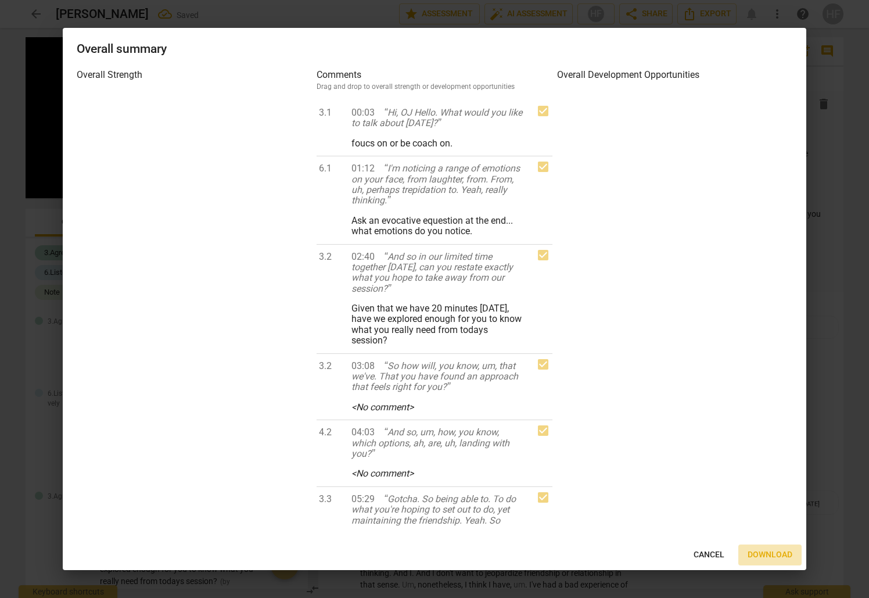
click at [761, 550] on span "Download" at bounding box center [770, 555] width 45 height 12
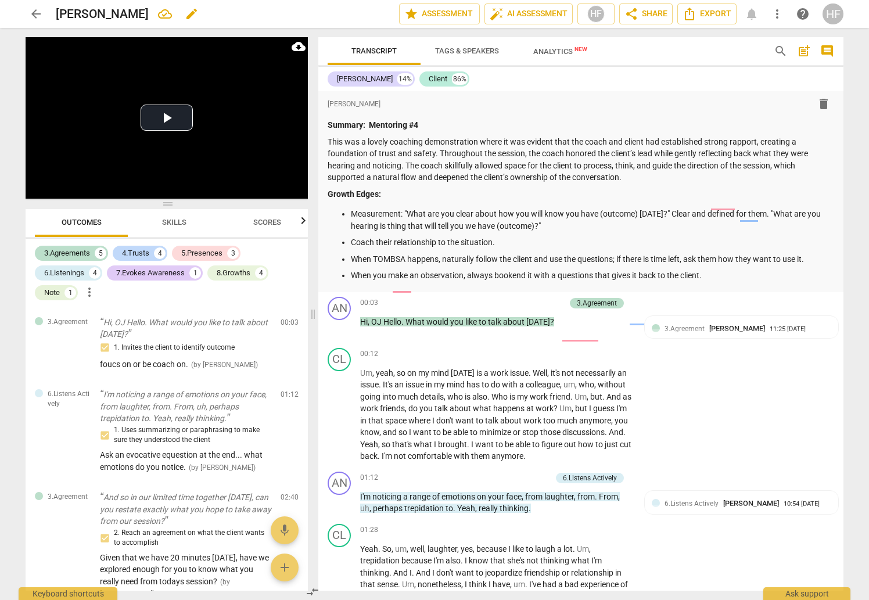
click at [58, 13] on h2 "[PERSON_NAME]" at bounding box center [102, 14] width 93 height 15
click at [185, 8] on span "edit" at bounding box center [192, 14] width 14 height 14
click at [57, 16] on input "[PERSON_NAME]" at bounding box center [202, 14] width 292 height 22
click at [355, 13] on span "done" at bounding box center [359, 14] width 14 height 14
click at [36, 15] on span "arrow_back" at bounding box center [36, 14] width 14 height 14
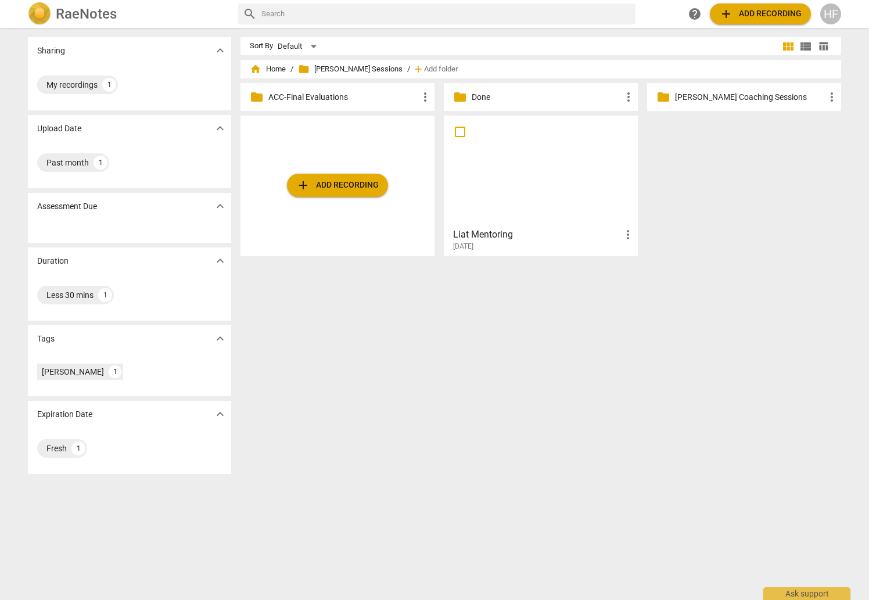
click at [497, 243] on div "[DATE]" at bounding box center [544, 247] width 182 height 10
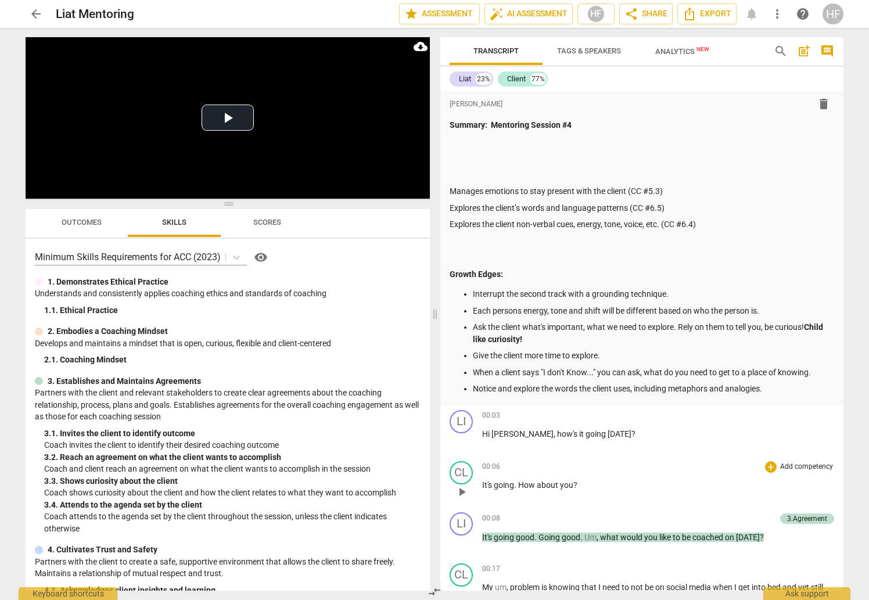
scroll to position [351, 0]
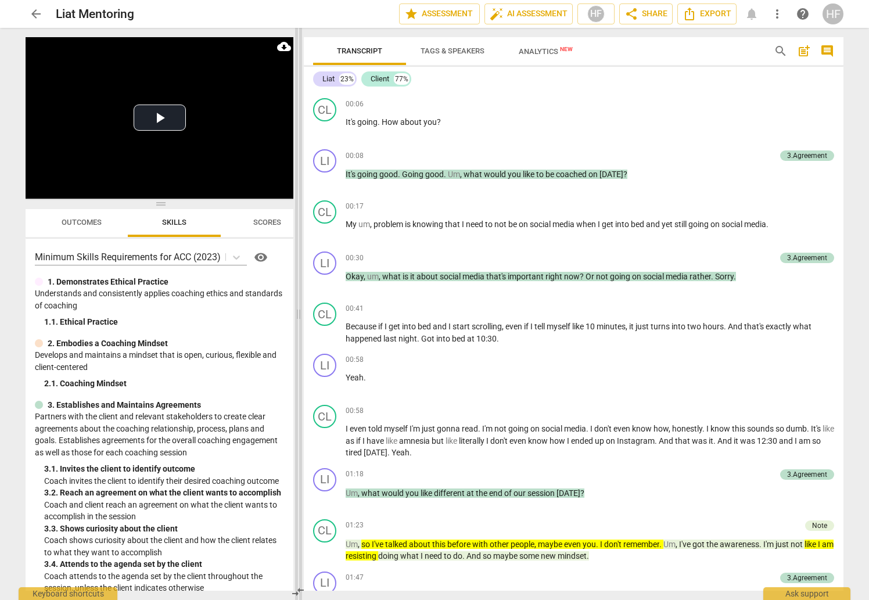
drag, startPoint x: 436, startPoint y: 318, endPoint x: 300, endPoint y: 313, distance: 136.7
click at [300, 313] on span at bounding box center [298, 314] width 7 height 572
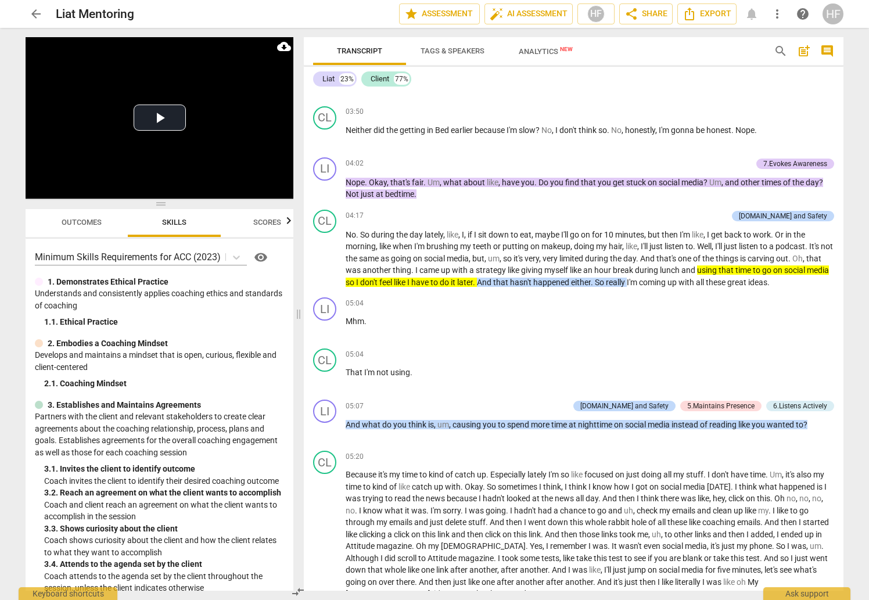
scroll to position [1301, 0]
